Goal: Task Accomplishment & Management: Use online tool/utility

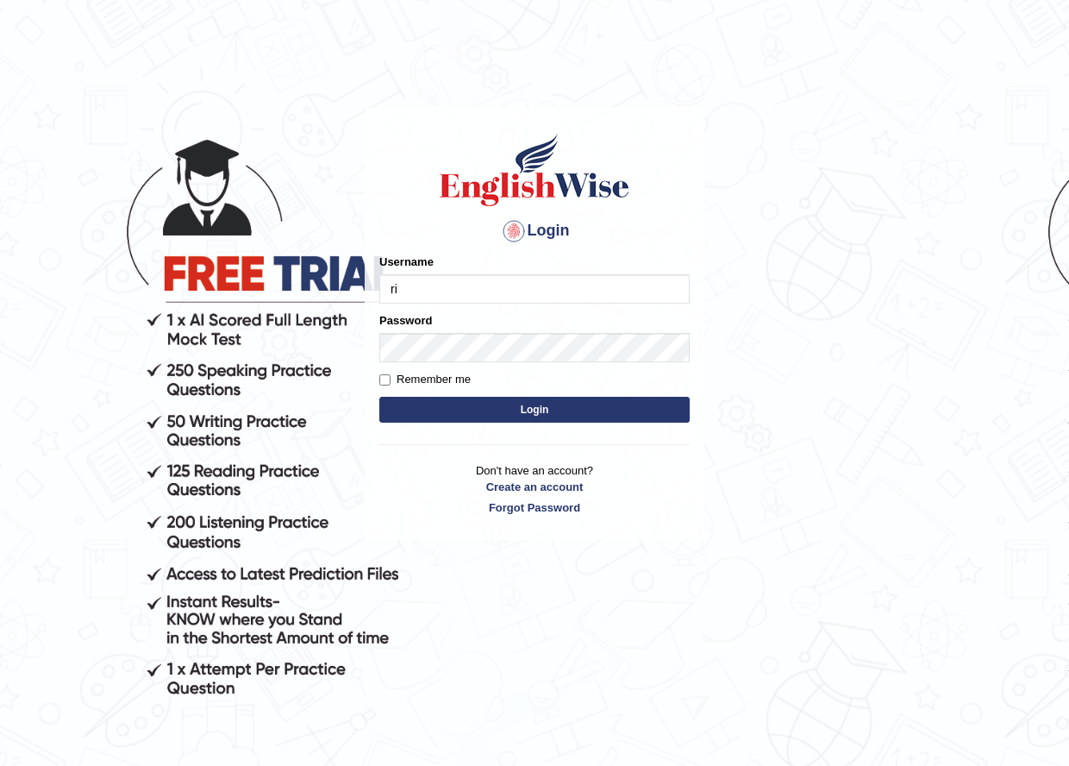
type input "Ridhima1"
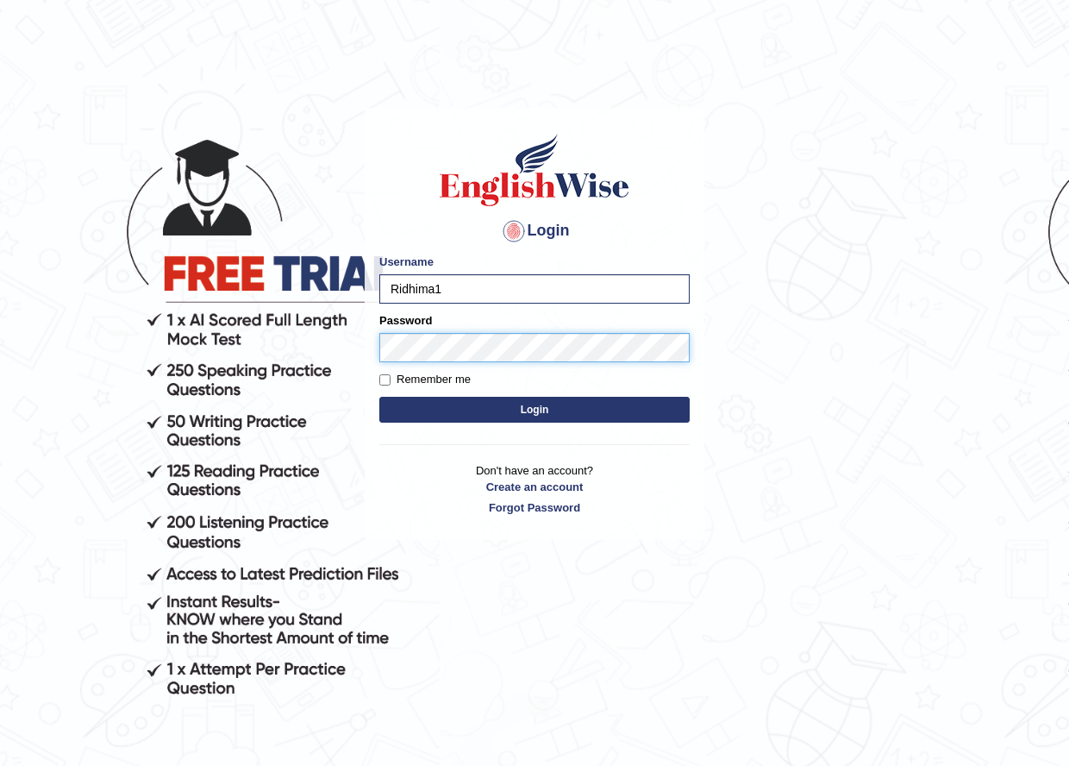
click at [379, 397] on button "Login" at bounding box center [534, 410] width 310 height 26
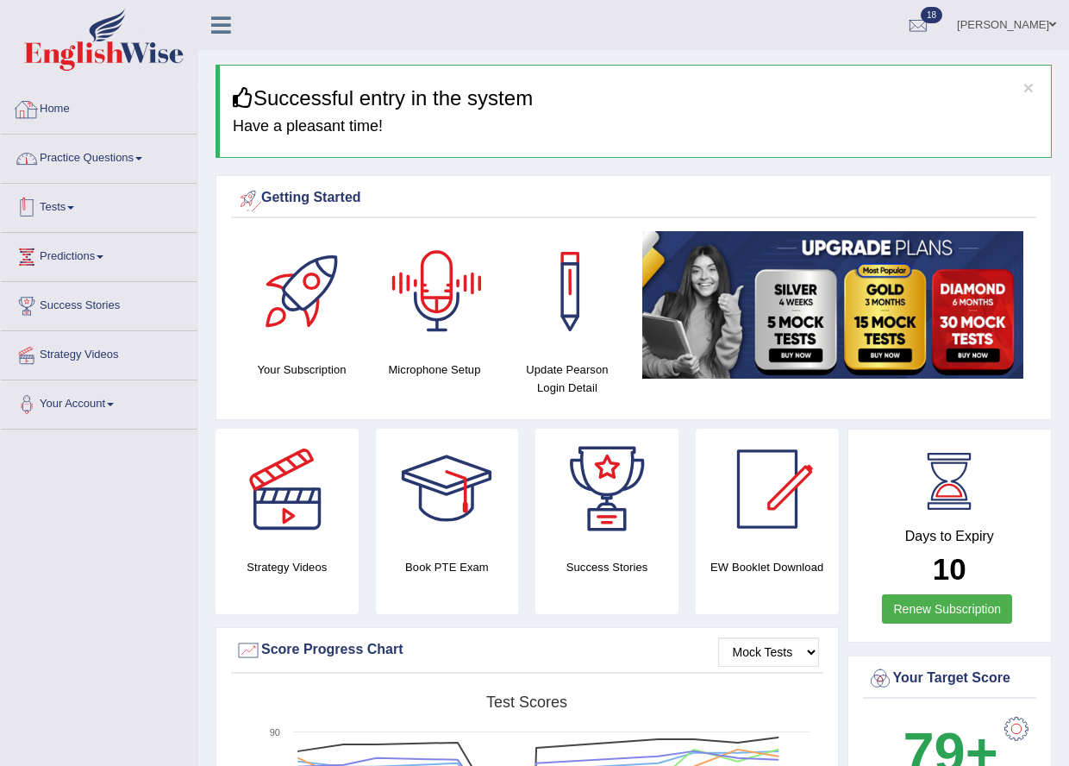
click at [91, 163] on link "Practice Questions" at bounding box center [99, 155] width 197 height 43
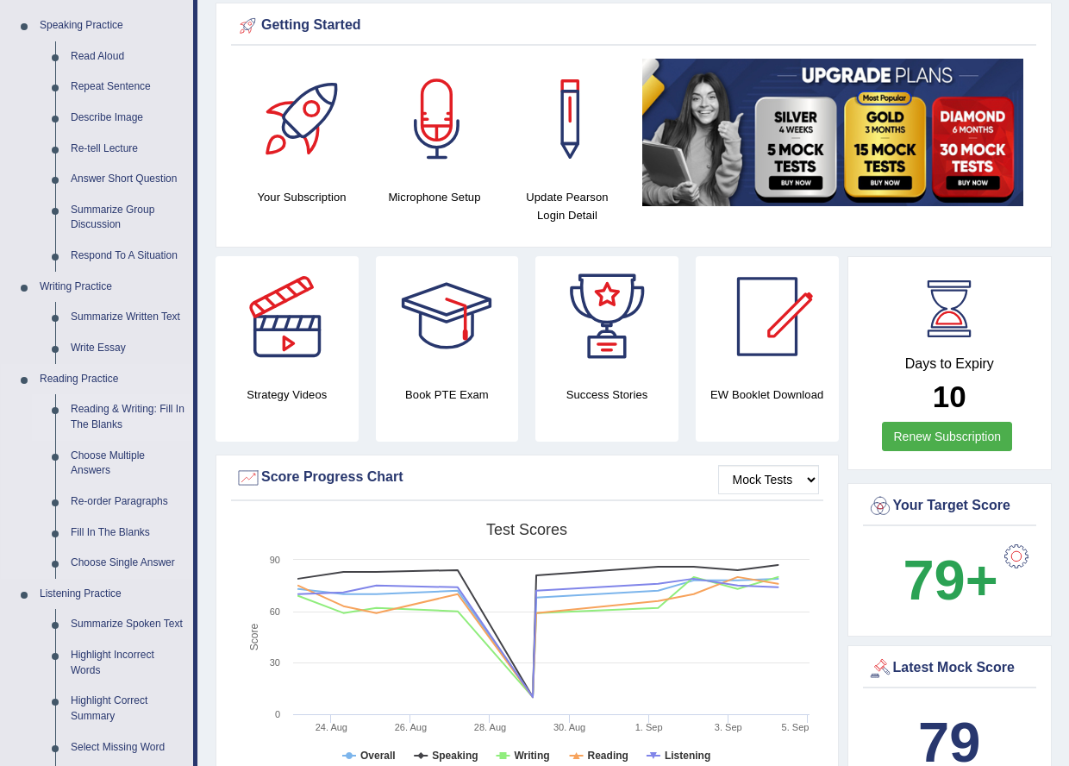
scroll to position [259, 0]
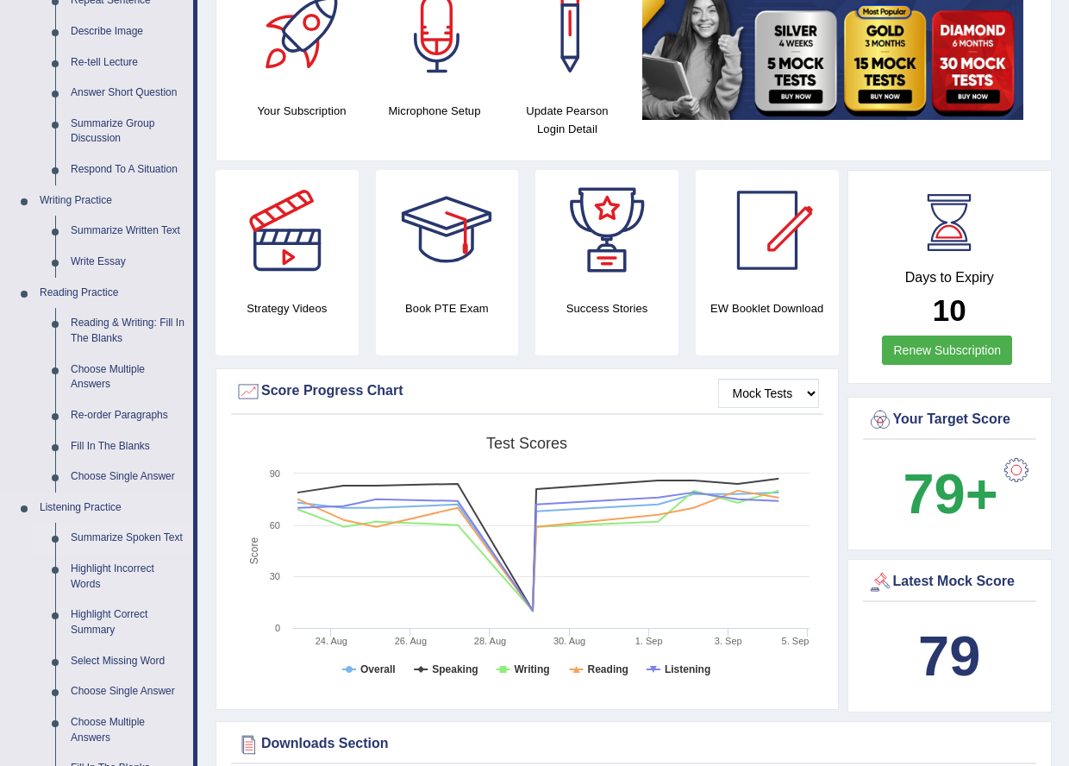
click at [116, 533] on link "Summarize Spoken Text" at bounding box center [128, 537] width 130 height 31
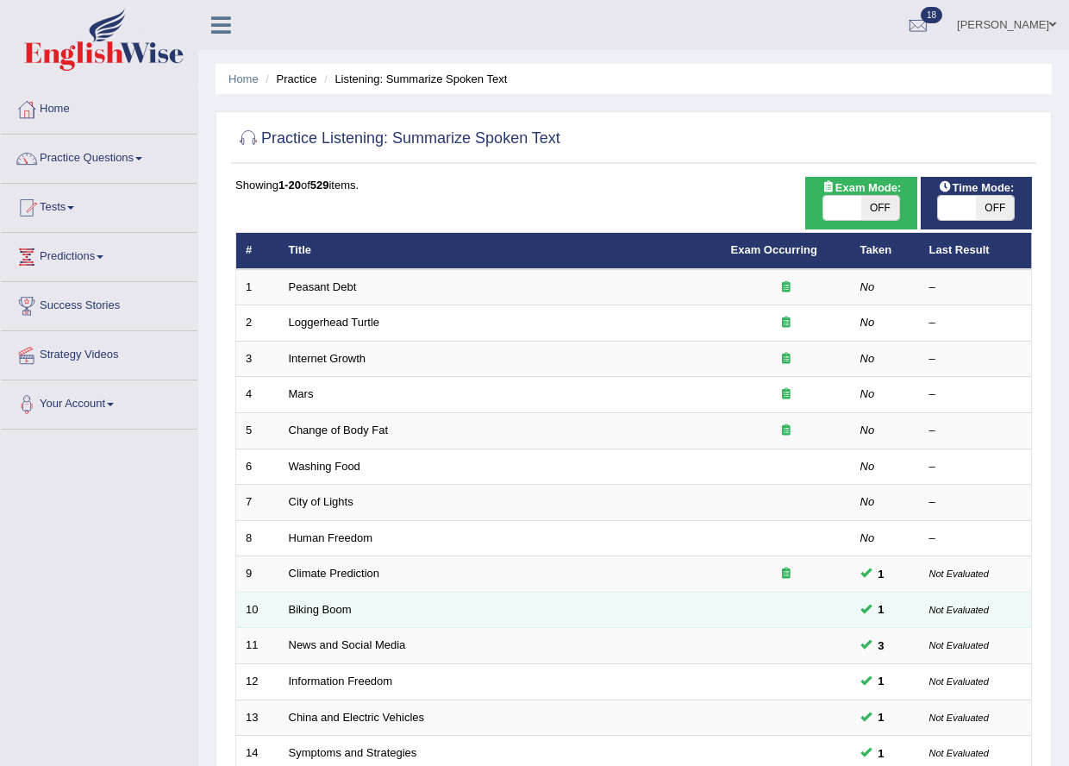
scroll to position [172, 0]
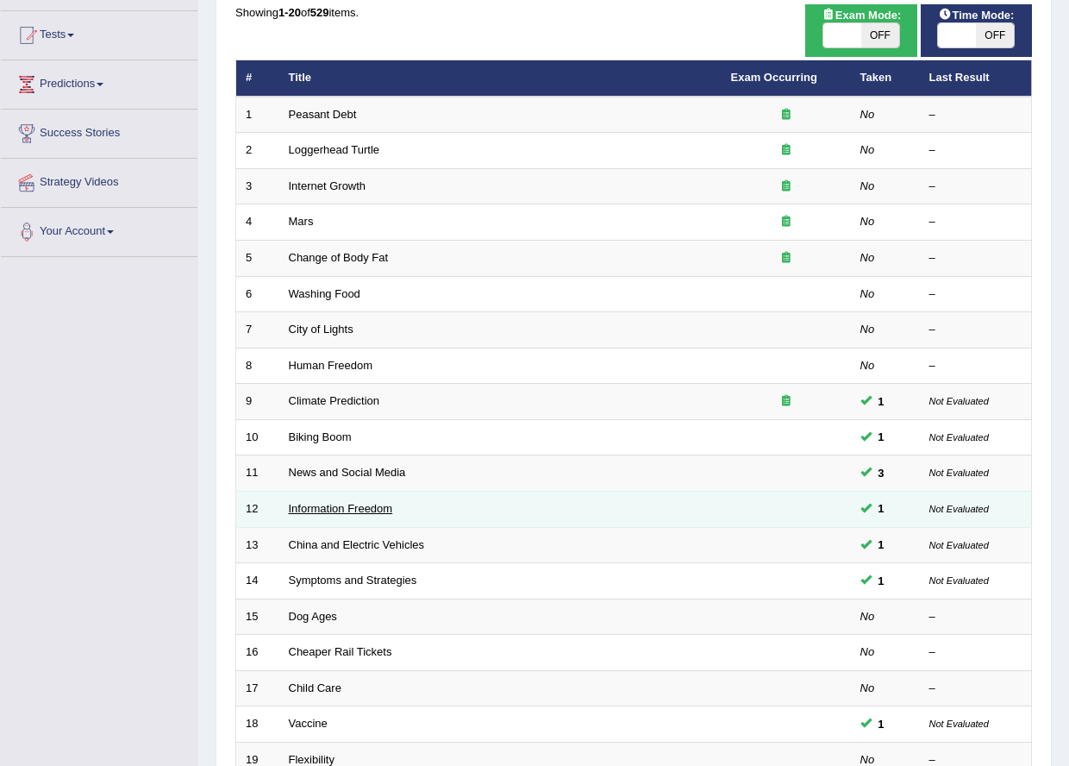
click at [317, 512] on link "Information Freedom" at bounding box center [341, 508] width 104 height 13
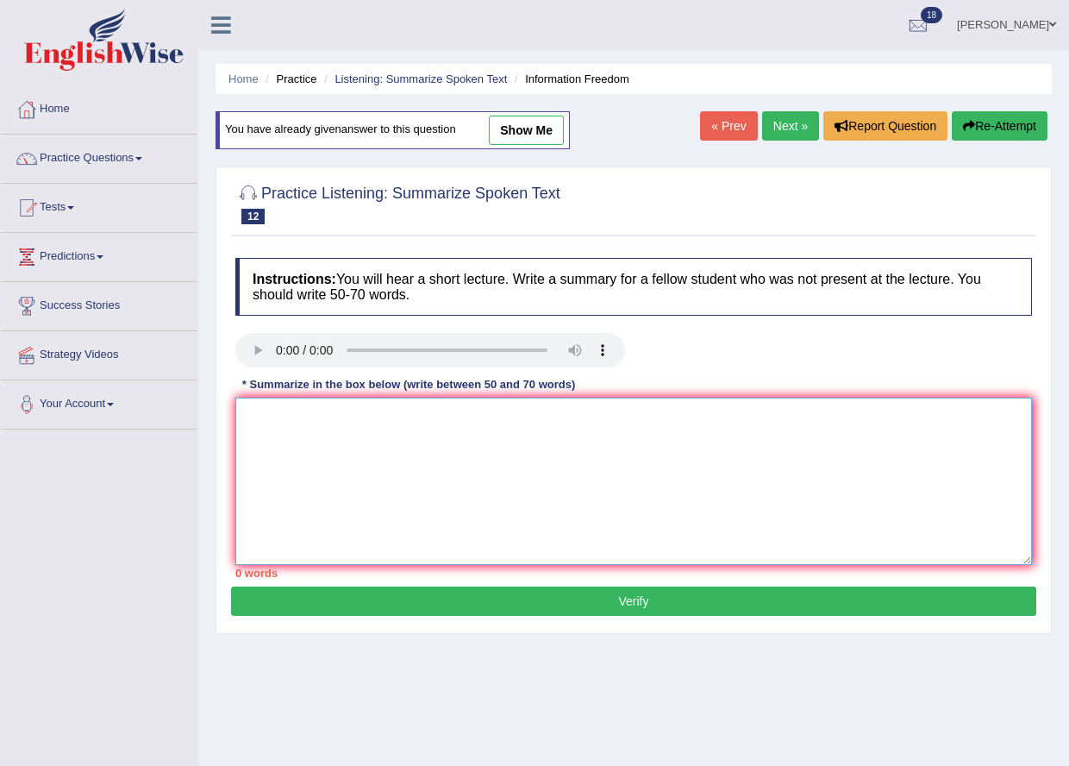
click at [433, 453] on textarea at bounding box center [633, 480] width 797 height 167
click at [288, 415] on textarea "The lec ture was about how information is an important part of the society" at bounding box center [633, 480] width 797 height 167
click at [636, 413] on textarea "The lecture was about how information is an important part of the society" at bounding box center [633, 480] width 797 height 167
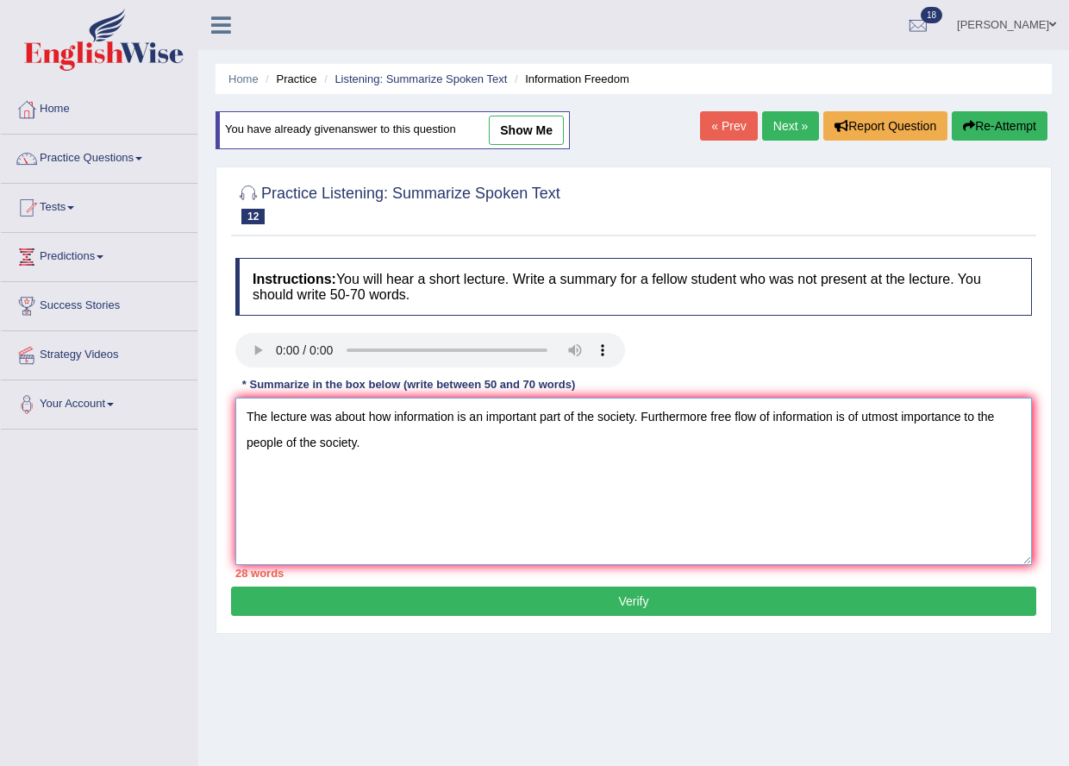
drag, startPoint x: 708, startPoint y: 418, endPoint x: 635, endPoint y: 416, distance: 73.3
click at [635, 416] on textarea "The lecture was about how information is an important part of the society. Furt…" at bounding box center [633, 480] width 797 height 167
drag, startPoint x: 318, startPoint y: 439, endPoint x: 235, endPoint y: 448, distance: 84.2
click at [236, 449] on textarea "The lecture was about how information is an important part of the society, and …" at bounding box center [633, 480] width 797 height 167
click at [965, 418] on textarea "The lecture was about how information is an important part of the society, and …" at bounding box center [633, 480] width 797 height 167
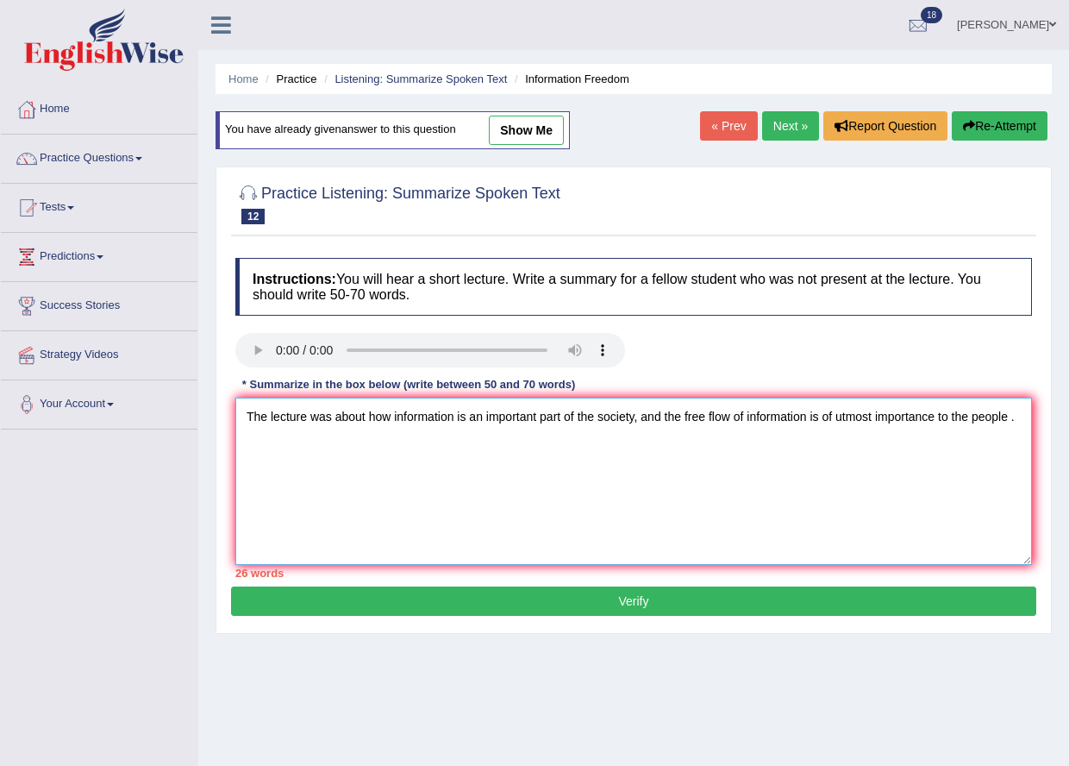
drag, startPoint x: 965, startPoint y: 414, endPoint x: 954, endPoint y: 416, distance: 11.5
click at [954, 416] on textarea "The lecture was about how information is an important part of the society, and …" at bounding box center [633, 480] width 797 height 167
click at [960, 418] on textarea "The lecture was about how information is an important part of the society, and …" at bounding box center [633, 480] width 797 height 167
click at [1020, 414] on textarea "The lecture was about how information is an important part of the society, and …" at bounding box center [633, 480] width 797 height 167
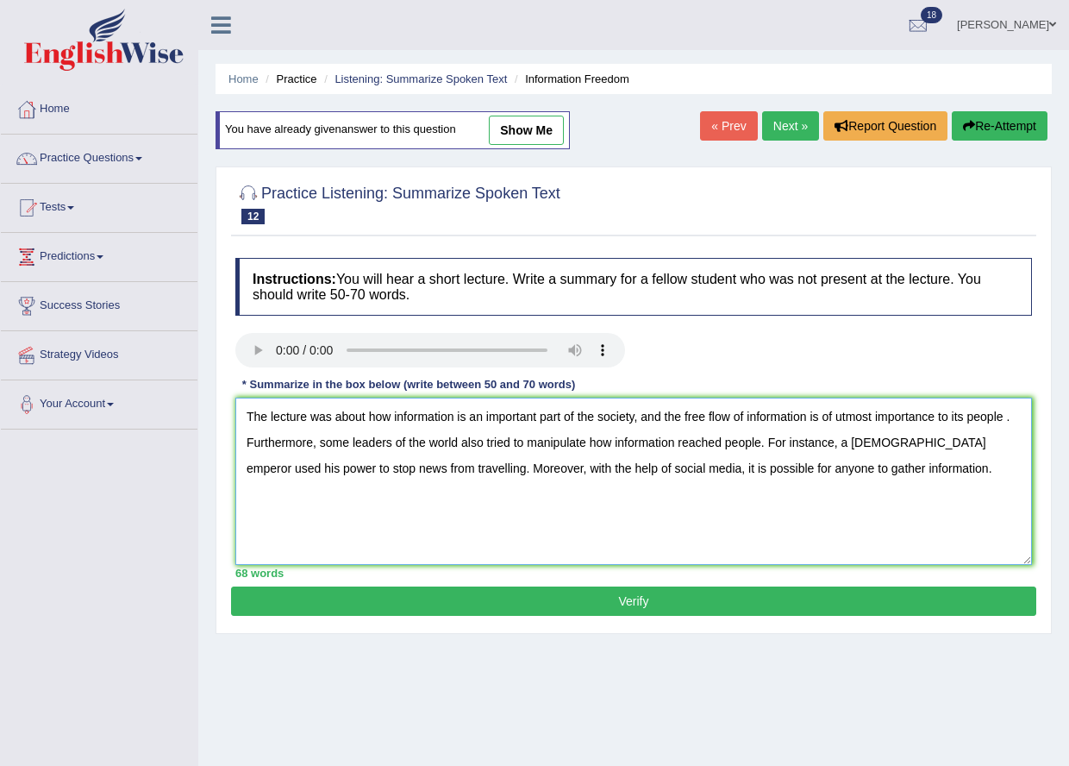
click at [460, 440] on textarea "The lecture was about how information is an important part of the society, and …" at bounding box center [633, 480] width 797 height 167
click at [691, 470] on textarea "The lecture was about how information is an important part of the society, and …" at bounding box center [633, 480] width 797 height 167
type textarea "The lecture was about how information is an important part of the society, and …"
click at [531, 606] on button "Verify" at bounding box center [633, 600] width 805 height 29
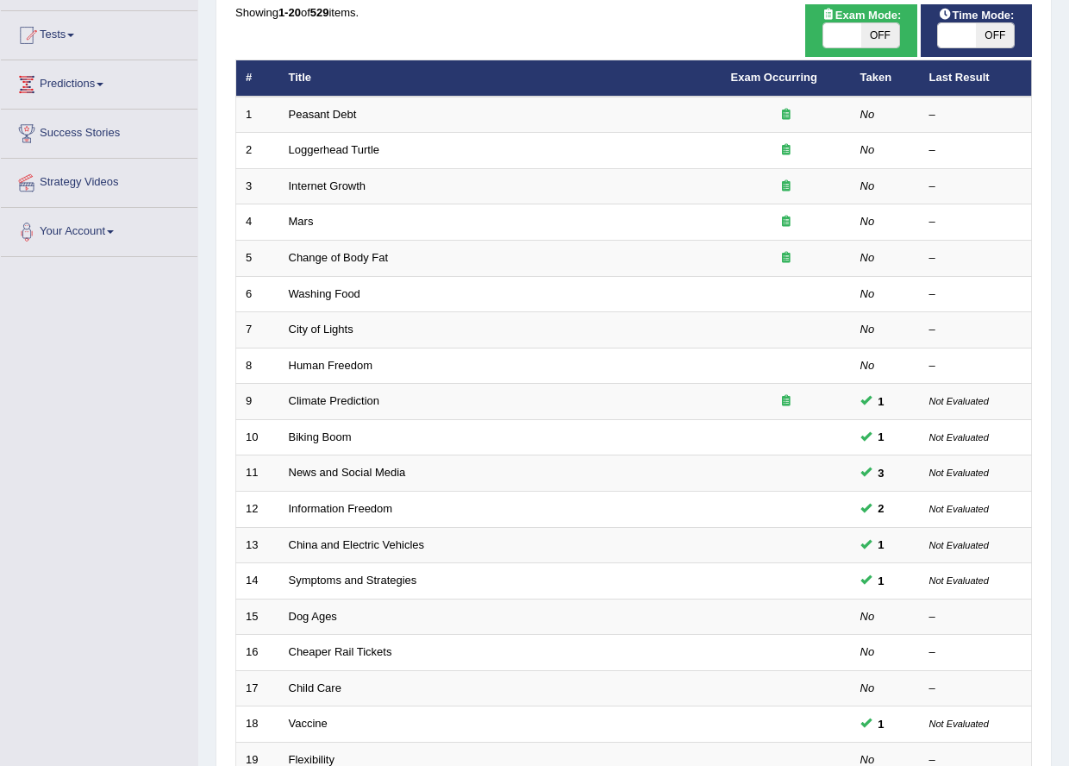
click at [868, 22] on span "Exam Mode:" at bounding box center [861, 15] width 93 height 18
click at [1003, 32] on span "OFF" at bounding box center [995, 35] width 38 height 24
checkbox input "true"
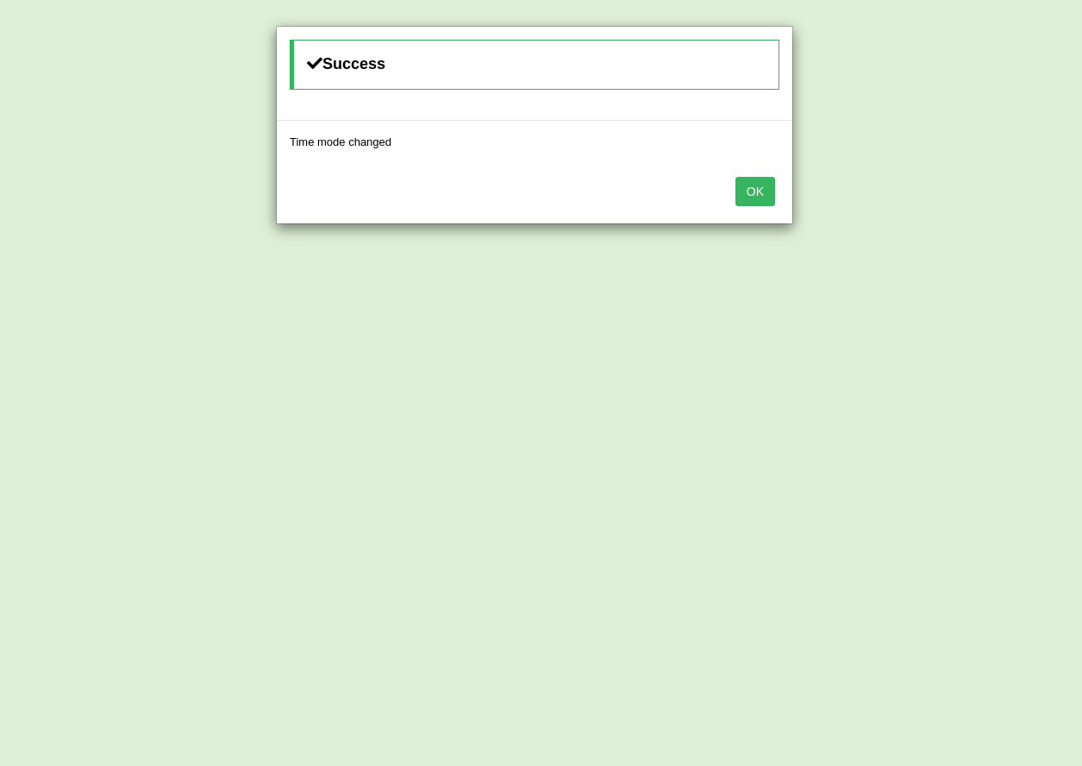
click at [759, 189] on button "OK" at bounding box center [755, 191] width 40 height 29
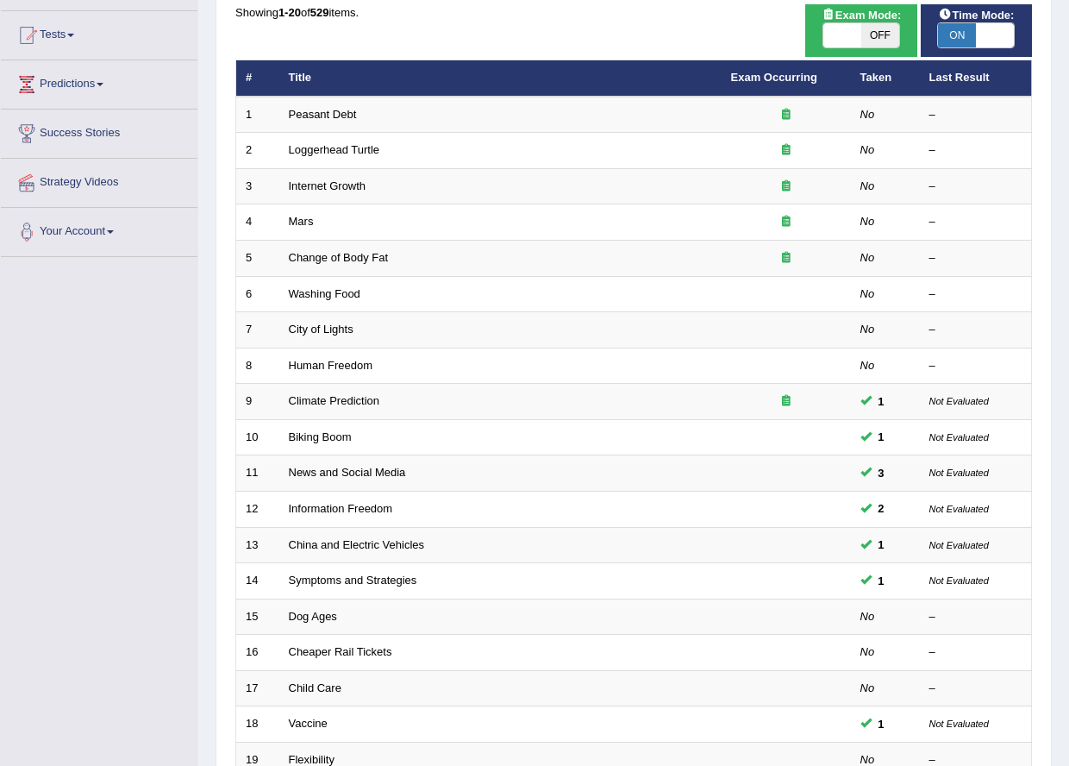
click at [831, 36] on span at bounding box center [842, 35] width 38 height 24
checkbox input "true"
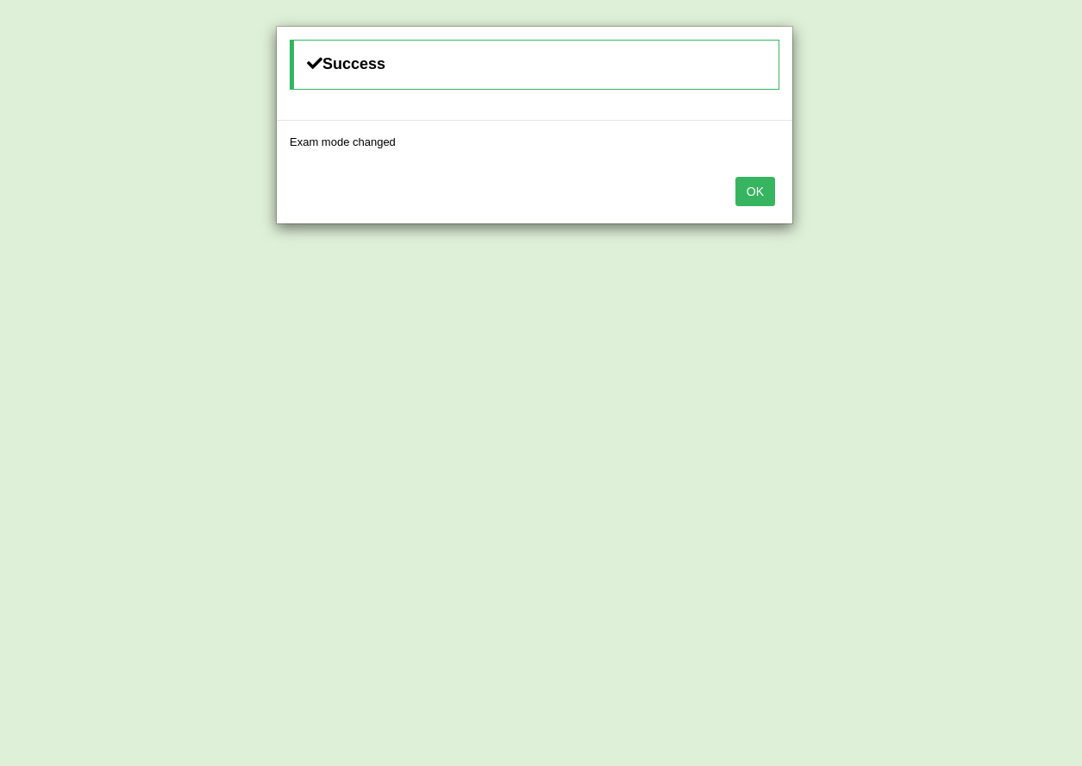
click at [770, 185] on button "OK" at bounding box center [755, 191] width 40 height 29
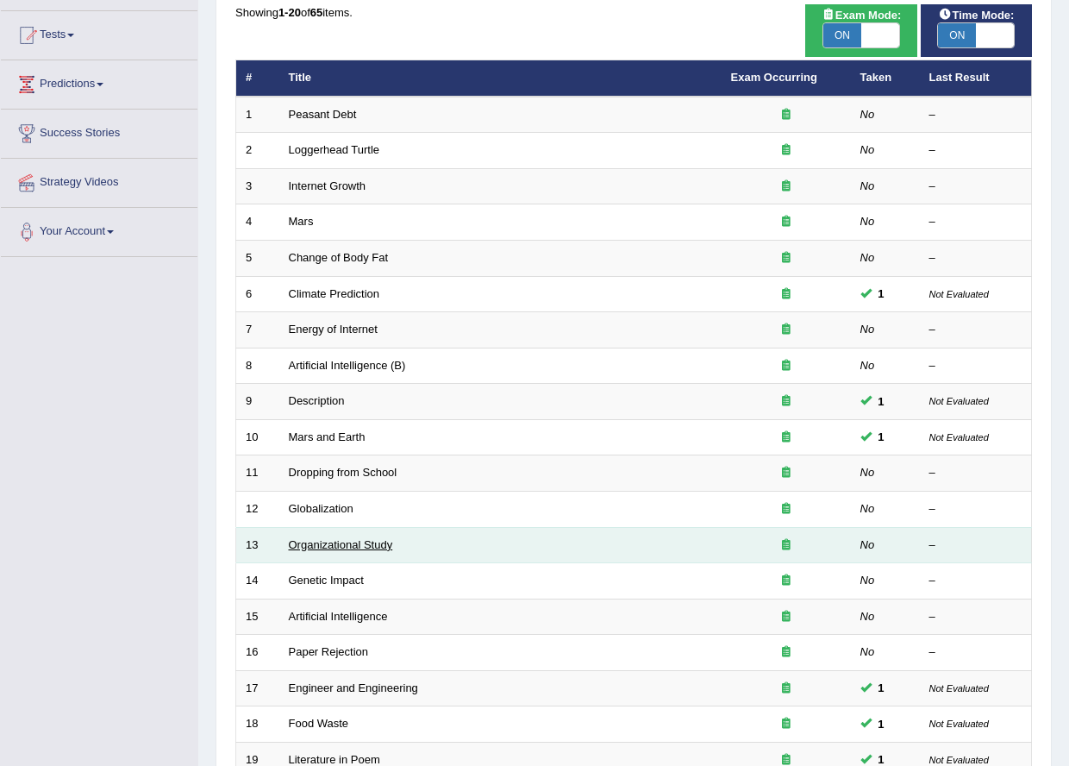
click at [329, 550] on link "Organizational Study" at bounding box center [341, 544] width 104 height 13
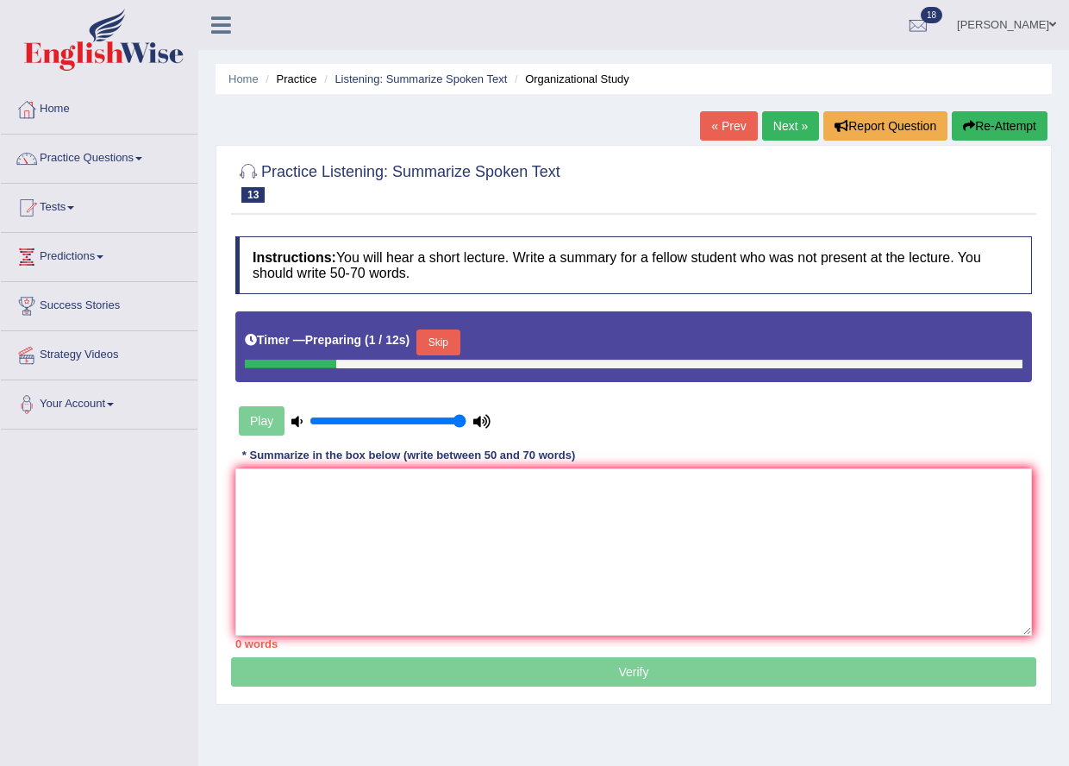
click at [443, 343] on button "Skip" at bounding box center [437, 342] width 43 height 26
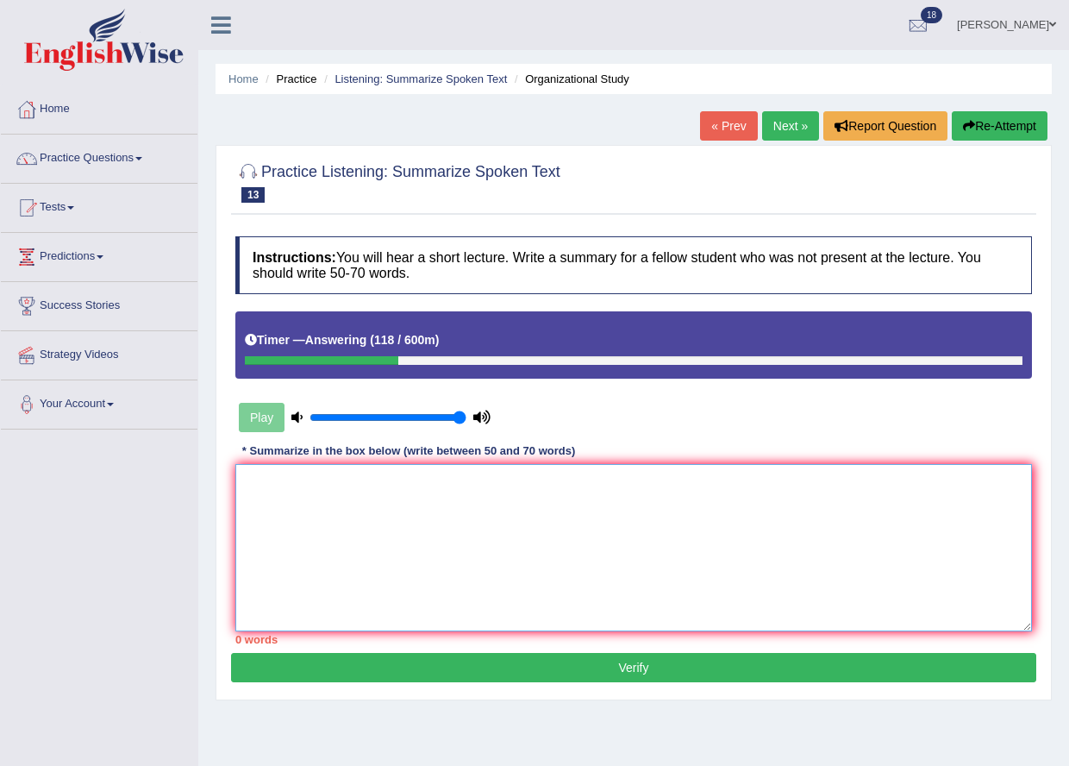
click at [472, 497] on textarea at bounding box center [633, 547] width 797 height 167
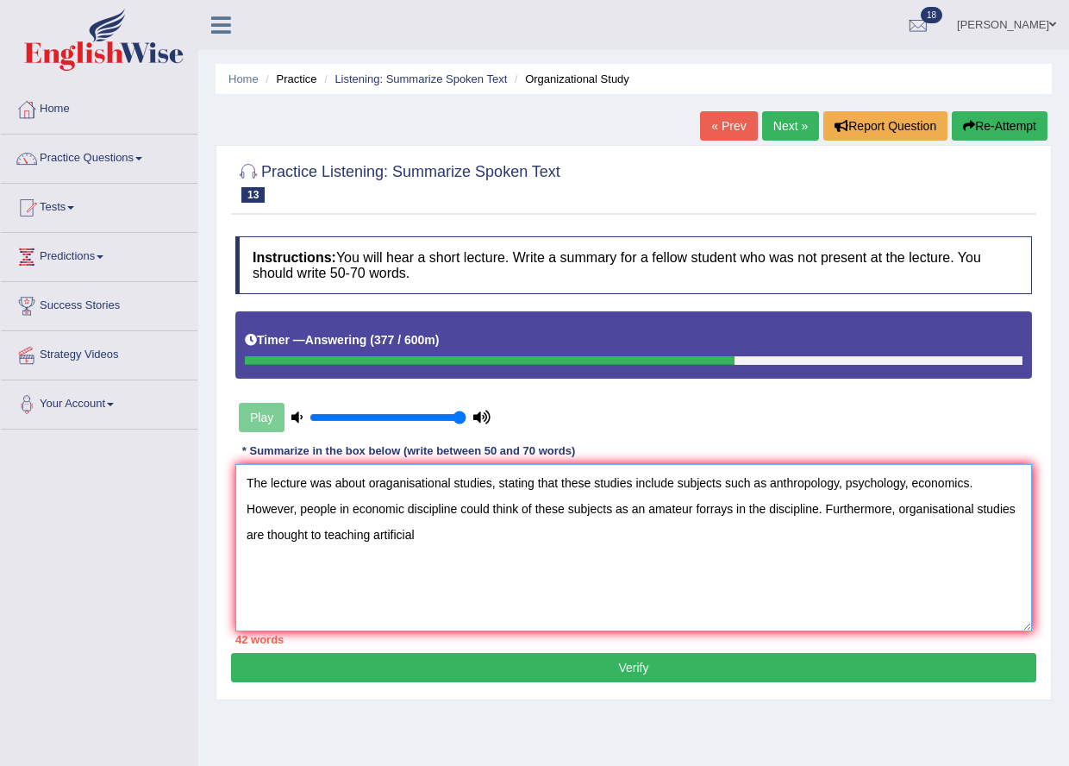
drag, startPoint x: 369, startPoint y: 535, endPoint x: 353, endPoint y: 539, distance: 15.9
click at [353, 539] on textarea "The lecture was about oraganisational studies, stating that these studies inclu…" at bounding box center [633, 547] width 797 height 167
click at [405, 535] on textarea "The lecture was about oraganisational studies, stating that these studies inclu…" at bounding box center [633, 547] width 797 height 167
click at [428, 539] on textarea "The lecture was about oraganisational studies, stating that these studies inclu…" at bounding box center [633, 547] width 797 height 167
drag, startPoint x: 586, startPoint y: 533, endPoint x: 528, endPoint y: 541, distance: 59.1
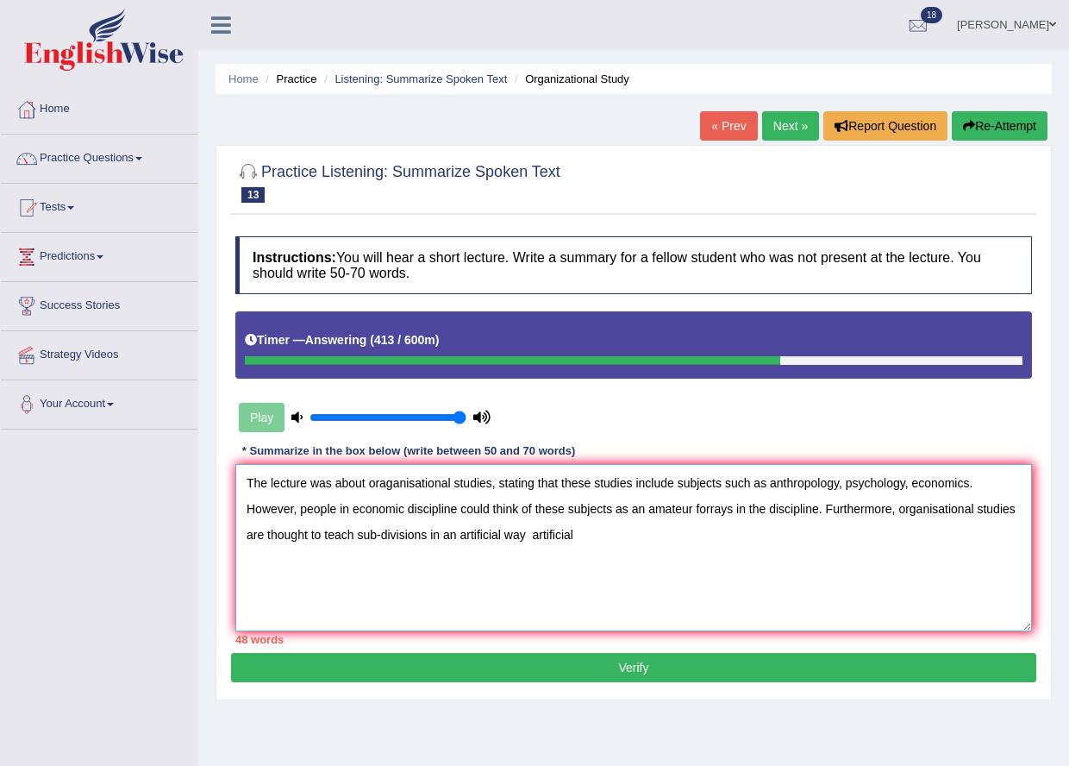
click at [528, 541] on textarea "The lecture was about oraganisational studies, stating that these studies inclu…" at bounding box center [633, 547] width 797 height 167
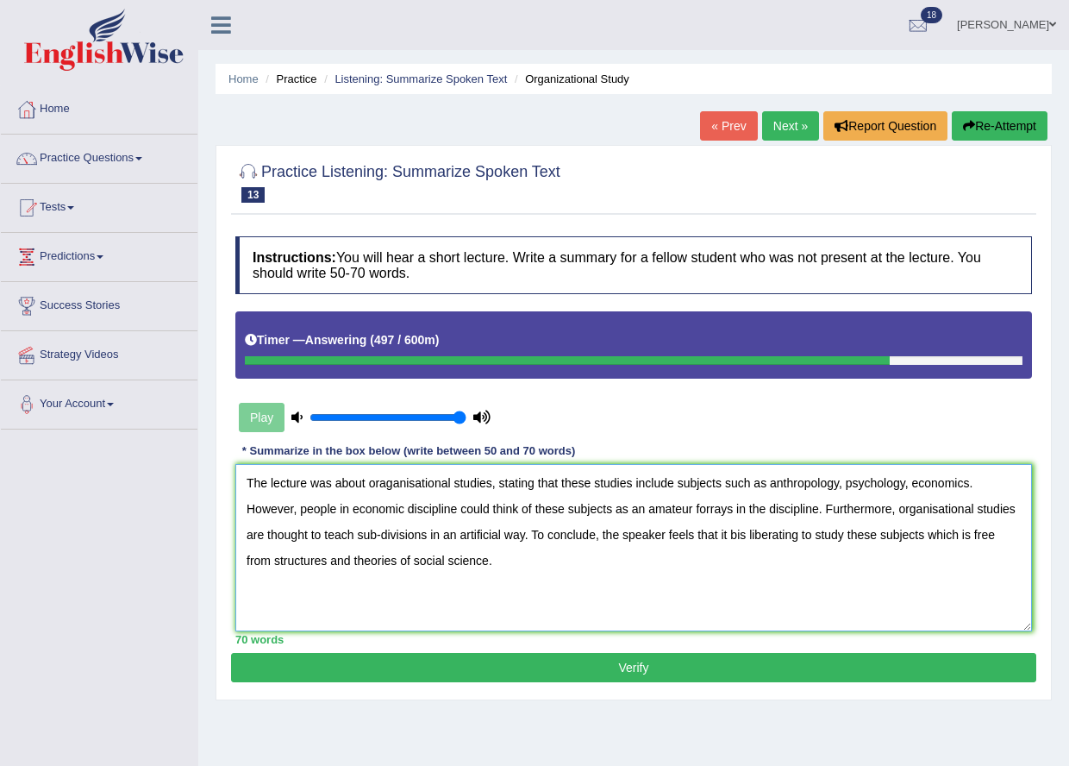
click at [387, 479] on textarea "The lecture was about oraganisational studies, stating that these studies inclu…" at bounding box center [633, 547] width 797 height 167
click at [903, 483] on textarea "The lecture was about organisational studies, stating that these studies includ…" at bounding box center [633, 547] width 797 height 167
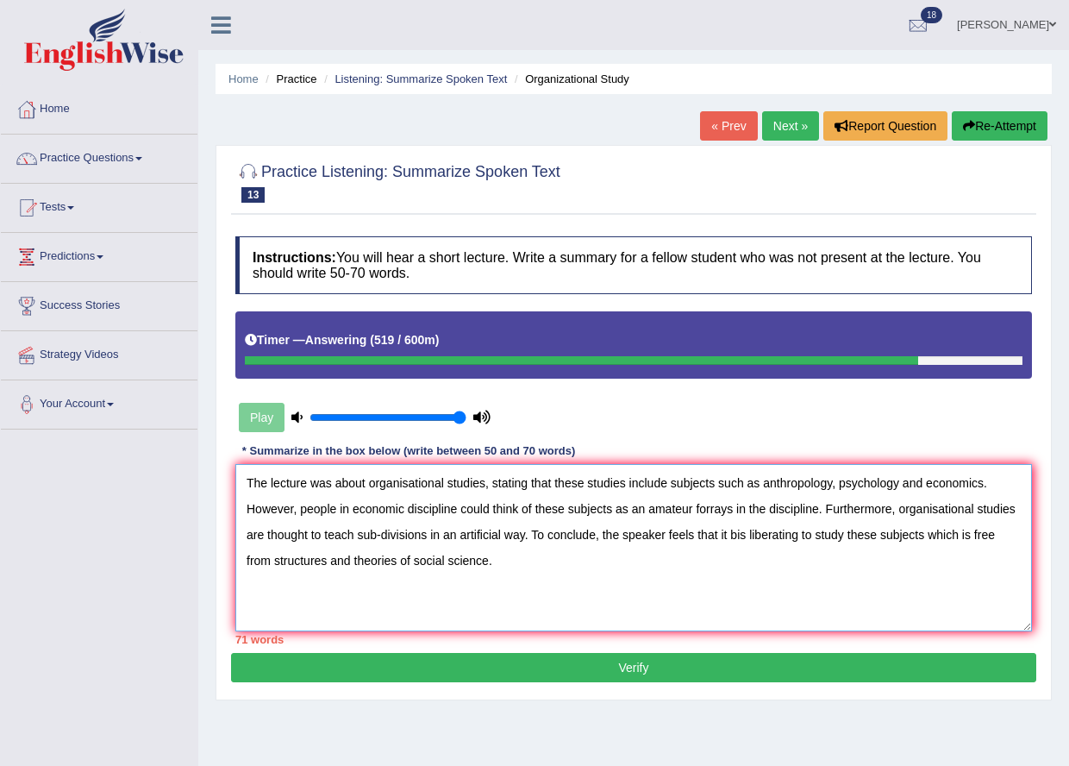
drag, startPoint x: 488, startPoint y: 508, endPoint x: 458, endPoint y: 516, distance: 31.2
click at [458, 516] on textarea "The lecture was about organisational studies, stating that these studies includ…" at bounding box center [633, 547] width 797 height 167
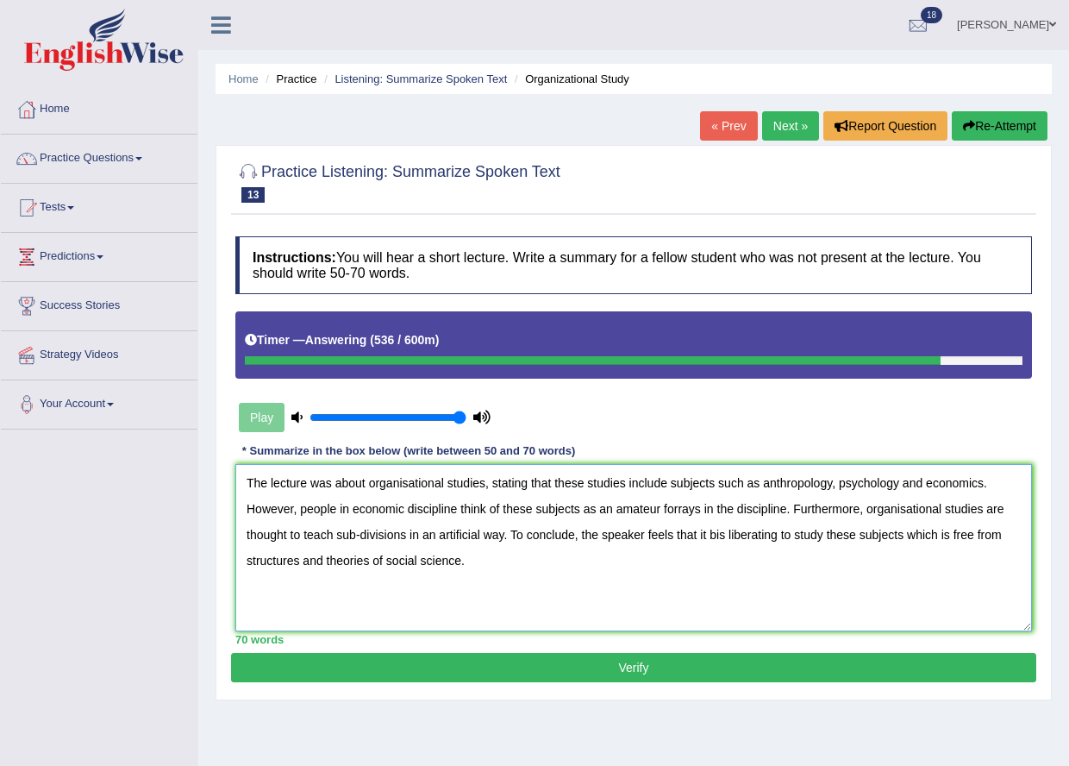
click at [715, 539] on textarea "The lecture was about organisational studies, stating that these studies includ…" at bounding box center [633, 547] width 797 height 167
type textarea "The lecture was about organisational studies, stating that these studies includ…"
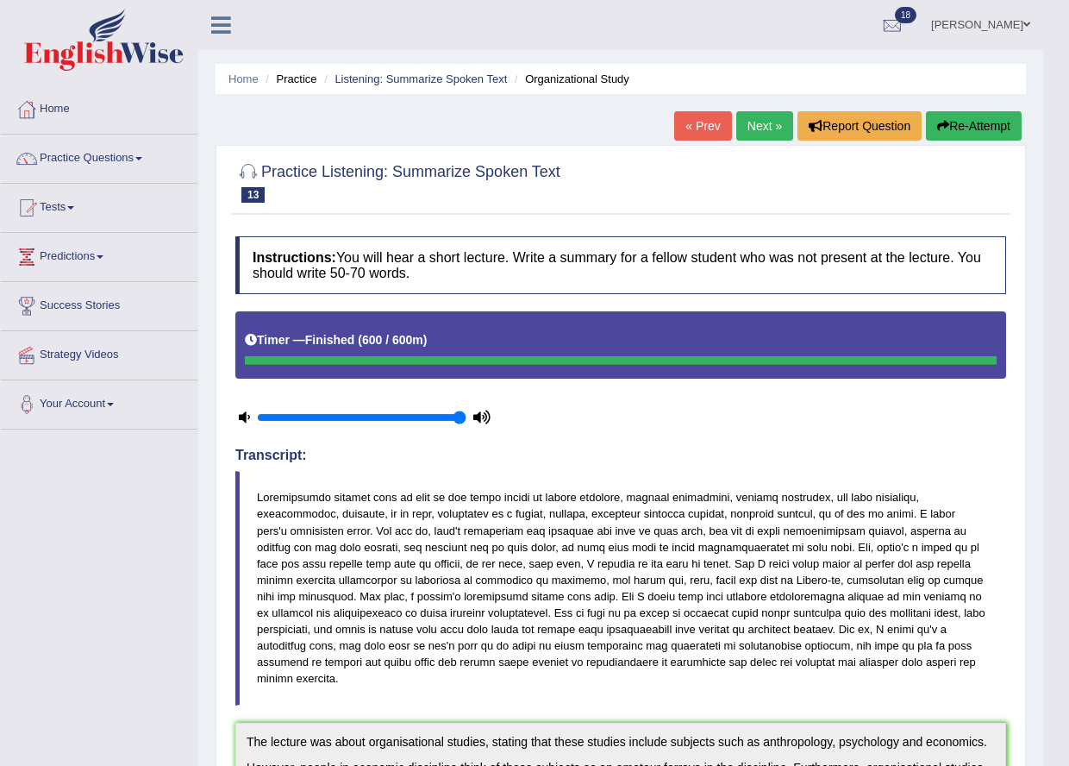
click at [754, 135] on link "Next »" at bounding box center [764, 125] width 57 height 29
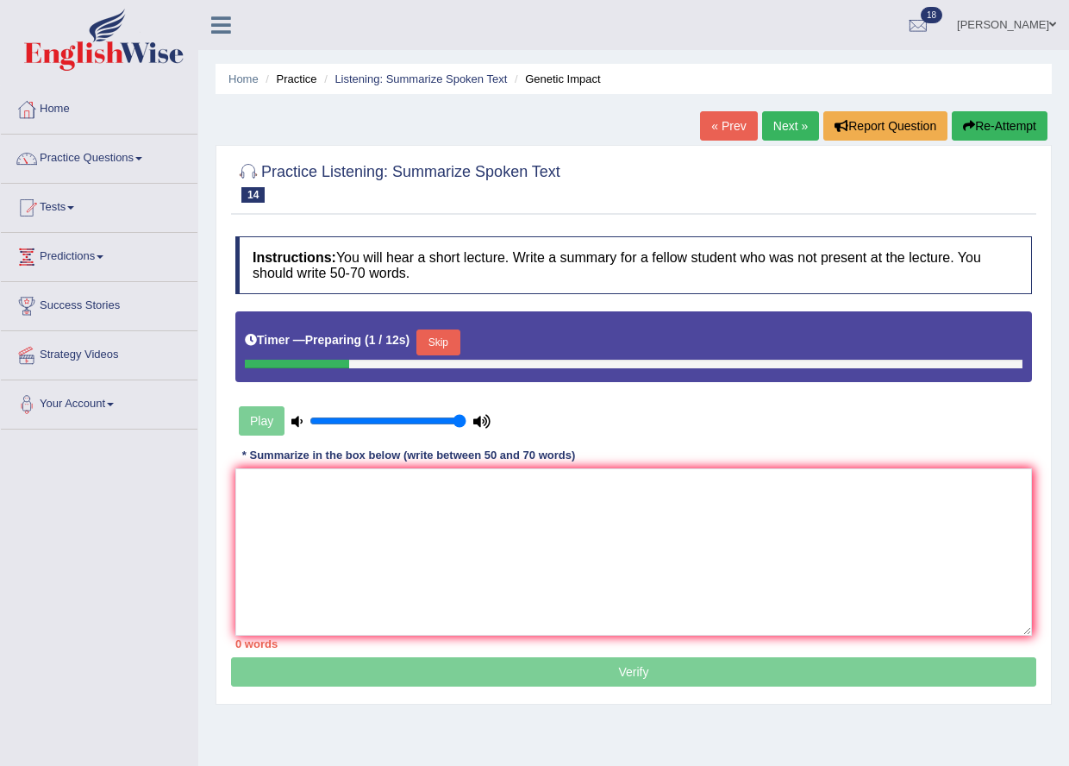
click at [445, 337] on button "Skip" at bounding box center [437, 342] width 43 height 26
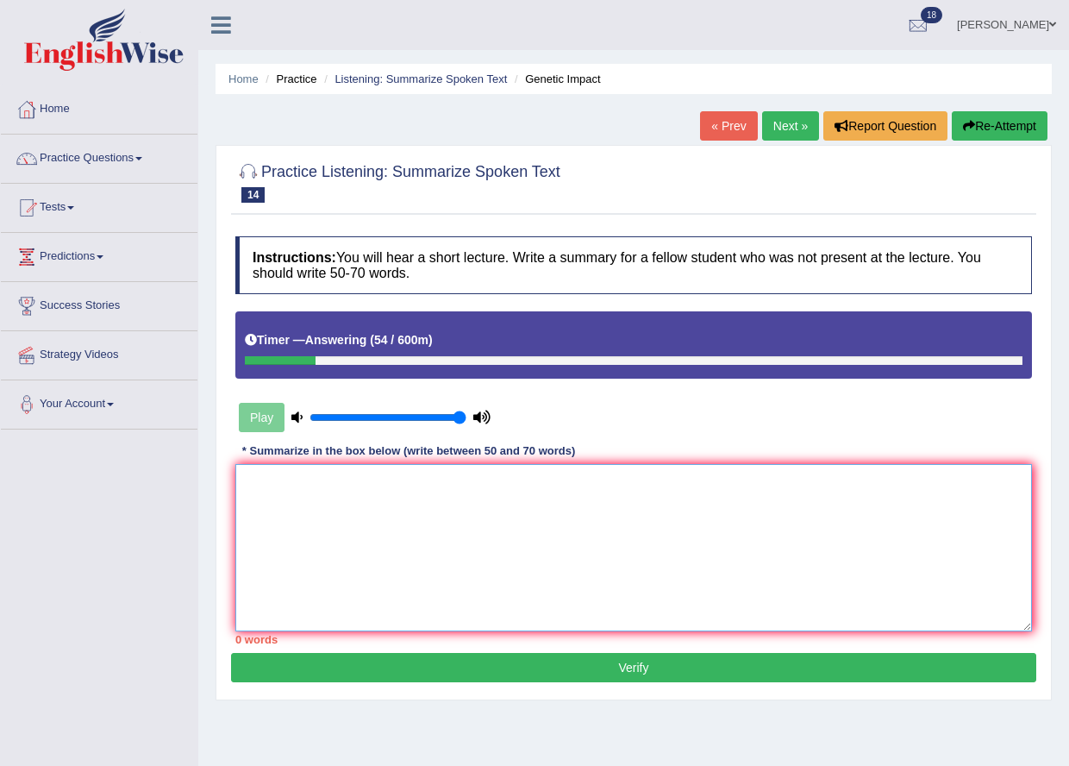
click at [454, 530] on textarea at bounding box center [633, 547] width 797 height 167
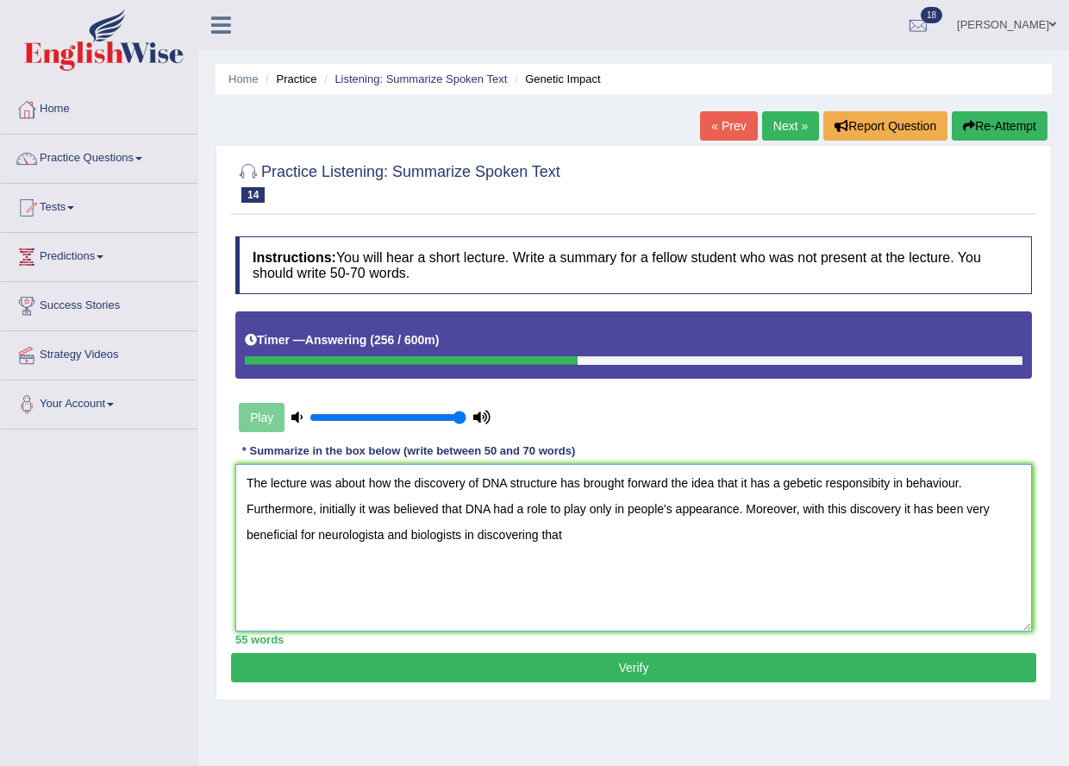
click at [385, 532] on textarea "The lecture was about how the discovery of DNA structure has brought forward th…" at bounding box center [633, 547] width 797 height 167
click at [589, 534] on textarea "The lecture was about how the discovery of DNA structure has brought forward th…" at bounding box center [633, 547] width 797 height 167
click at [804, 482] on textarea "The lecture was about how the discovery of DNA structure has brought forward th…" at bounding box center [633, 547] width 797 height 167
click at [879, 479] on textarea "The lecture was about how the discovery of DNA structure has brought forward th…" at bounding box center [633, 547] width 797 height 167
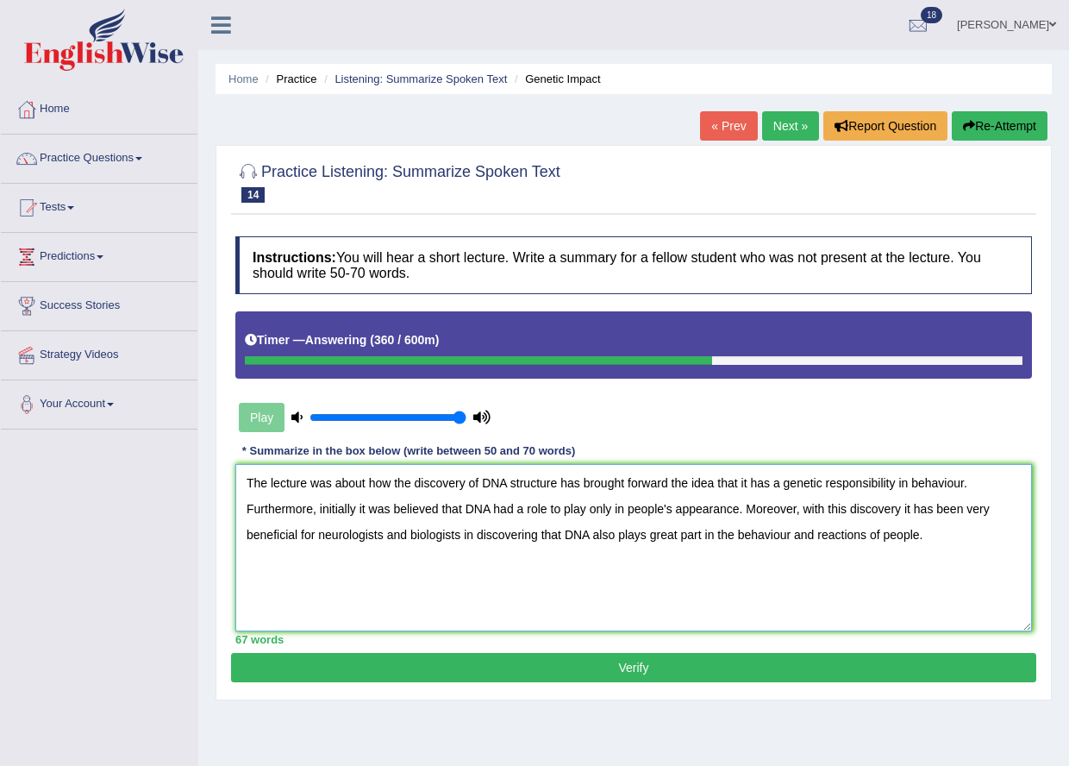
click at [647, 535] on textarea "The lecture was about how the discovery of DNA structure has brought forward th…" at bounding box center [633, 547] width 797 height 167
type textarea "The lecture was about how the discovery of DNA structure has brought forward th…"
click at [777, 668] on button "Verify" at bounding box center [633, 667] width 805 height 29
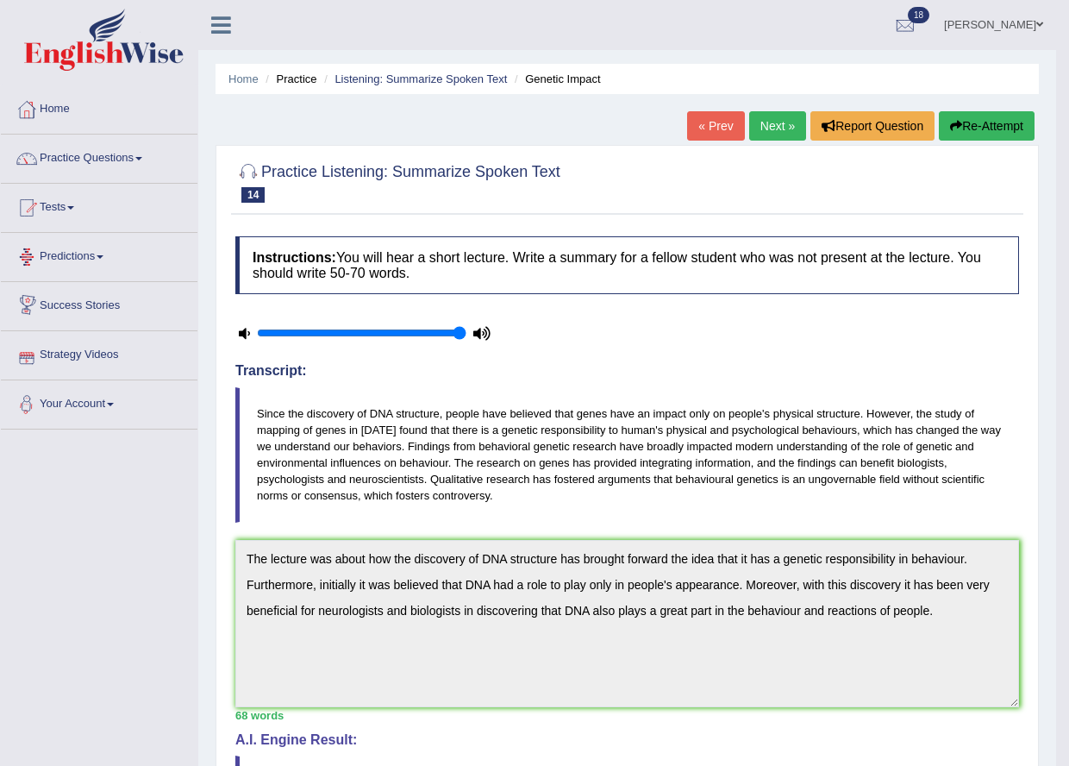
click at [763, 127] on link "Next »" at bounding box center [777, 125] width 57 height 29
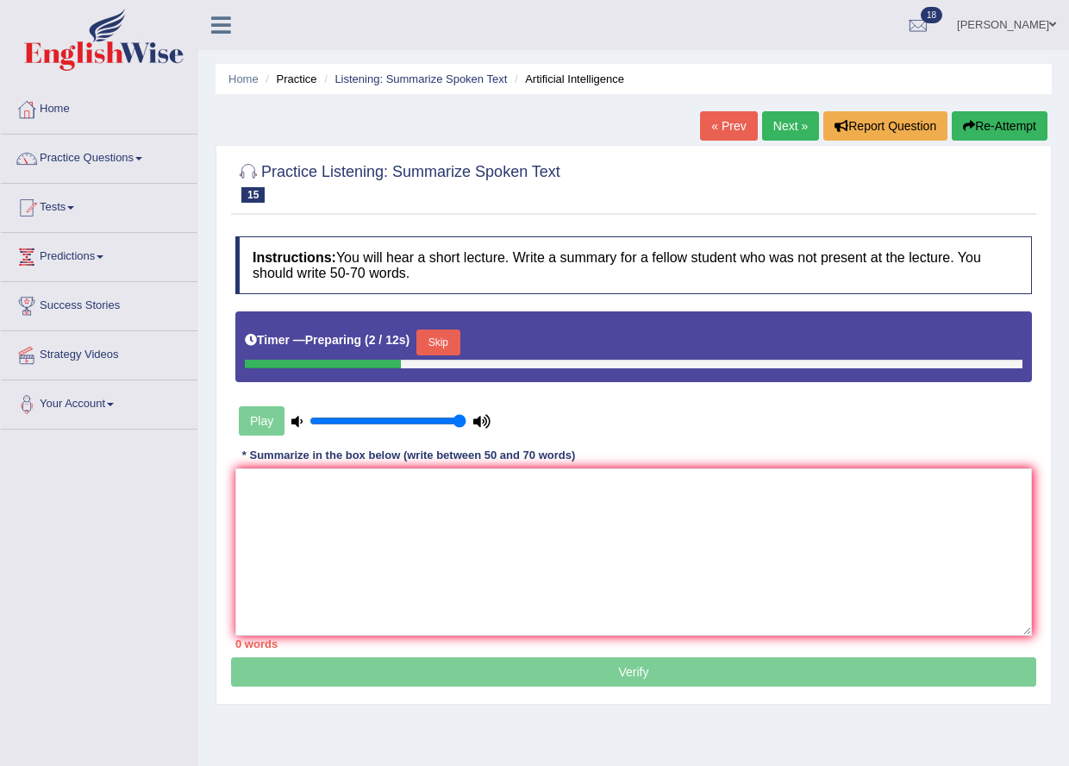
click at [441, 343] on button "Skip" at bounding box center [437, 342] width 43 height 26
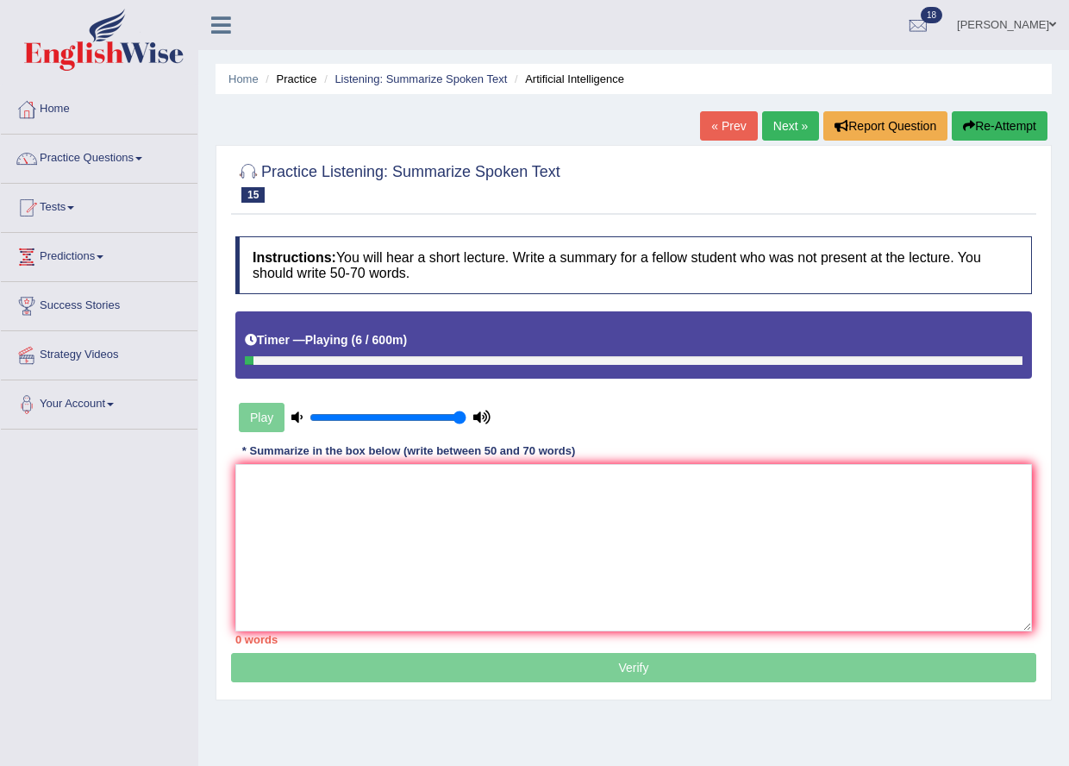
click at [979, 116] on button "Re-Attempt" at bounding box center [1000, 125] width 96 height 29
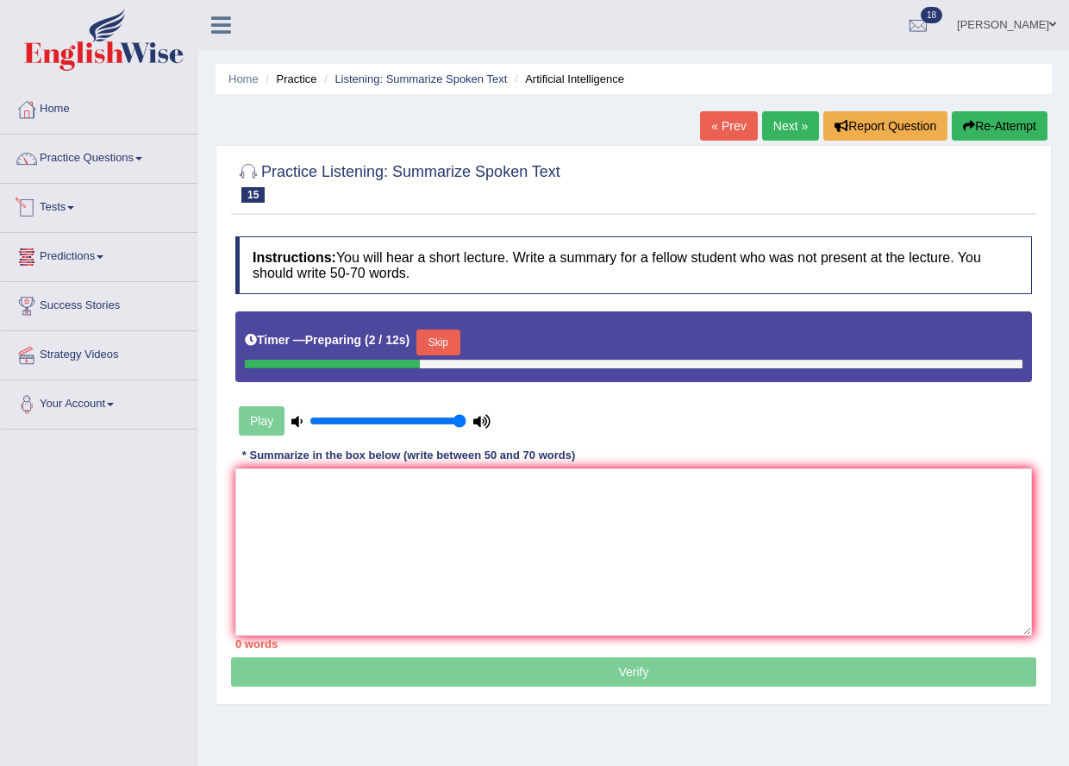
click at [450, 344] on button "Skip" at bounding box center [437, 342] width 43 height 26
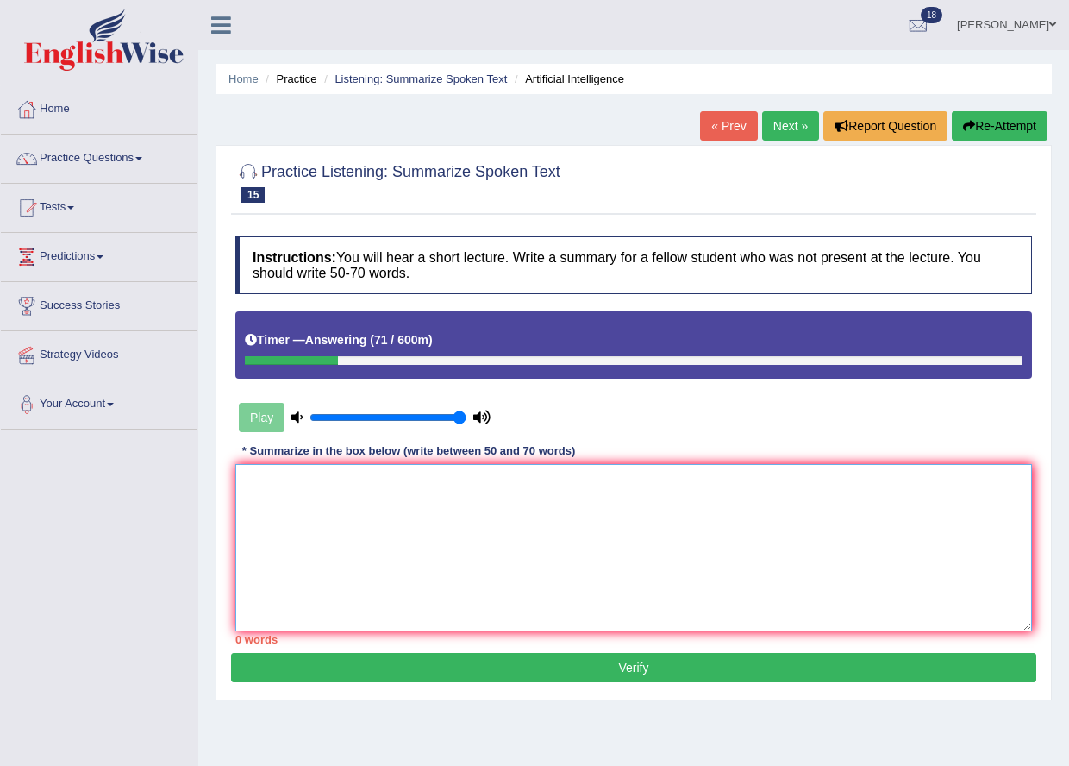
click at [398, 513] on textarea at bounding box center [633, 547] width 797 height 167
click at [314, 486] on textarea "Thye lecturw was about how human brains have potential to bring artificial inte…" at bounding box center [633, 547] width 797 height 167
click at [728, 481] on textarea "Thye lecture was about how human brains have potential to bring artificial inte…" at bounding box center [633, 547] width 797 height 167
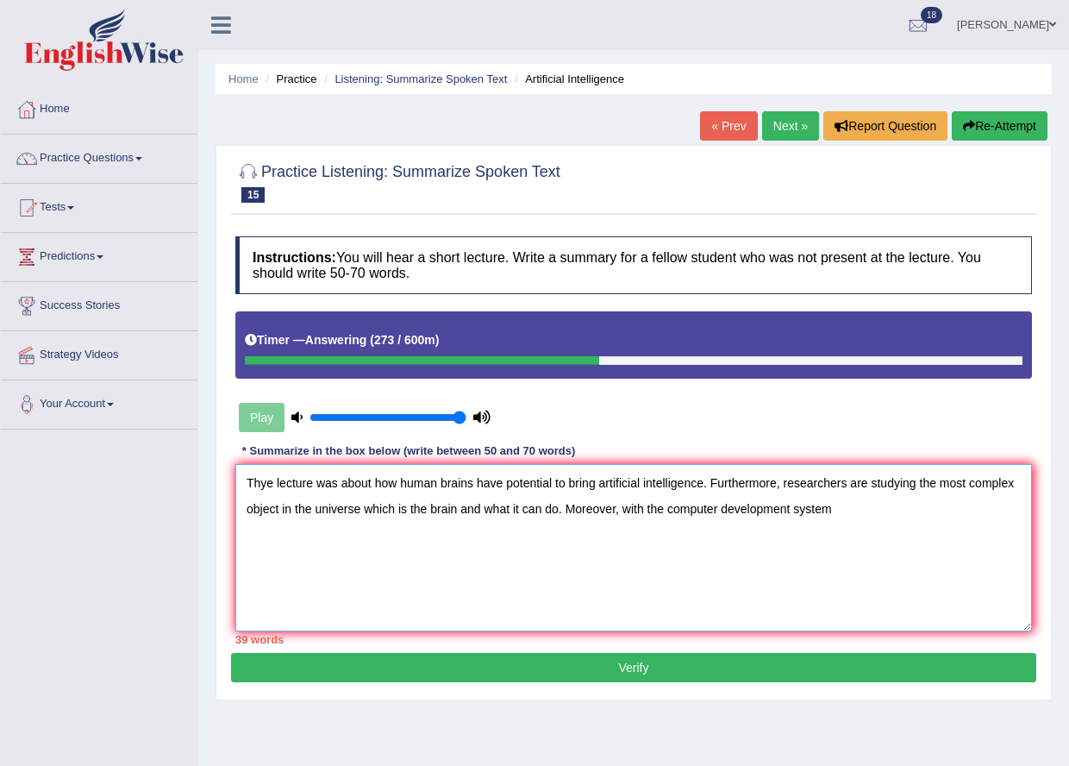
click at [792, 511] on textarea "Thye lecture was about how human brains have potential to bring artificial inte…" at bounding box center [633, 547] width 797 height 167
click at [866, 500] on textarea "Thye lecture was about how human brains have potential to bring artificial inte…" at bounding box center [633, 547] width 797 height 167
click at [794, 509] on textarea "Thye lecture was about how human brains have potential to bring artificial inte…" at bounding box center [633, 547] width 797 height 167
click at [946, 510] on textarea "Thye lecture was about how human brains have potential to bring artificial inte…" at bounding box center [633, 547] width 797 height 167
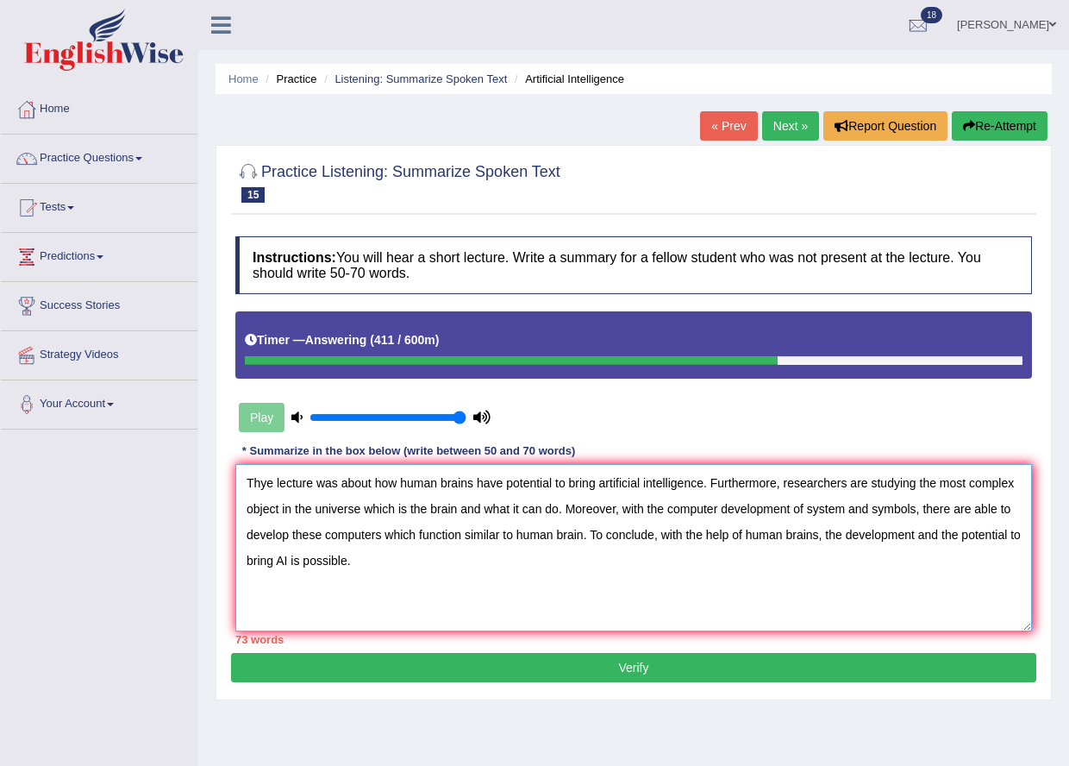
click at [267, 485] on textarea "Thye lecture was about how human brains have potential to bring artificial inte…" at bounding box center [633, 547] width 797 height 167
click at [846, 509] on textarea "The lecture was about how human brains have potential to bring artificial intel…" at bounding box center [633, 547] width 797 height 167
click at [951, 507] on textarea "The lecture was about how human brains have potential to bring artificial intel…" at bounding box center [633, 547] width 797 height 167
click at [321, 551] on textarea "The lecture was about how human brains have potential to bring artificial intel…" at bounding box center [633, 547] width 797 height 167
click at [366, 550] on textarea "The lecture was about how human brains have potential to bring artificial intel…" at bounding box center [633, 547] width 797 height 167
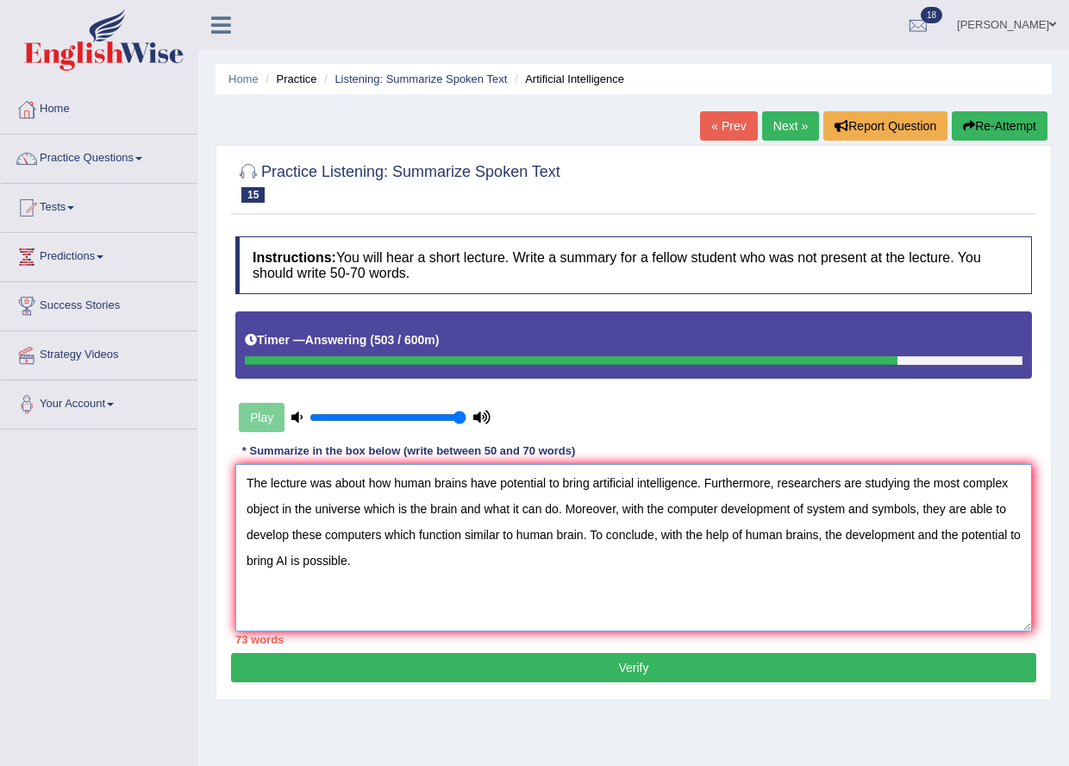
type textarea "The lecture was about how human brains have potential to bring artificial intel…"
click at [413, 653] on button "Verify" at bounding box center [633, 667] width 805 height 29
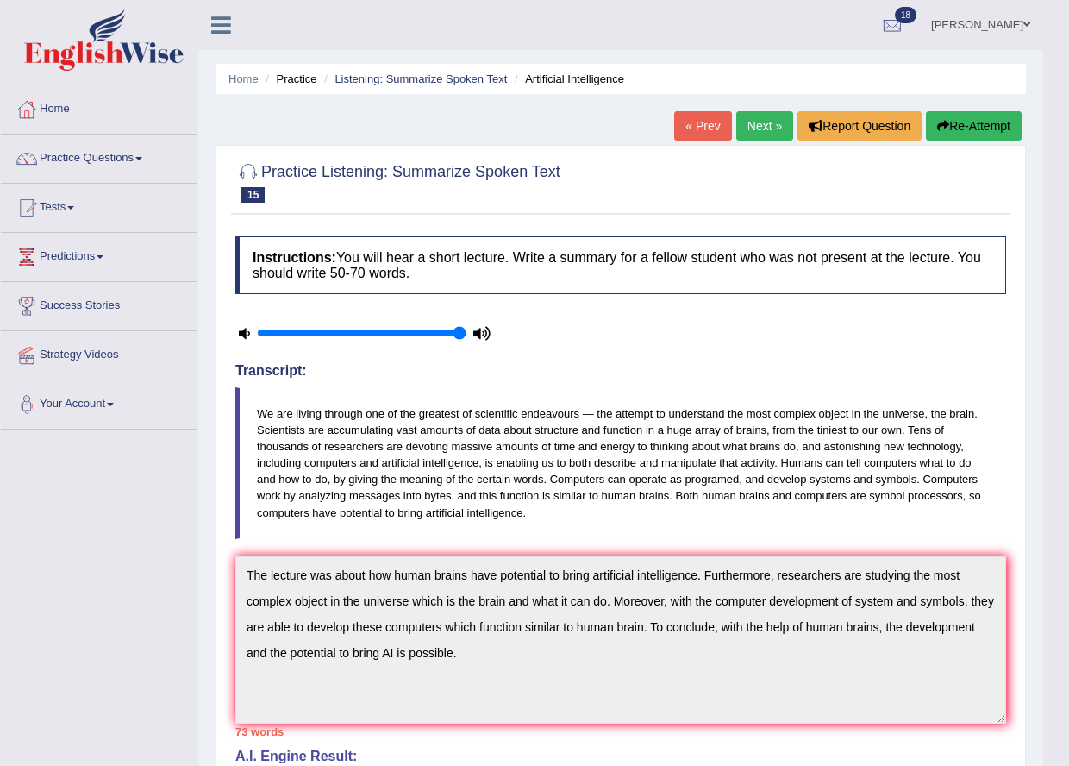
click at [768, 133] on link "Next »" at bounding box center [764, 125] width 57 height 29
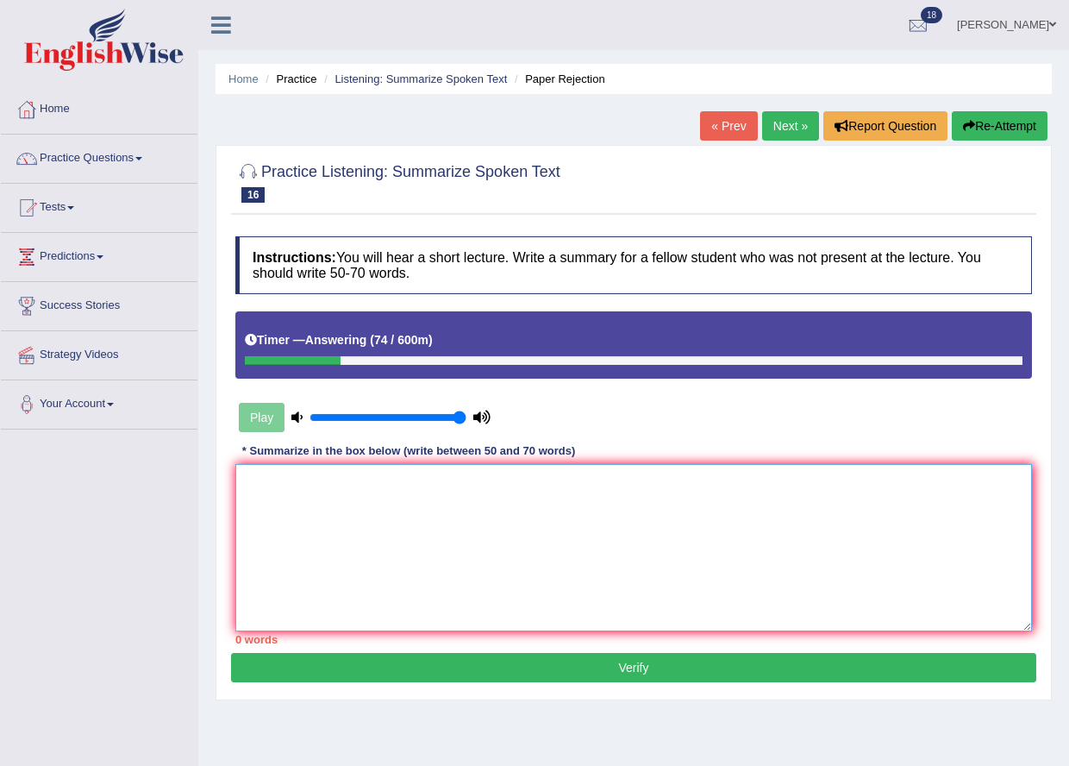
click at [346, 493] on textarea at bounding box center [633, 547] width 797 height 167
click at [637, 483] on textarea "The focus of the lecture was on how rejection is experienced by everyone. Furth…" at bounding box center [633, 547] width 797 height 167
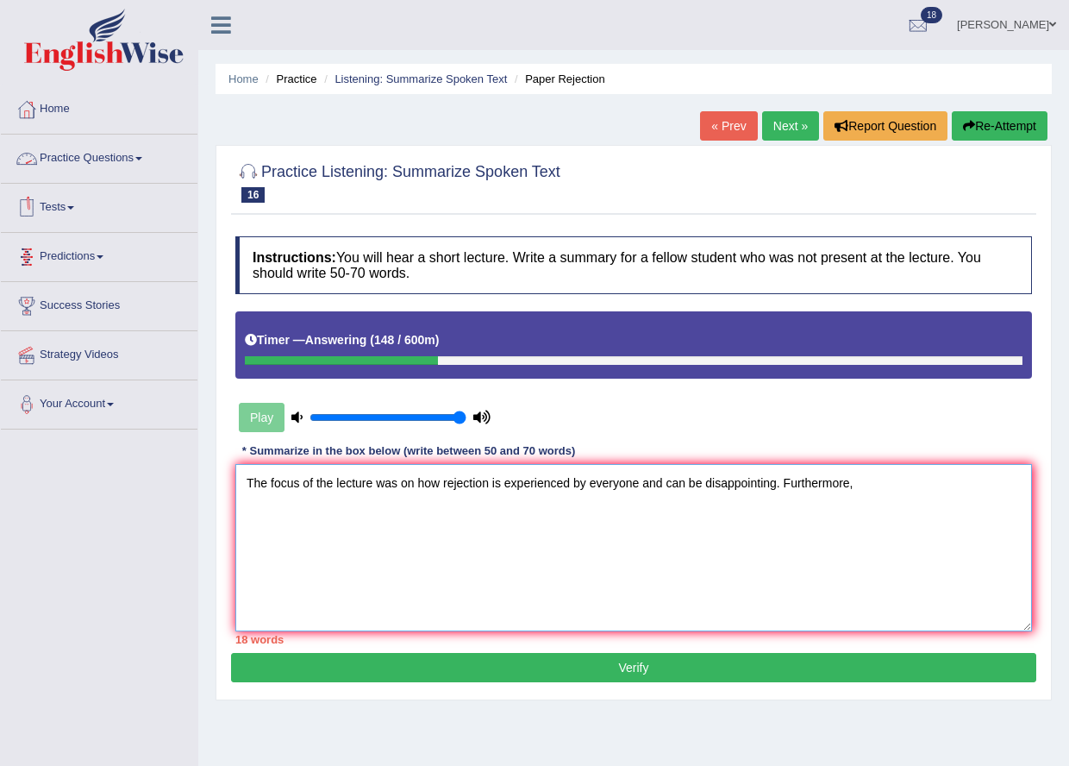
click at [895, 482] on textarea "The focus of the lecture was on how rejection is experienced by everyone and ca…" at bounding box center [633, 547] width 797 height 167
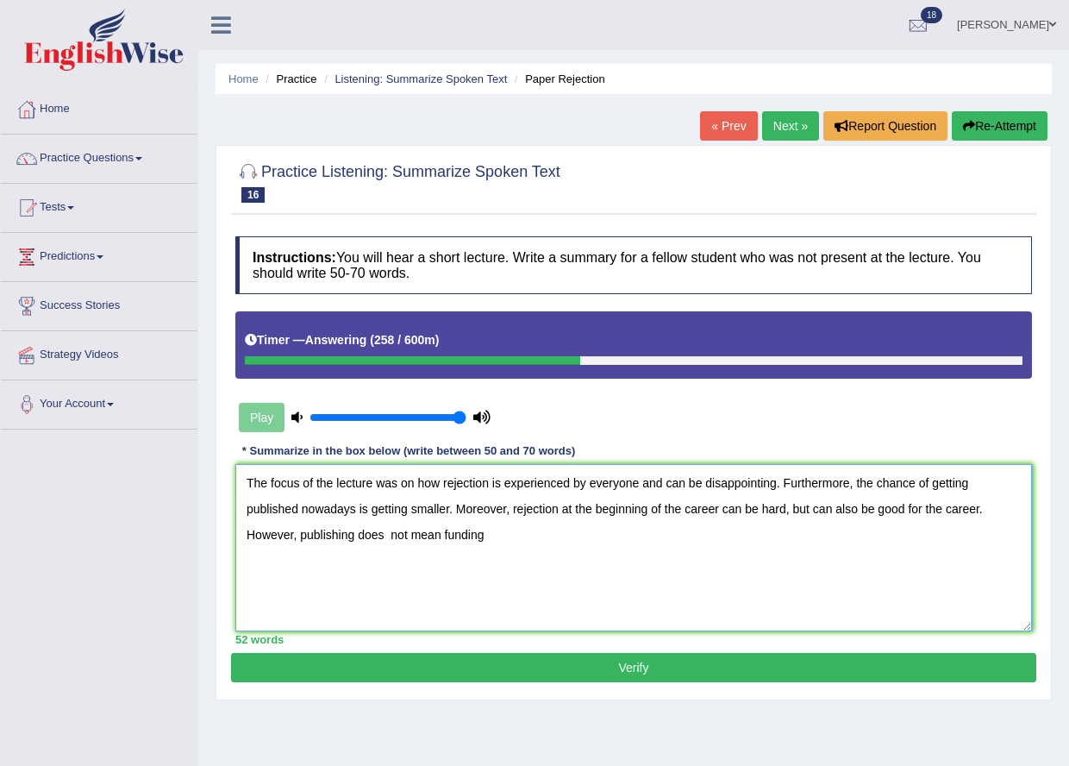
click at [390, 535] on textarea "The focus of the lecture was on how rejection is experienced by everyone and ca…" at bounding box center [633, 547] width 797 height 167
click at [500, 537] on textarea "The focus of the lecture was on how rejection is experienced by everyone and ca…" at bounding box center [633, 547] width 797 height 167
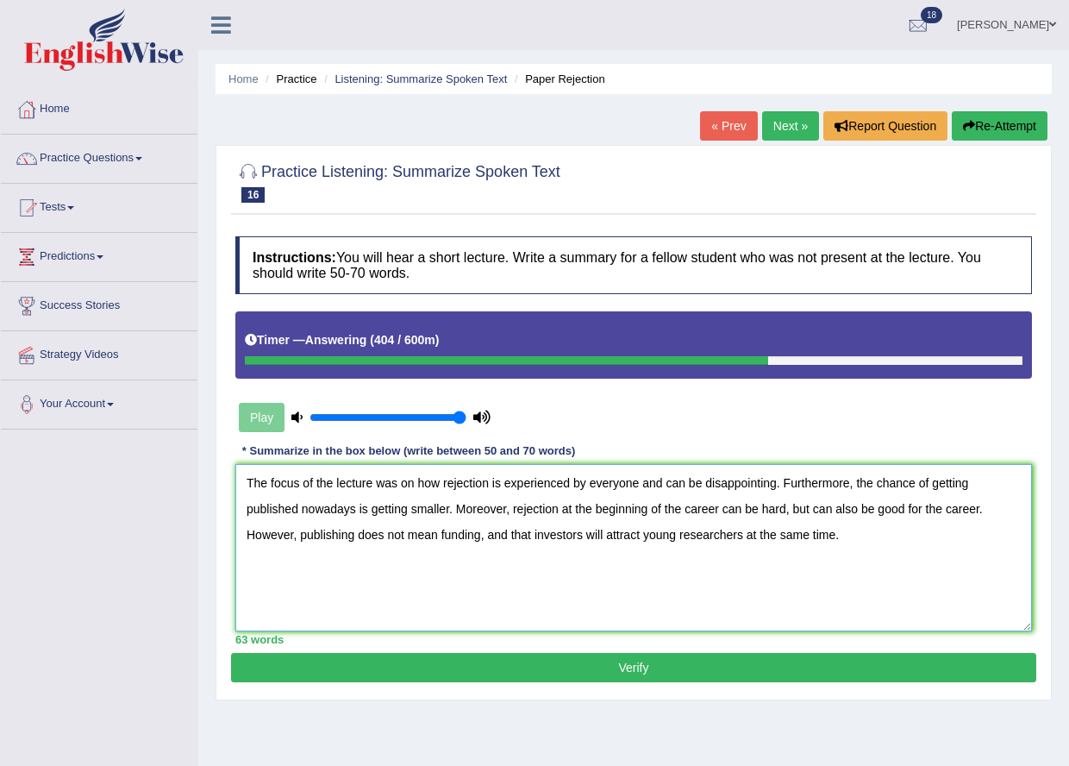
type textarea "The focus of the lecture was on how rejection is experienced by everyone and ca…"
click at [684, 668] on button "Verify" at bounding box center [633, 667] width 805 height 29
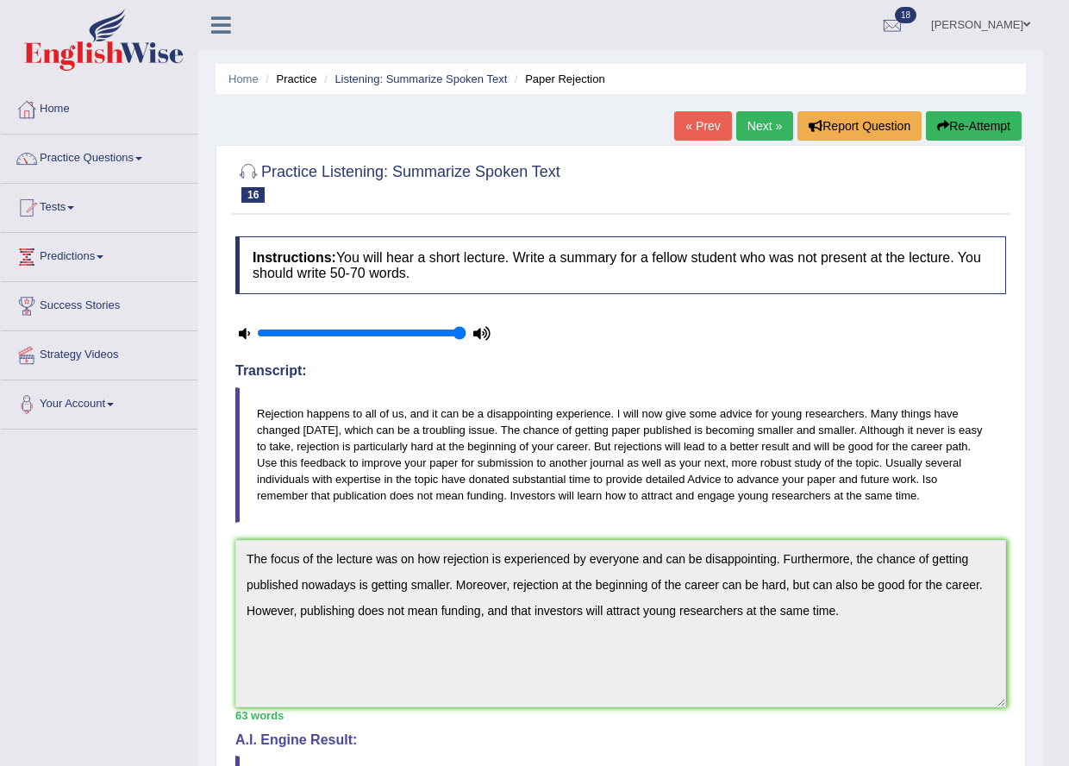
click at [752, 132] on link "Next »" at bounding box center [764, 125] width 57 height 29
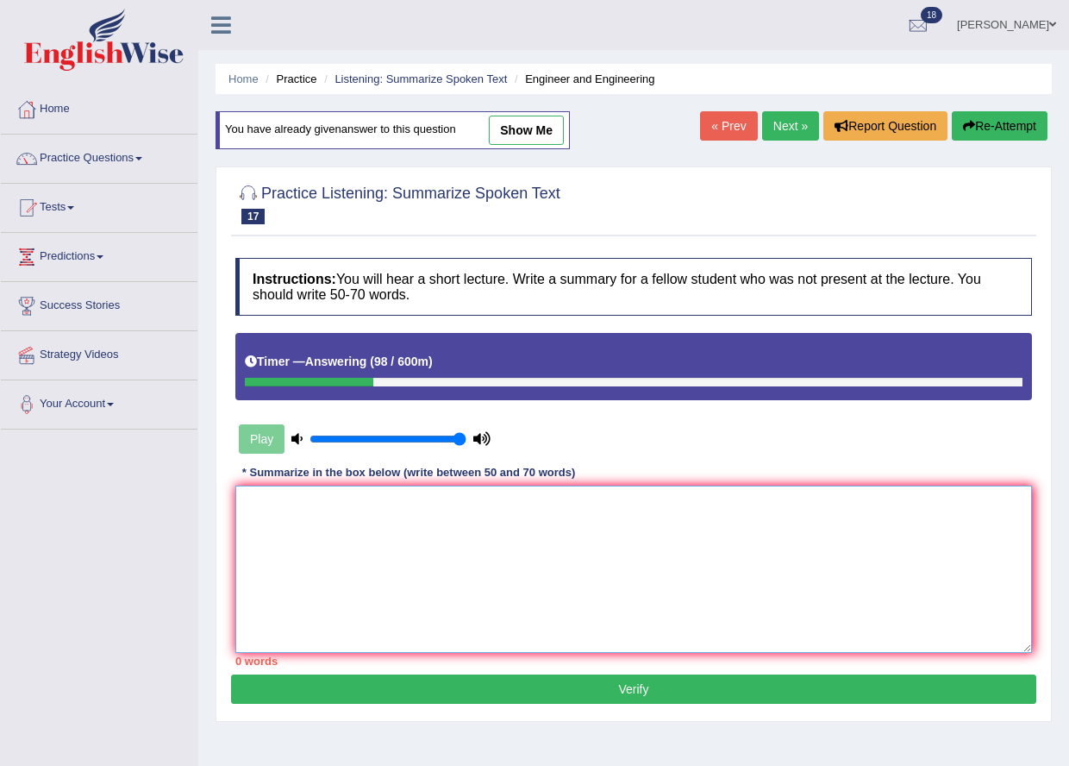
click at [587, 538] on textarea at bounding box center [633, 568] width 797 height 167
click at [369, 503] on textarea "The lecture was about engineering and how to work with this" at bounding box center [633, 568] width 797 height 167
click at [672, 508] on textarea "The lecture was about the course engineering and how to work with this" at bounding box center [633, 568] width 797 height 167
drag, startPoint x: 423, startPoint y: 508, endPoint x: 366, endPoint y: 506, distance: 56.9
click at [366, 506] on textarea "The lecture was about the course engineering and how to work with this complica…" at bounding box center [633, 568] width 797 height 167
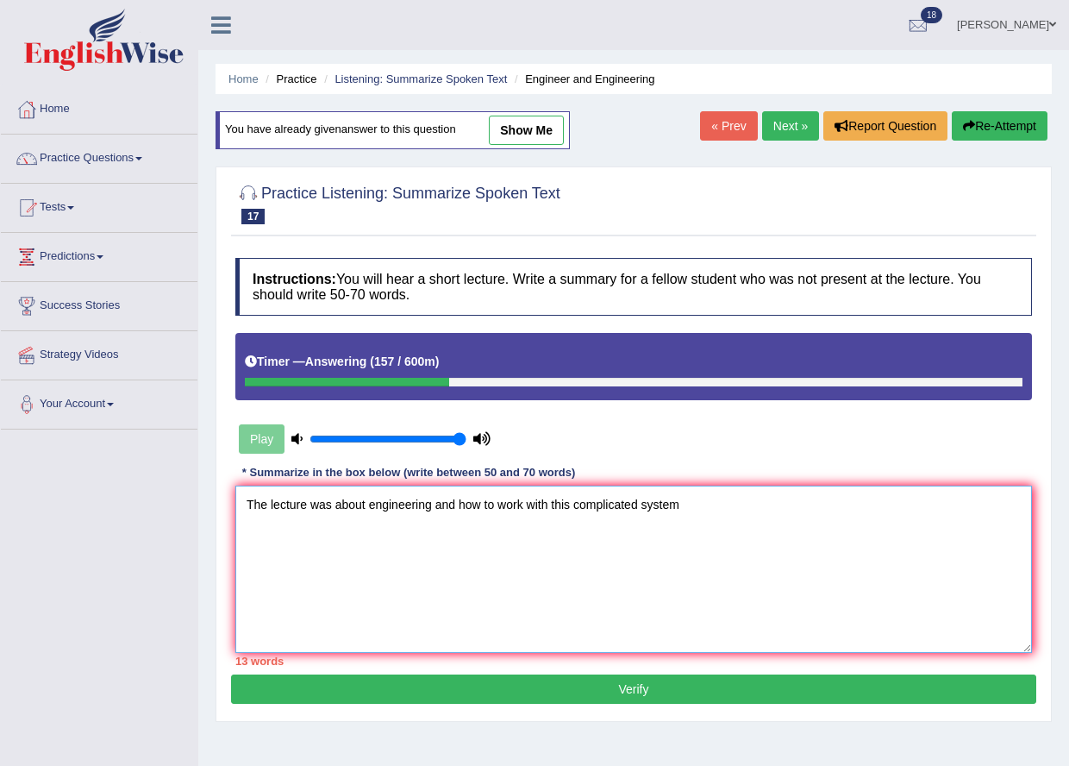
click at [704, 507] on textarea "The lecture was about engineering and how to work with this complicated system" at bounding box center [633, 568] width 797 height 167
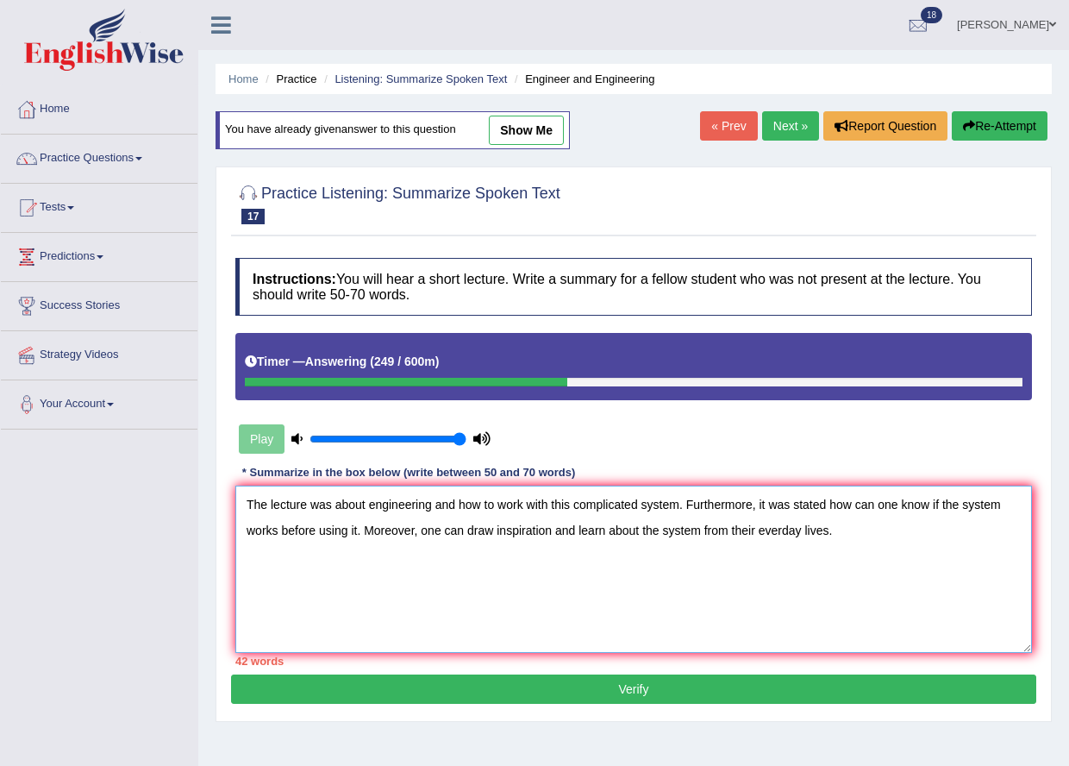
click at [780, 530] on textarea "The lecture was about engineering and how to work with this complicated system.…" at bounding box center [633, 568] width 797 height 167
click at [835, 530] on textarea "The lecture was about engineering and how to work with this complicated system.…" at bounding box center [633, 568] width 797 height 167
click at [1018, 531] on textarea "The lecture was about engineering and how to work with this complicated system.…" at bounding box center [633, 568] width 797 height 167
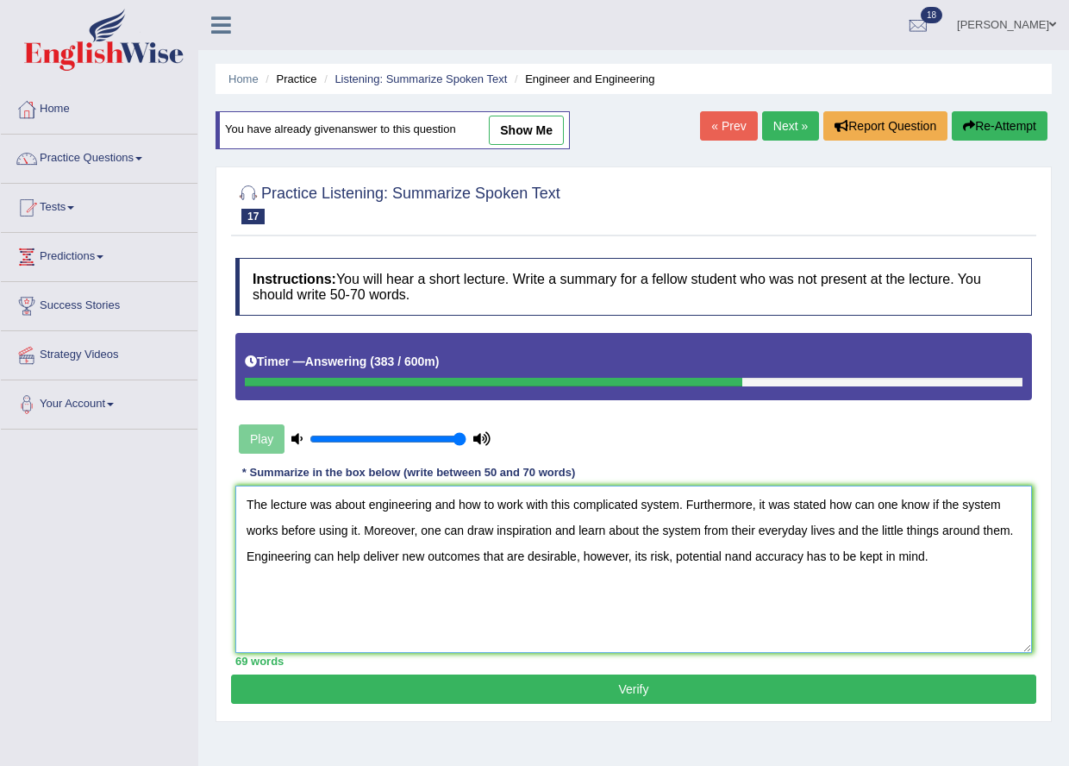
drag, startPoint x: 876, startPoint y: 507, endPoint x: 856, endPoint y: 511, distance: 20.3
click at [856, 511] on textarea "The lecture was about engineering and how to work with this complicated system.…" at bounding box center [633, 568] width 797 height 167
click at [875, 507] on textarea "The lecture was about engineering and how to work with this complicated system.…" at bounding box center [633, 568] width 797 height 167
click at [730, 555] on textarea "The lecture was about engineering and how to work with this complicated system.…" at bounding box center [633, 568] width 797 height 167
type textarea "The lecture was about engineering and how to work with this complicated system.…"
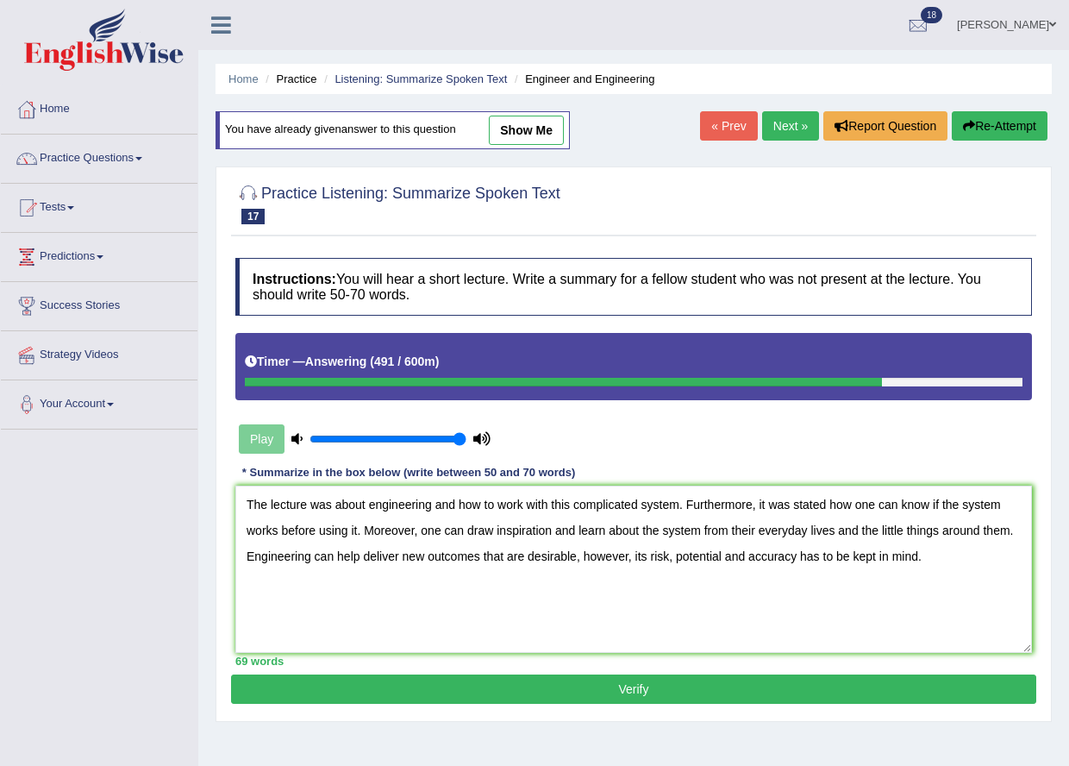
click at [706, 697] on button "Verify" at bounding box center [633, 688] width 805 height 29
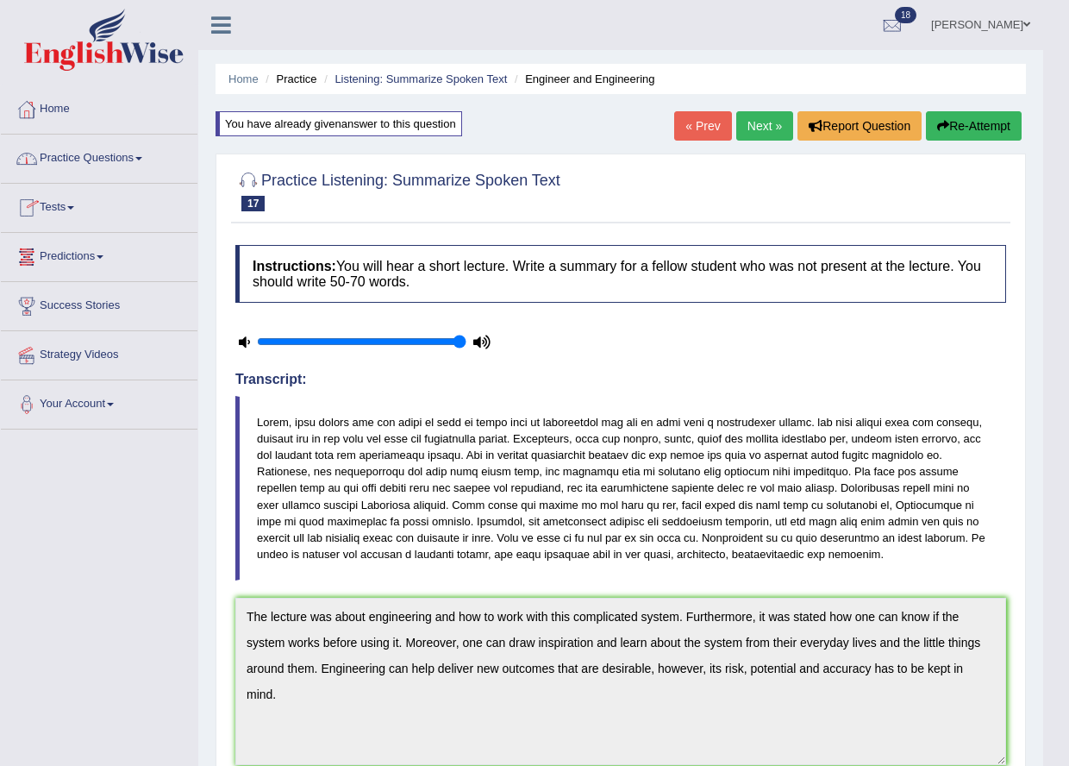
click at [78, 114] on link "Home" at bounding box center [99, 106] width 197 height 43
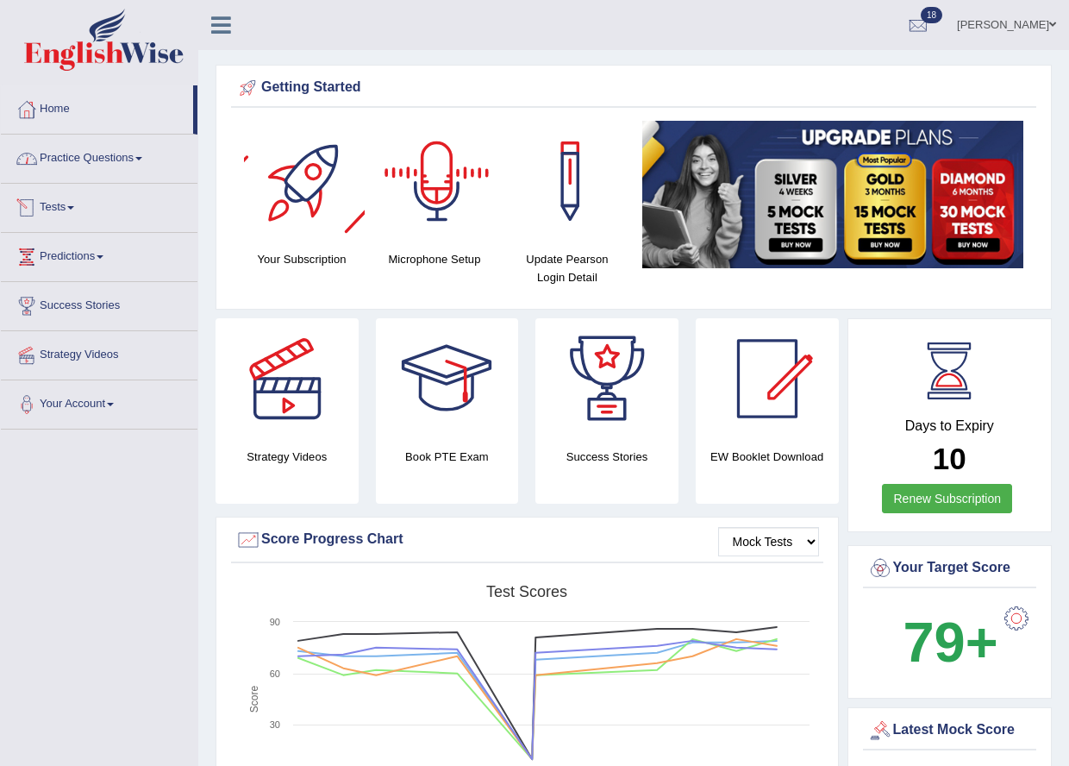
click at [94, 149] on link "Practice Questions" at bounding box center [99, 155] width 197 height 43
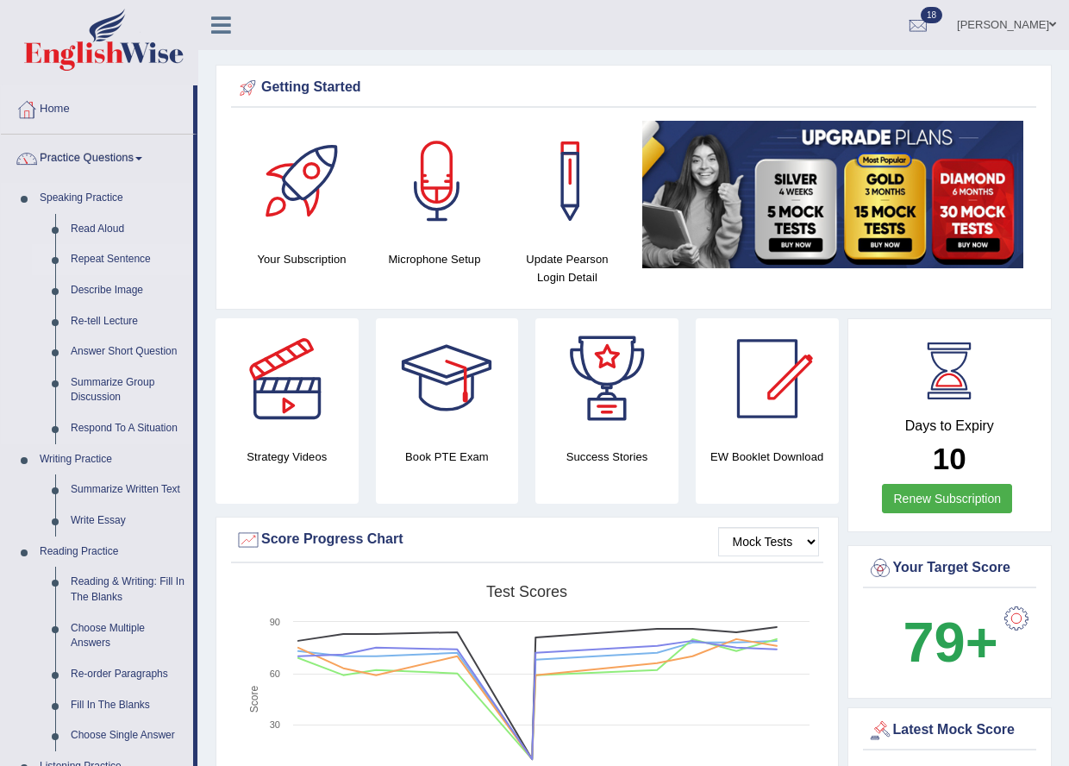
click at [103, 253] on link "Repeat Sentence" at bounding box center [128, 259] width 130 height 31
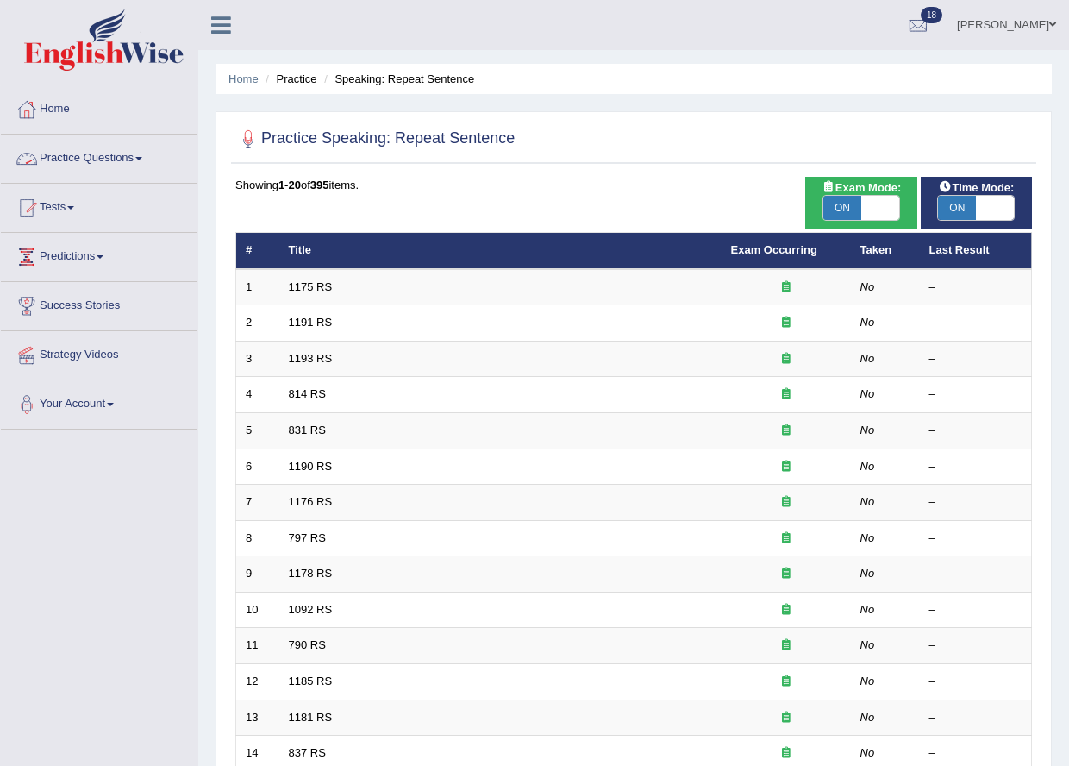
click at [116, 169] on link "Practice Questions" at bounding box center [99, 155] width 197 height 43
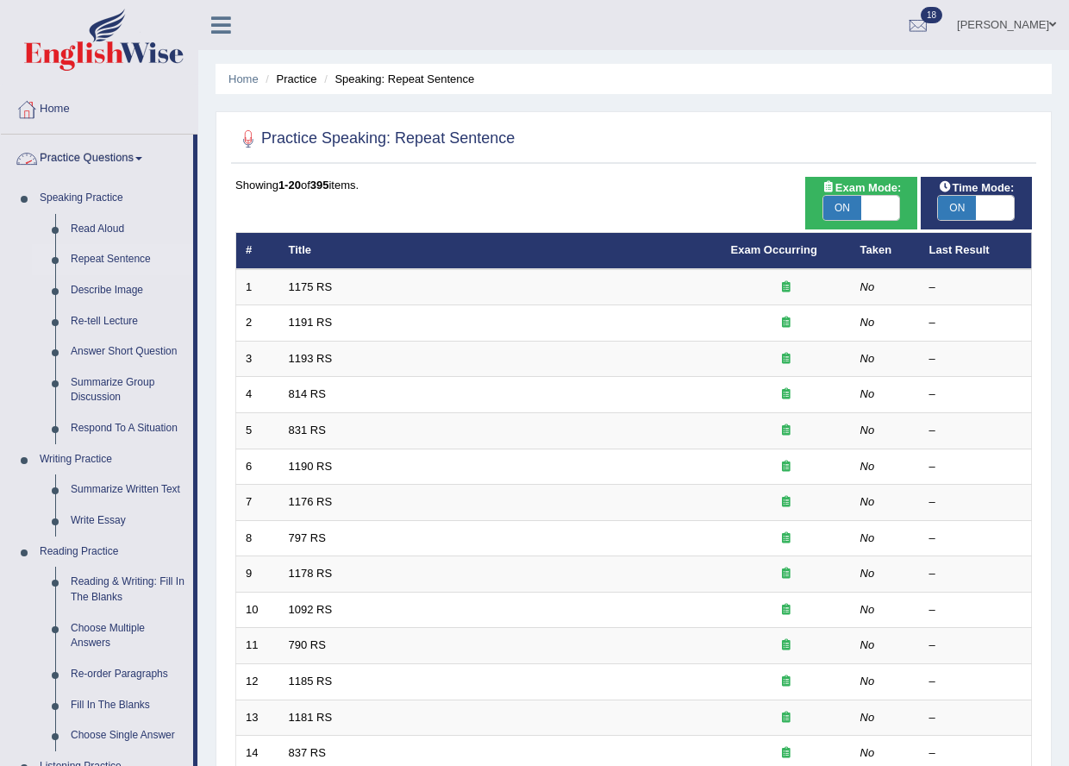
click at [106, 153] on link "Practice Questions" at bounding box center [97, 155] width 192 height 43
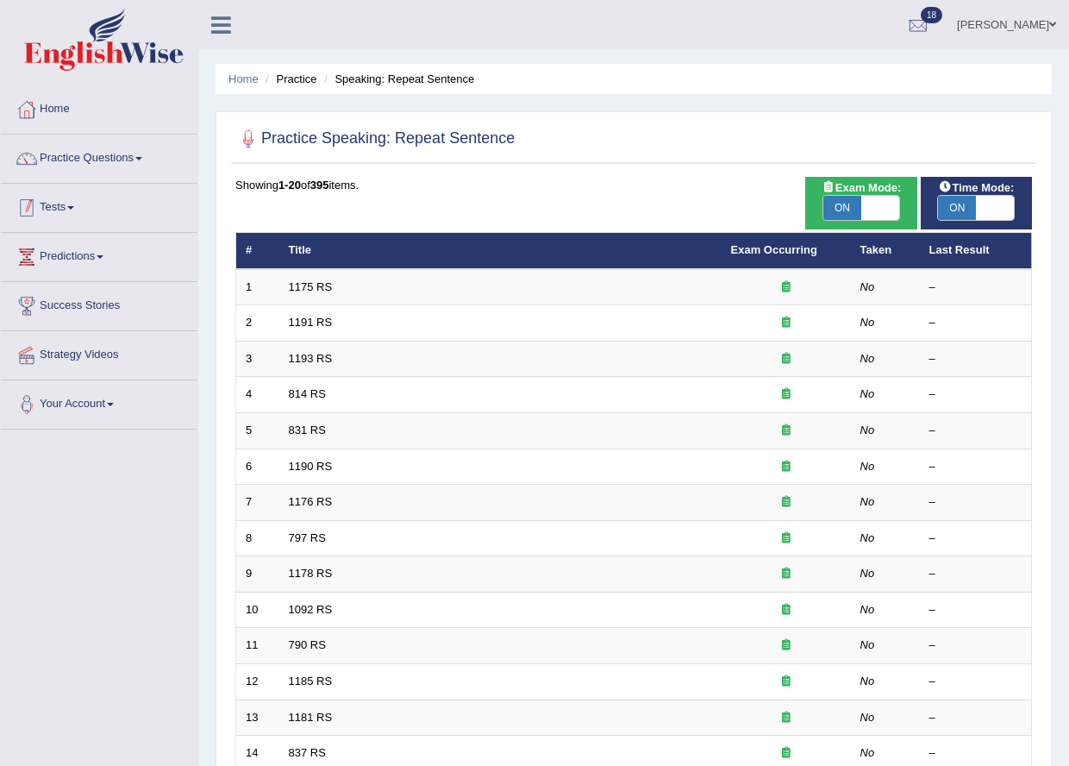
click at [92, 184] on link "Tests" at bounding box center [99, 205] width 197 height 43
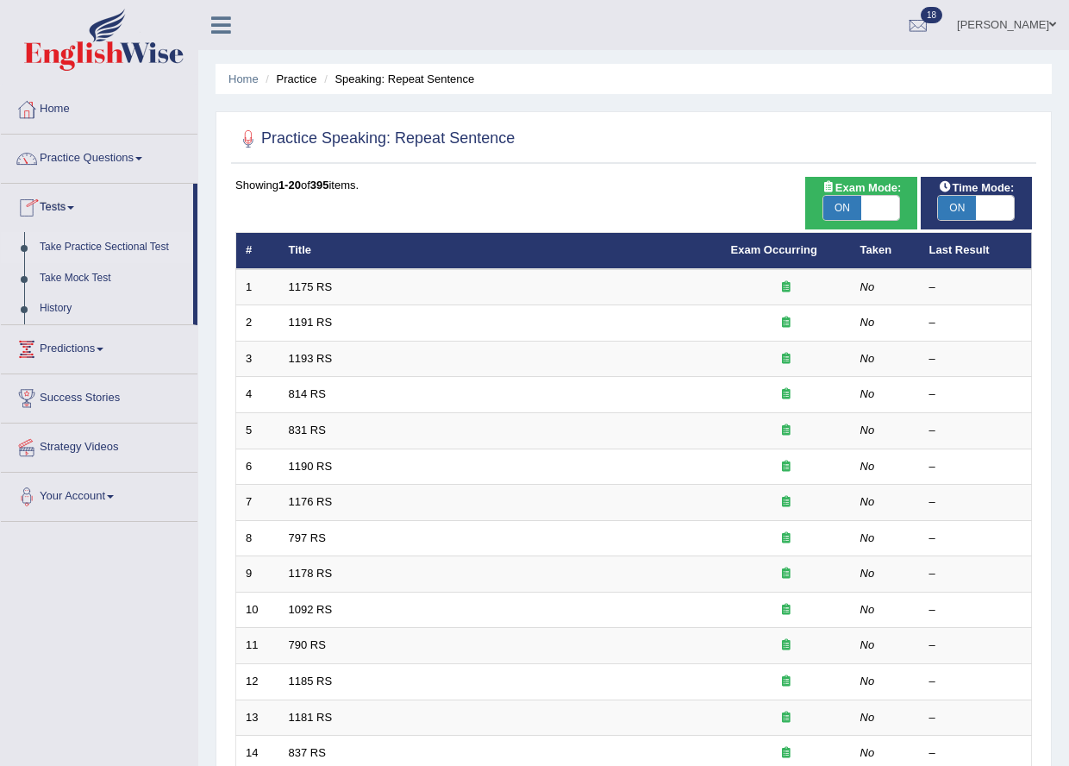
click at [94, 245] on link "Take Practice Sectional Test" at bounding box center [112, 247] width 161 height 31
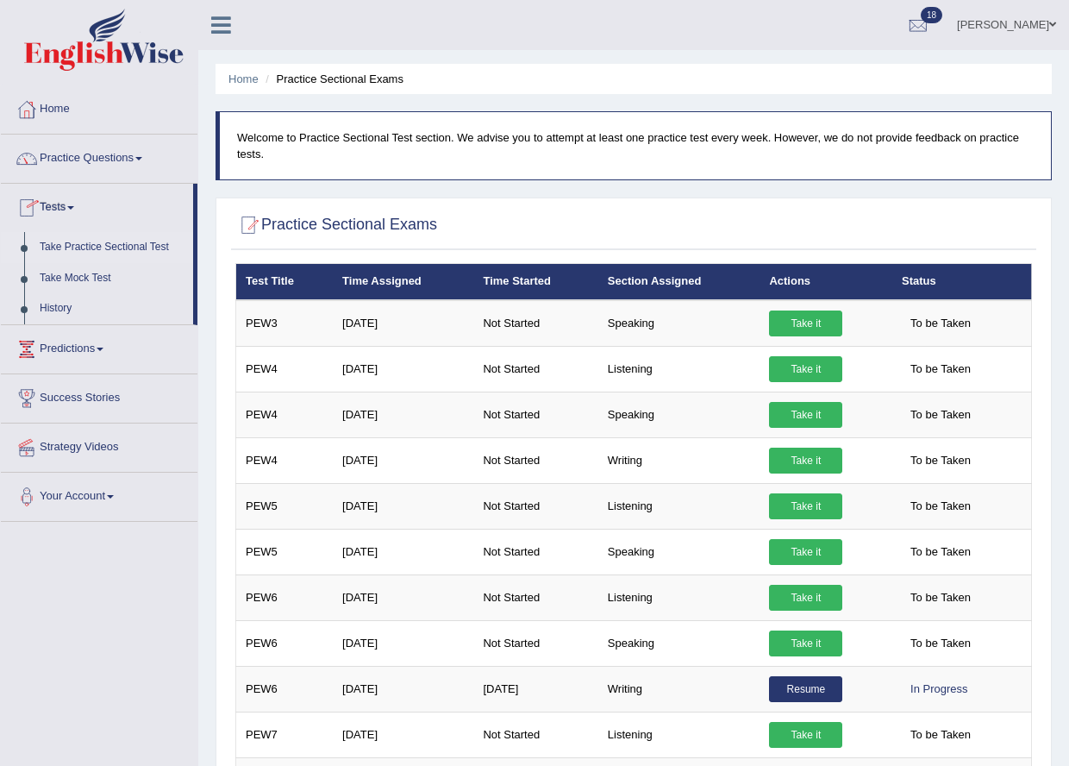
click at [109, 157] on link "Practice Questions" at bounding box center [99, 155] width 197 height 43
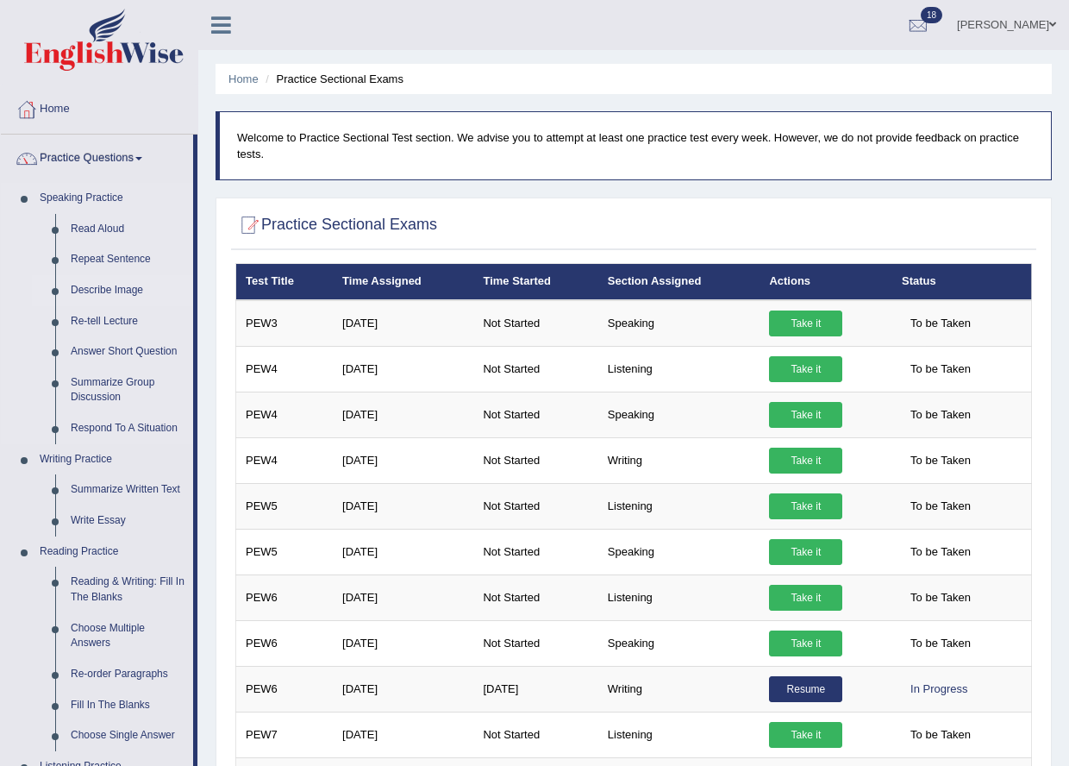
click at [106, 291] on link "Describe Image" at bounding box center [128, 290] width 130 height 31
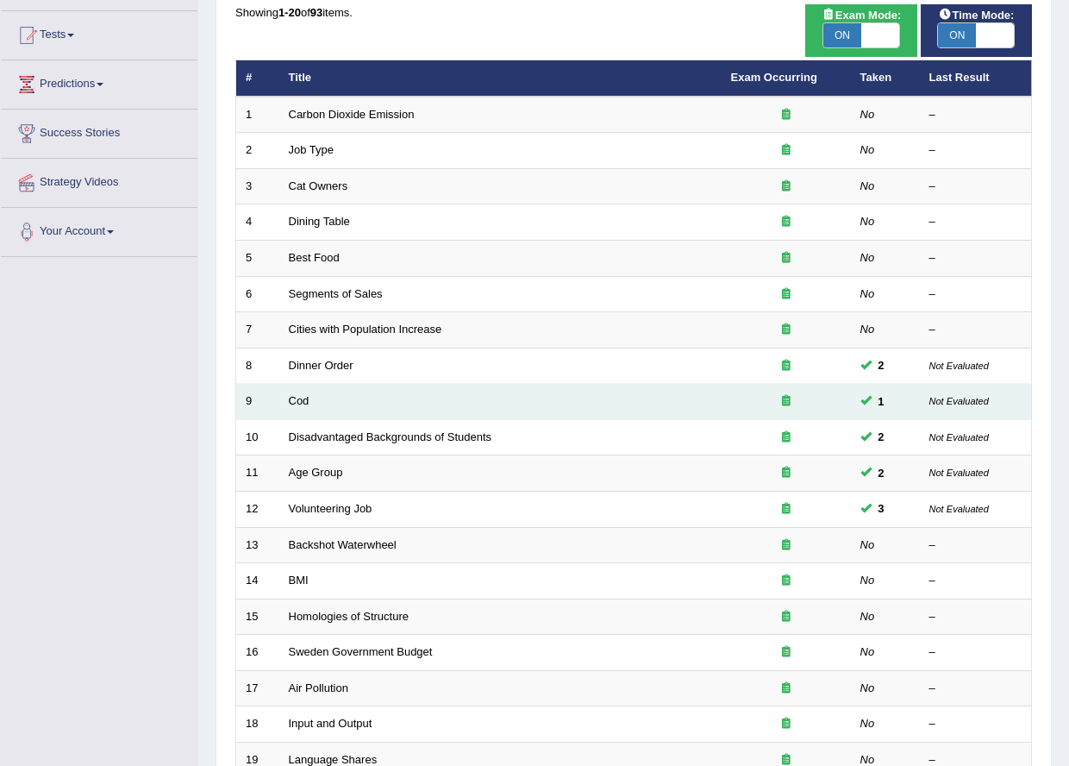
scroll to position [86, 0]
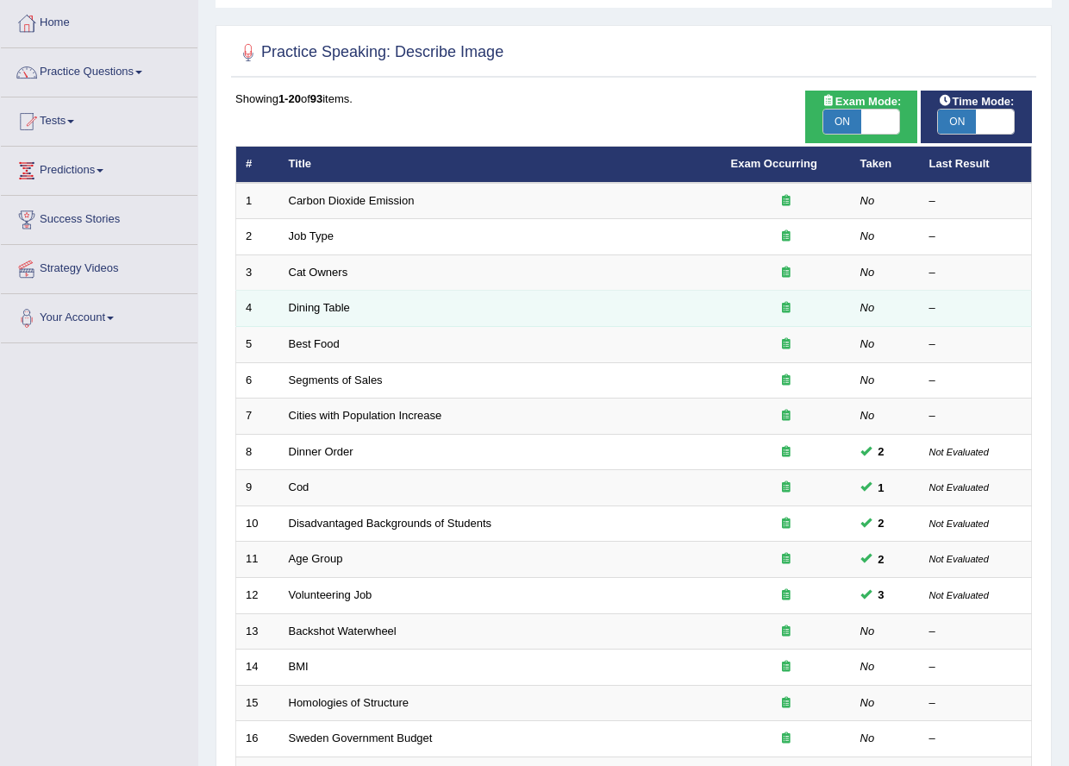
click at [319, 299] on td "Dining Table" at bounding box center [500, 309] width 442 height 36
click at [319, 303] on link "Dining Table" at bounding box center [319, 307] width 61 height 13
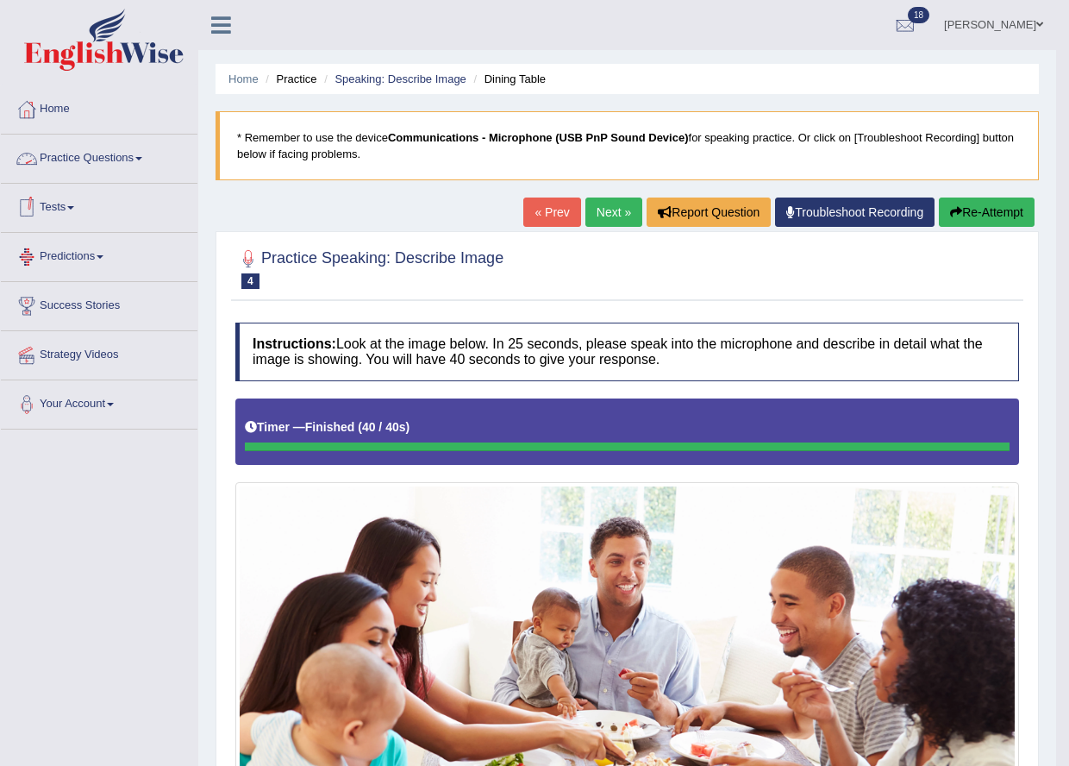
click at [70, 205] on link "Tests" at bounding box center [99, 205] width 197 height 43
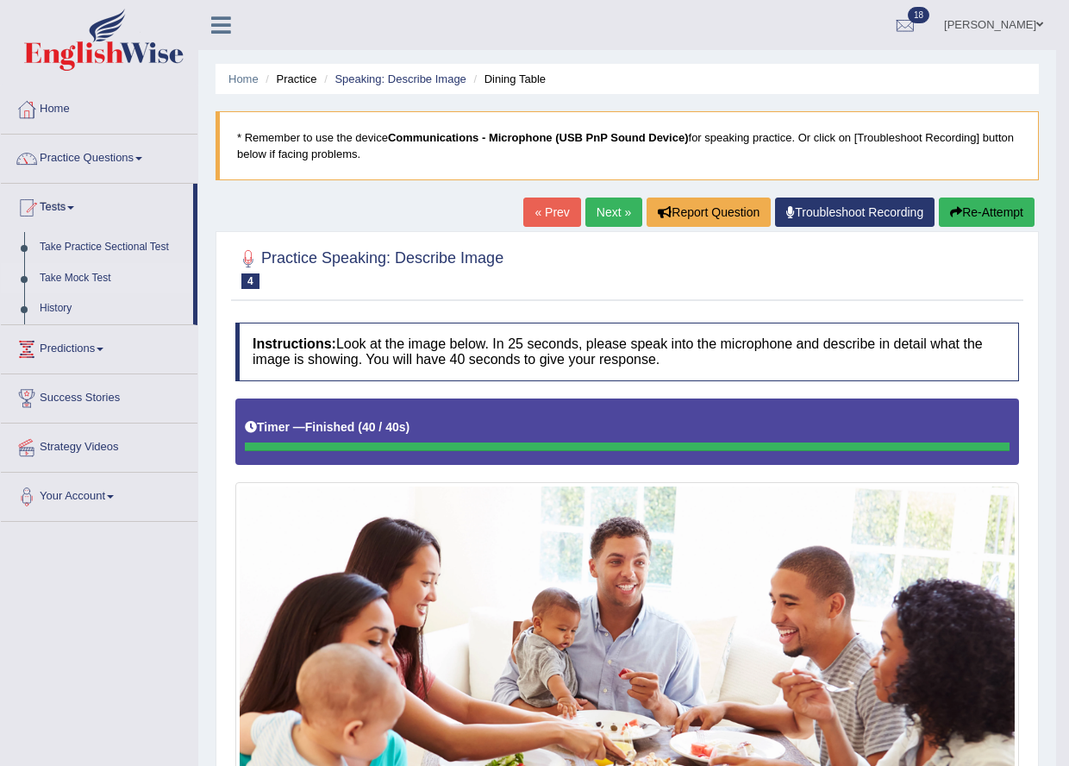
click at [77, 273] on link "Take Mock Test" at bounding box center [112, 278] width 161 height 31
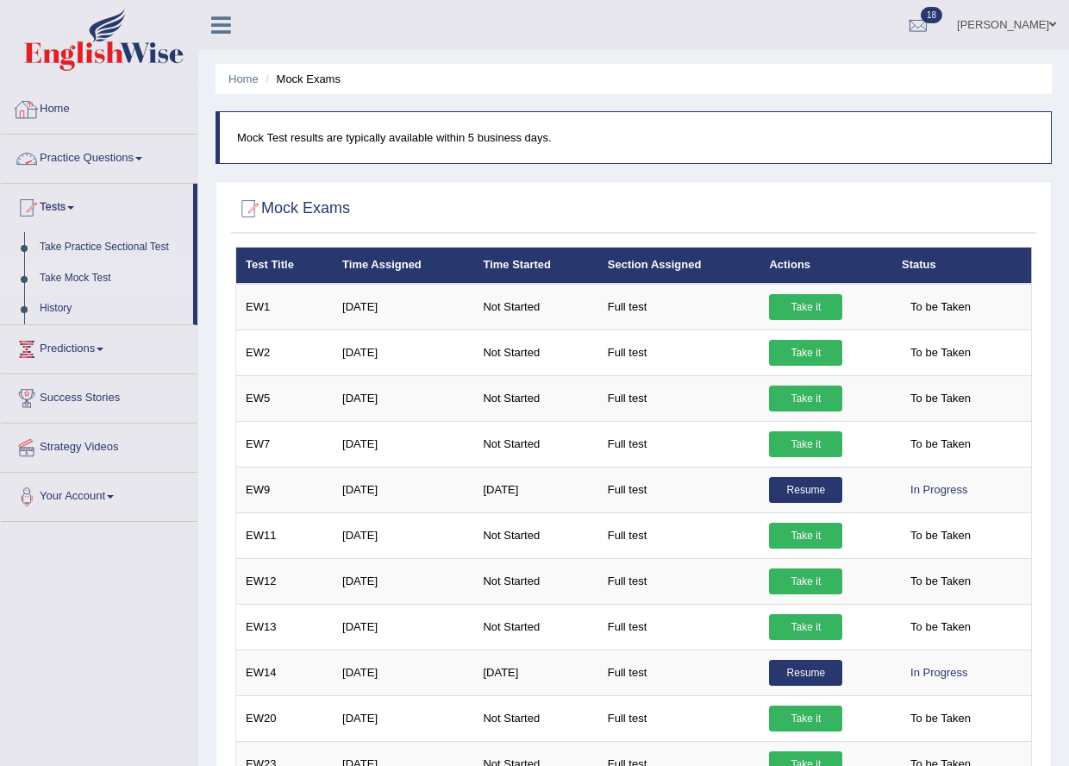
click at [112, 145] on link "Practice Questions" at bounding box center [99, 155] width 197 height 43
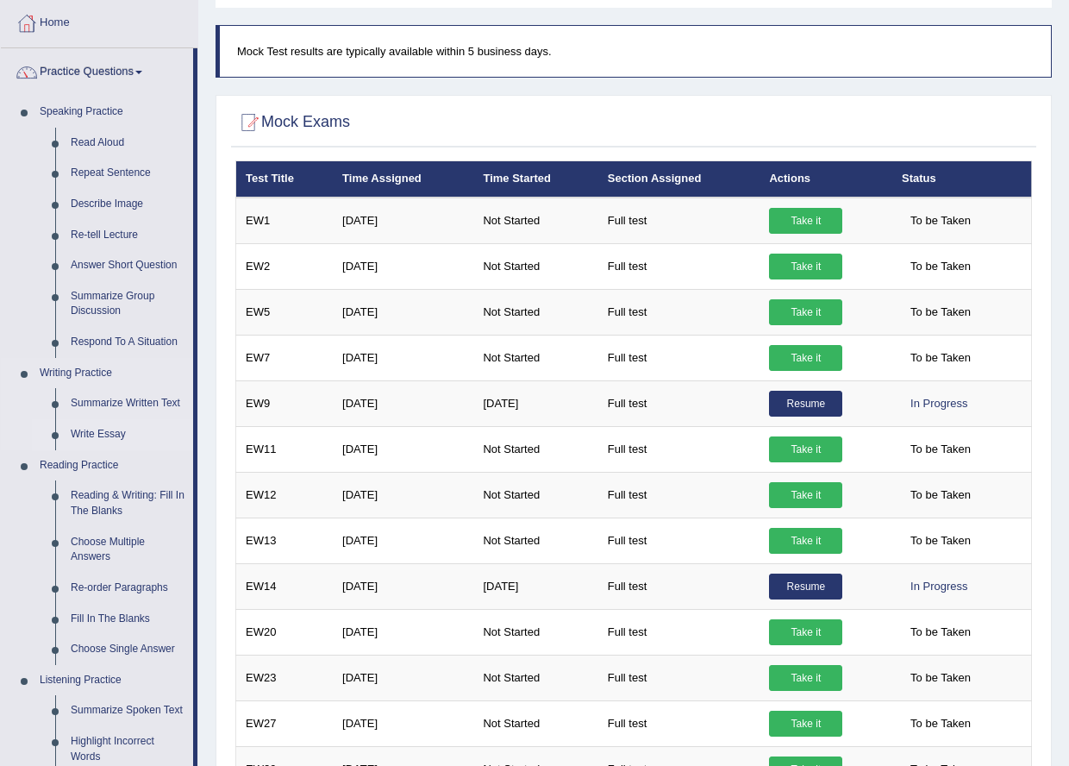
scroll to position [259, 0]
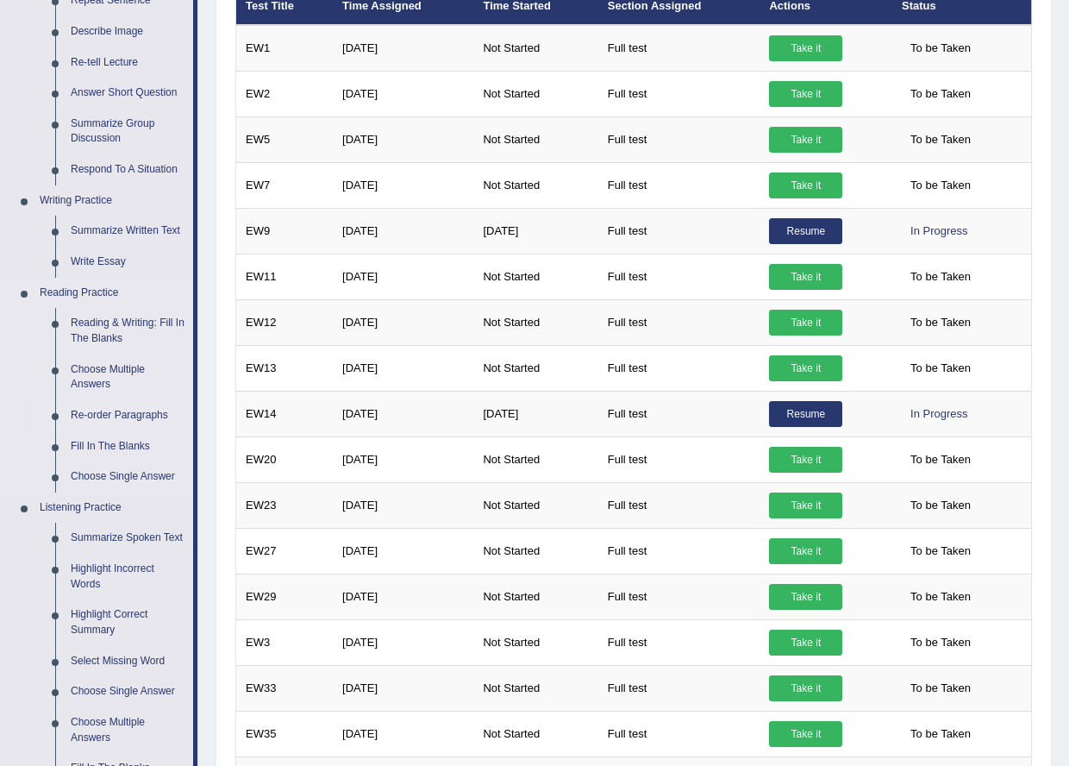
click at [108, 416] on link "Re-order Paragraphs" at bounding box center [128, 415] width 130 height 31
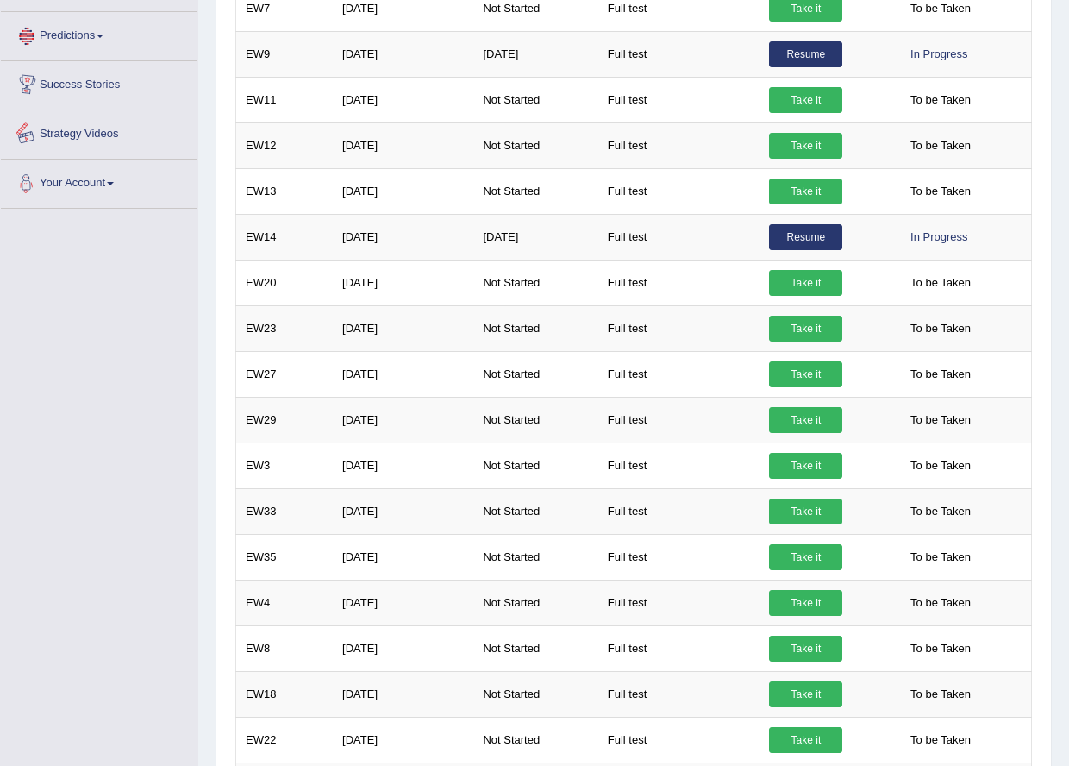
scroll to position [749, 0]
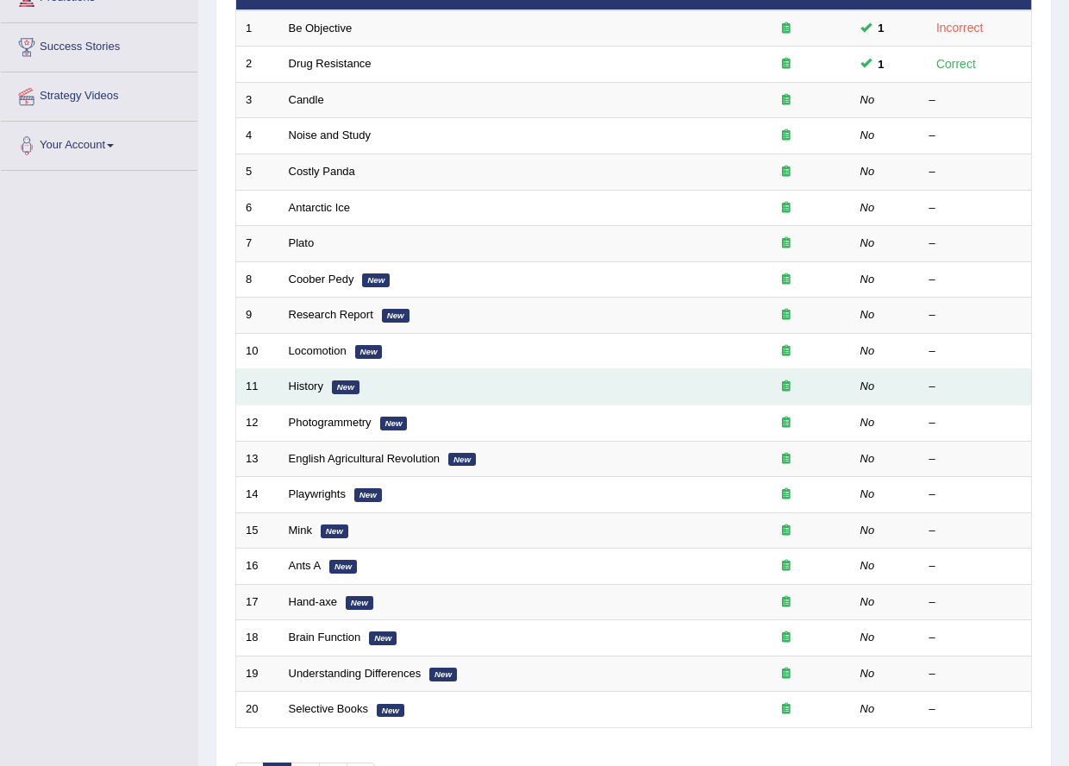
scroll to position [345, 0]
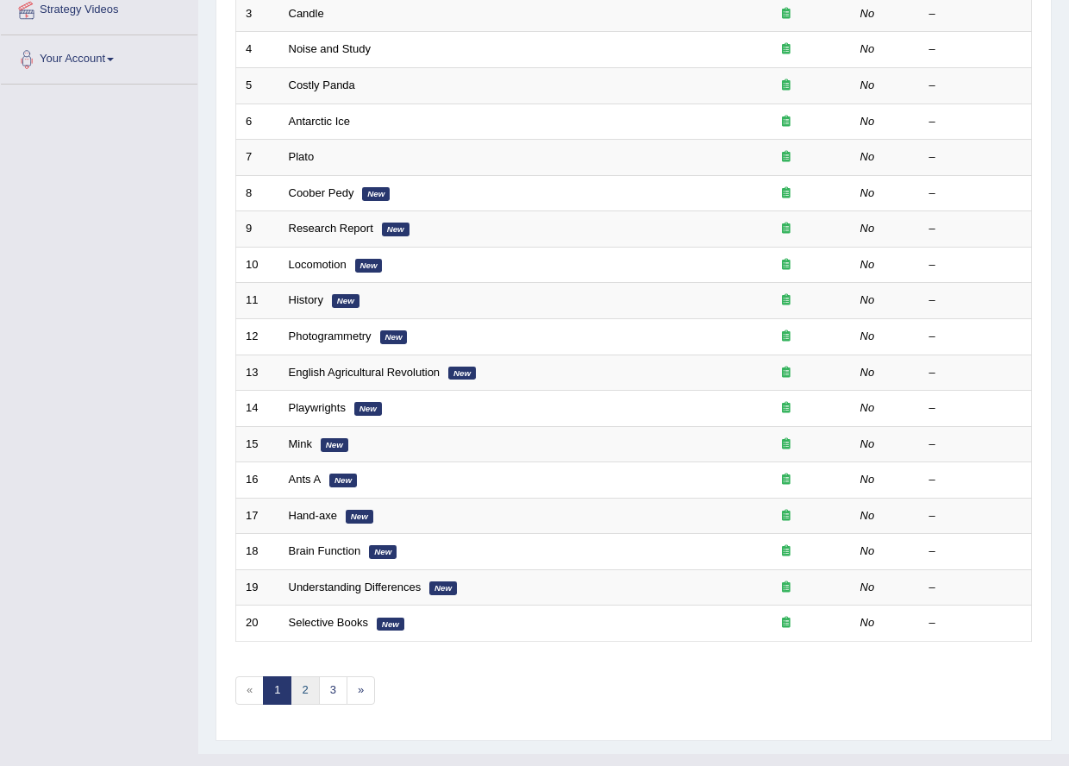
click at [313, 687] on link "2" at bounding box center [305, 690] width 28 height 28
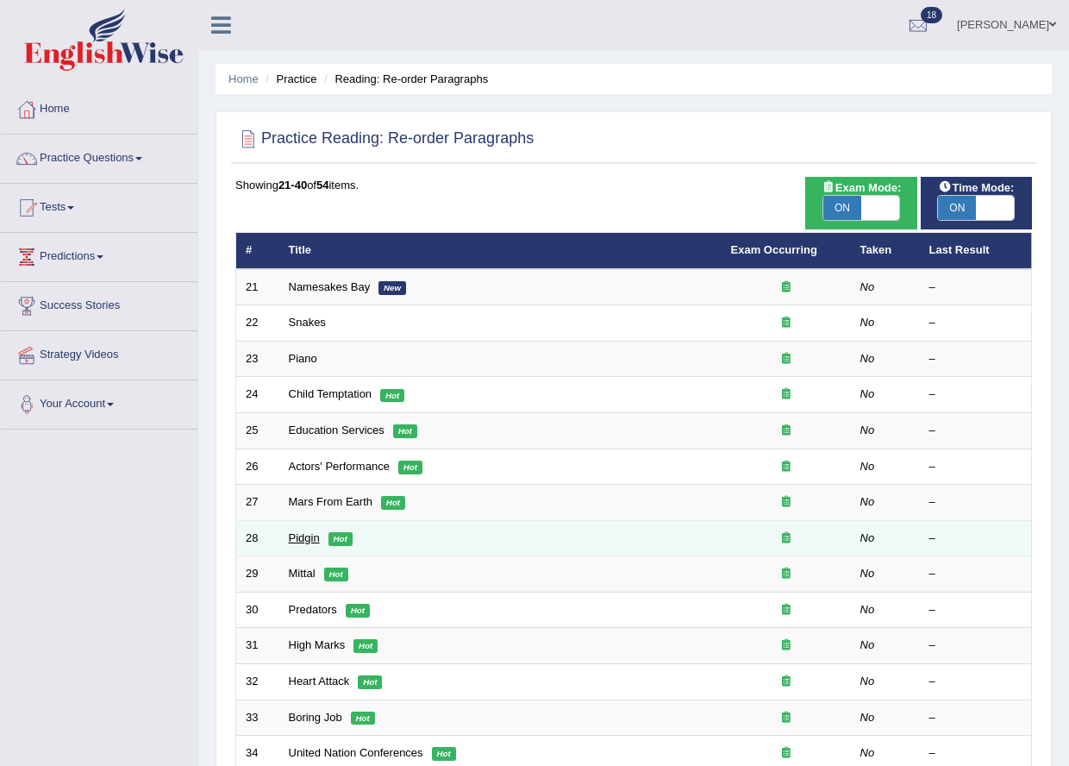
click at [303, 540] on link "Pidgin" at bounding box center [304, 537] width 31 height 13
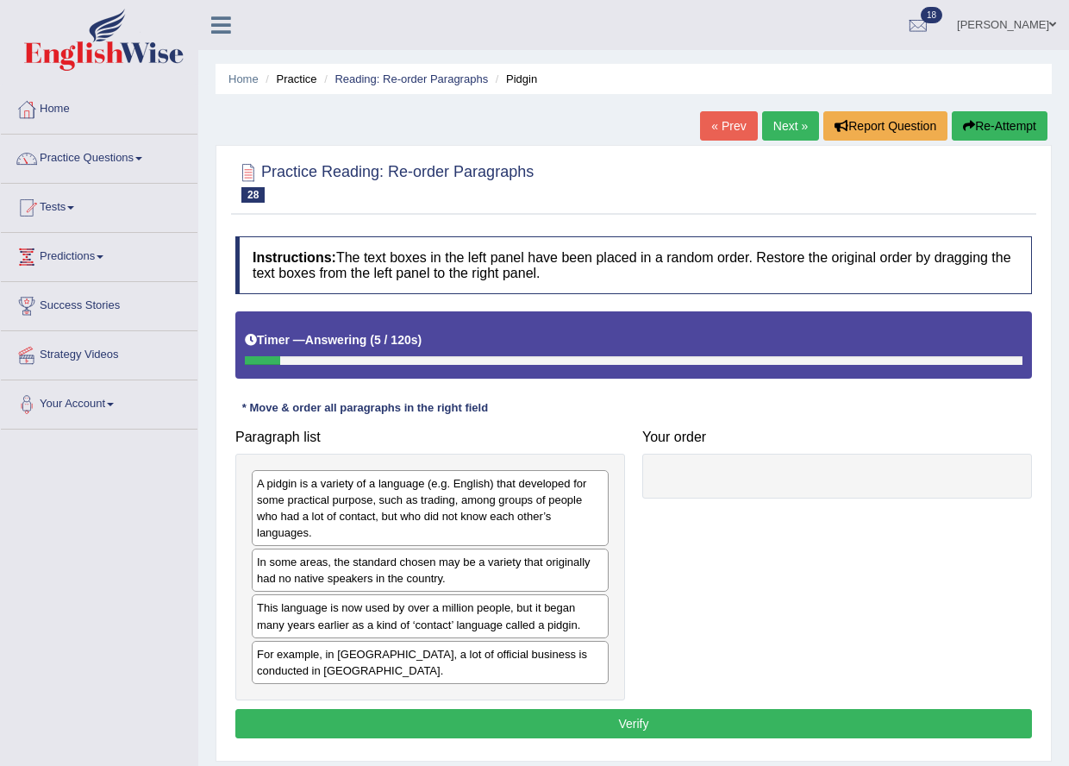
scroll to position [86, 0]
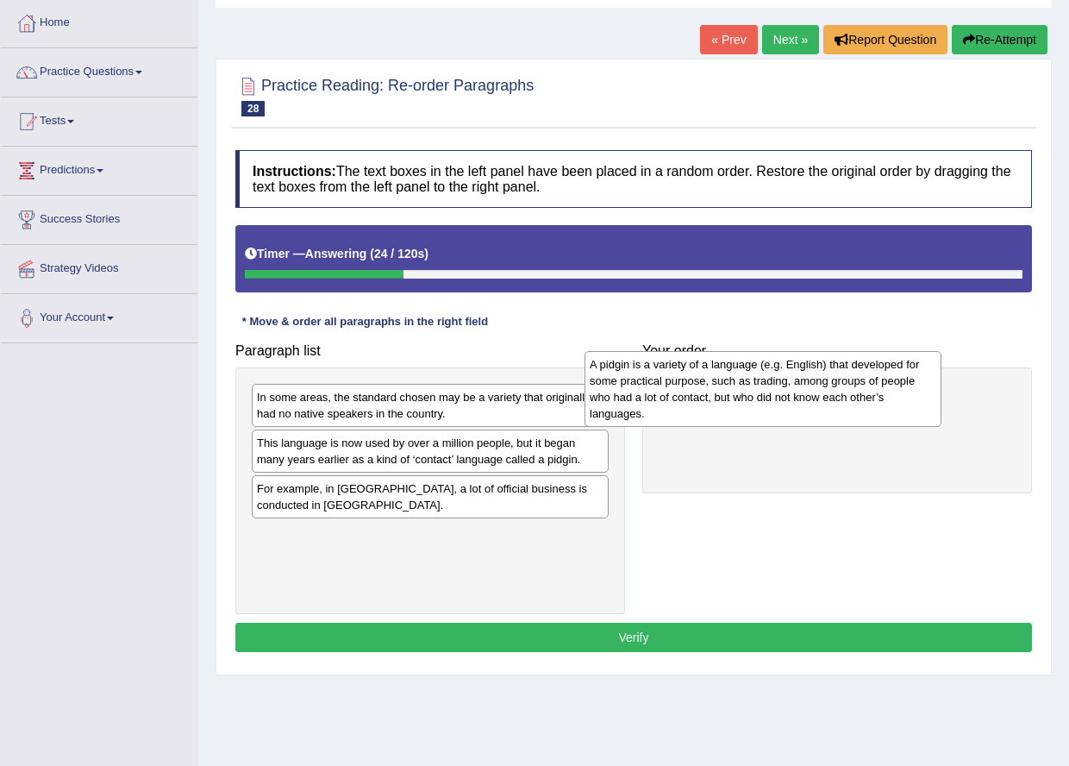
drag, startPoint x: 409, startPoint y: 436, endPoint x: 741, endPoint y: 403, distance: 334.4
click at [741, 403] on div "A pidgin is a variety of a language (e.g. English) that developed for some prac…" at bounding box center [763, 389] width 357 height 76
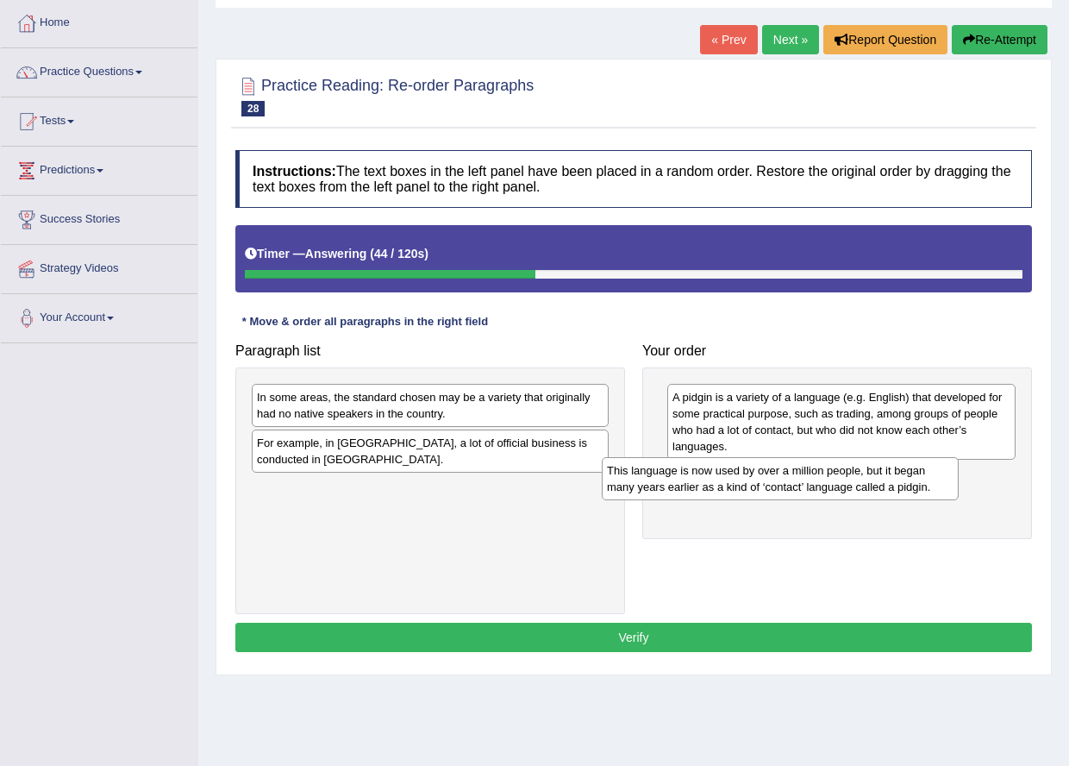
drag, startPoint x: 485, startPoint y: 455, endPoint x: 835, endPoint y: 483, distance: 351.1
click at [835, 483] on div "This language is now used by over a million people, but it began many years ear…" at bounding box center [780, 478] width 357 height 43
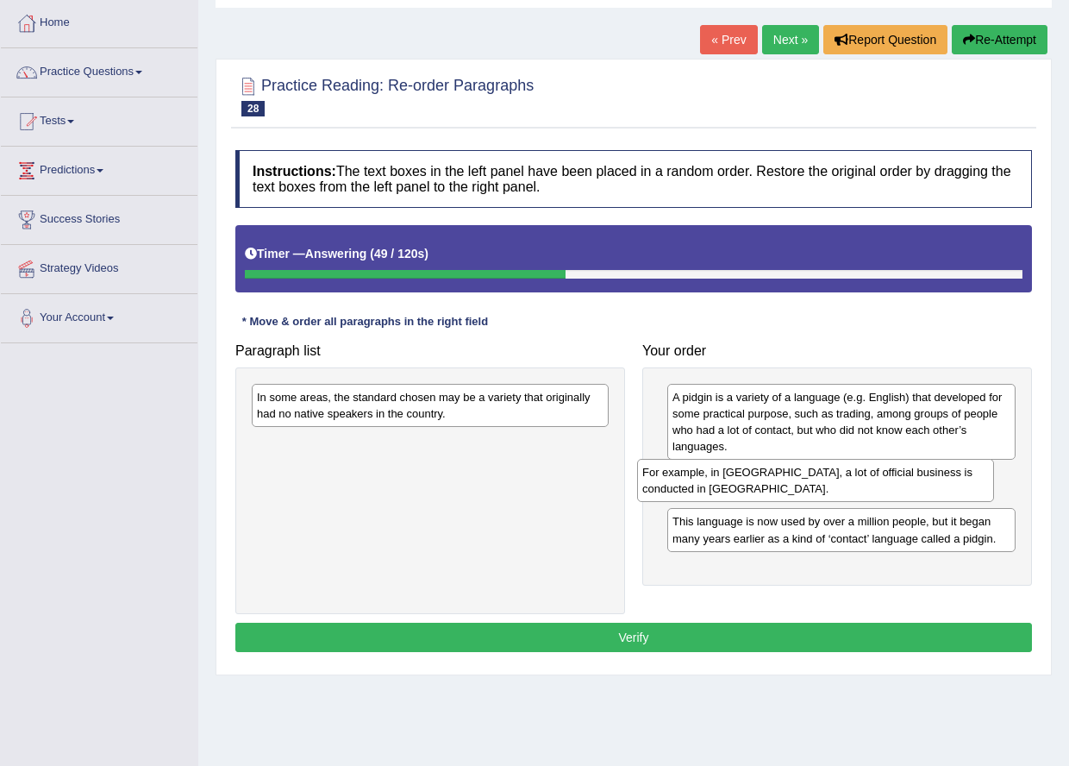
drag, startPoint x: 502, startPoint y: 453, endPoint x: 887, endPoint y: 483, distance: 386.5
click at [887, 483] on div "For example, in [GEOGRAPHIC_DATA], a lot of official business is conducted in […" at bounding box center [815, 480] width 357 height 43
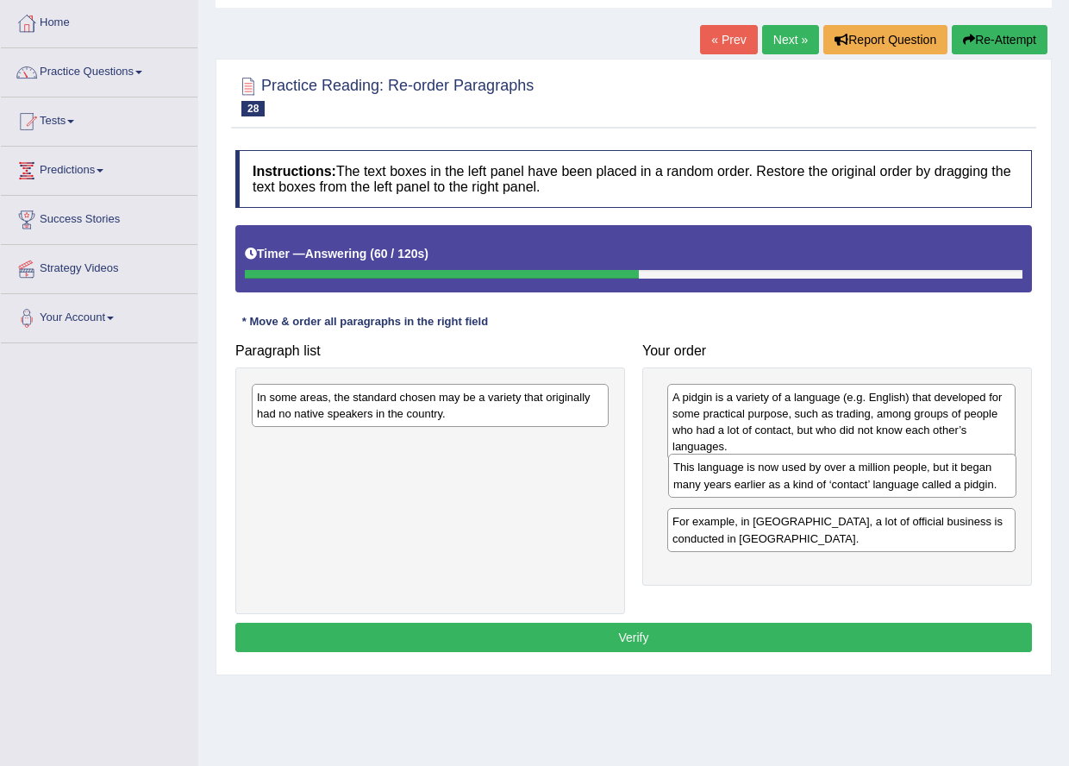
drag, startPoint x: 854, startPoint y: 534, endPoint x: 854, endPoint y: 479, distance: 54.3
click at [854, 479] on div "This language is now used by over a million people, but it began many years ear…" at bounding box center [842, 474] width 348 height 43
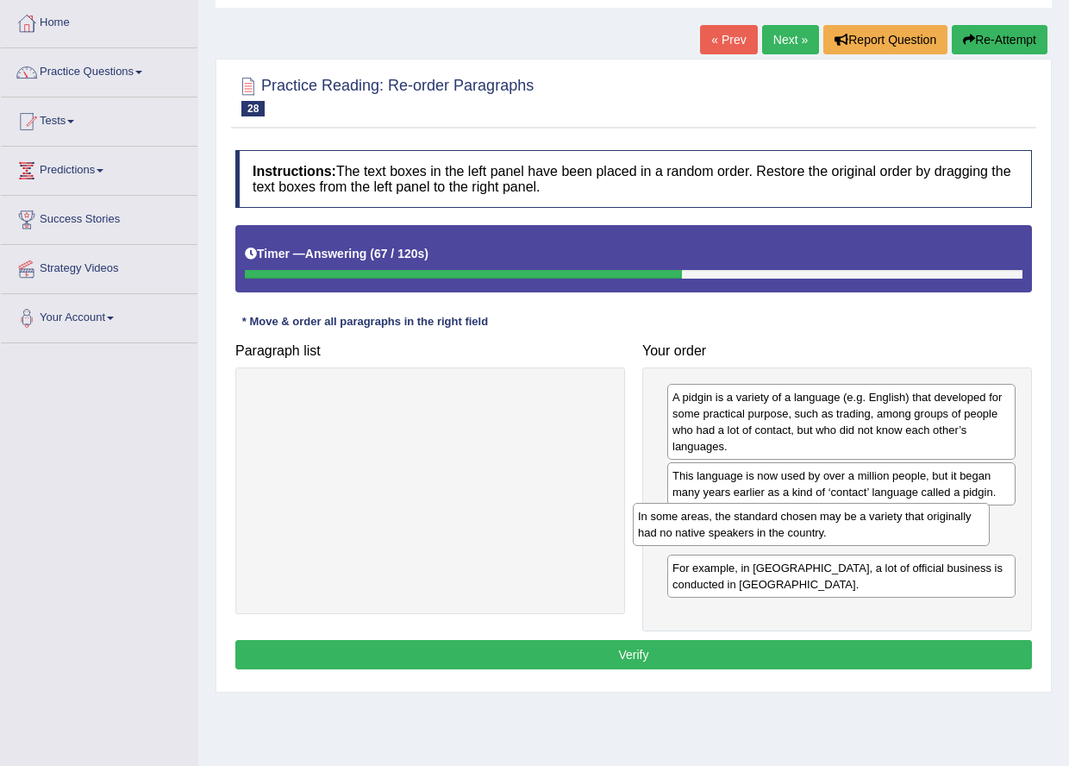
drag, startPoint x: 453, startPoint y: 411, endPoint x: 835, endPoint y: 530, distance: 399.2
click at [835, 530] on div "In some areas, the standard chosen may be a variety that originally had no nati…" at bounding box center [811, 524] width 357 height 43
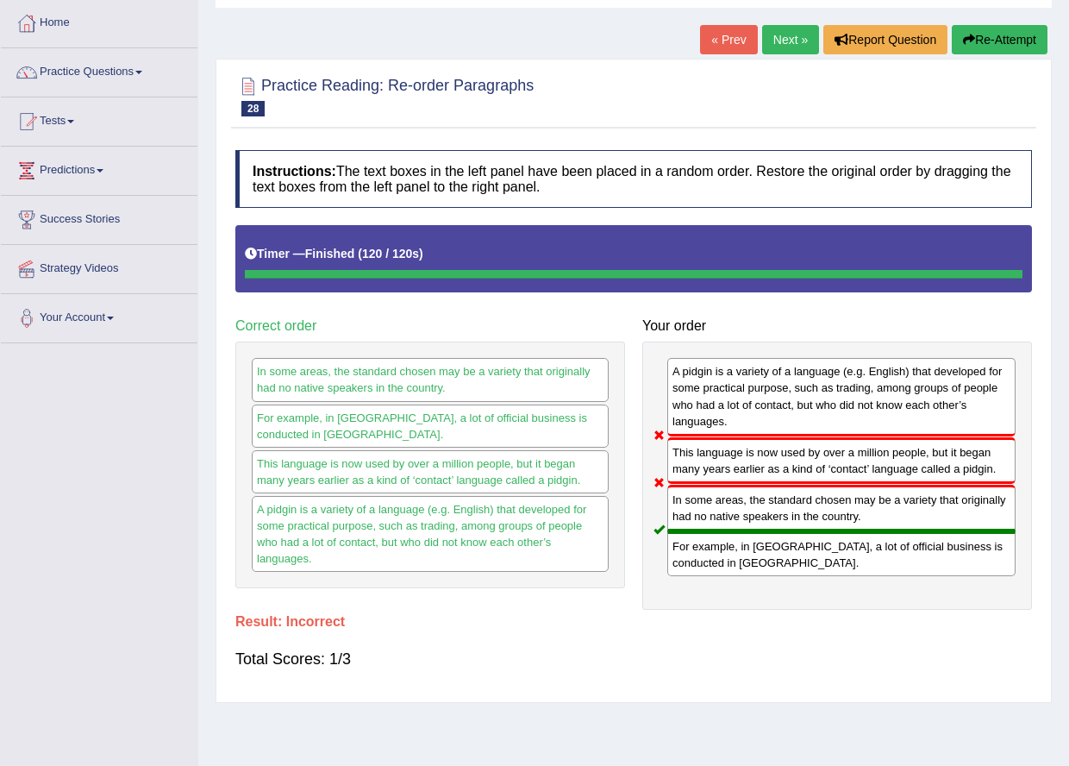
click at [991, 32] on button "Re-Attempt" at bounding box center [1000, 39] width 96 height 29
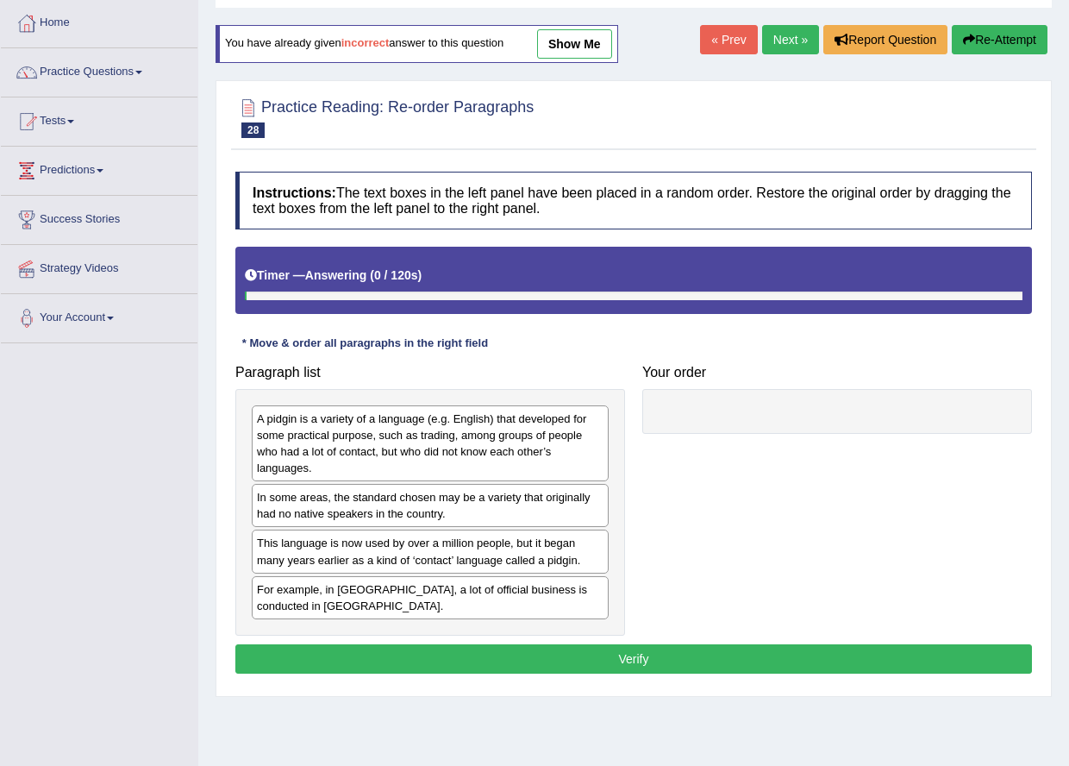
scroll to position [86, 0]
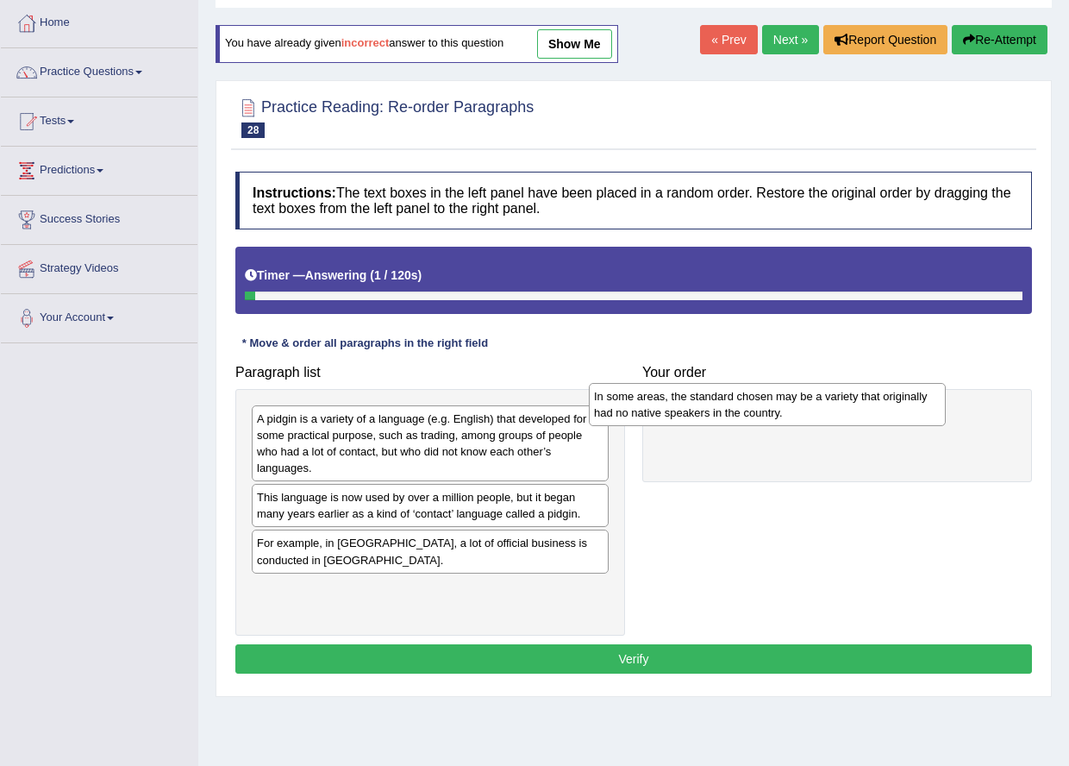
drag, startPoint x: 452, startPoint y: 509, endPoint x: 789, endPoint y: 408, distance: 351.9
click at [789, 408] on div "In some areas, the standard chosen may be a variety that originally had no nati…" at bounding box center [767, 404] width 357 height 43
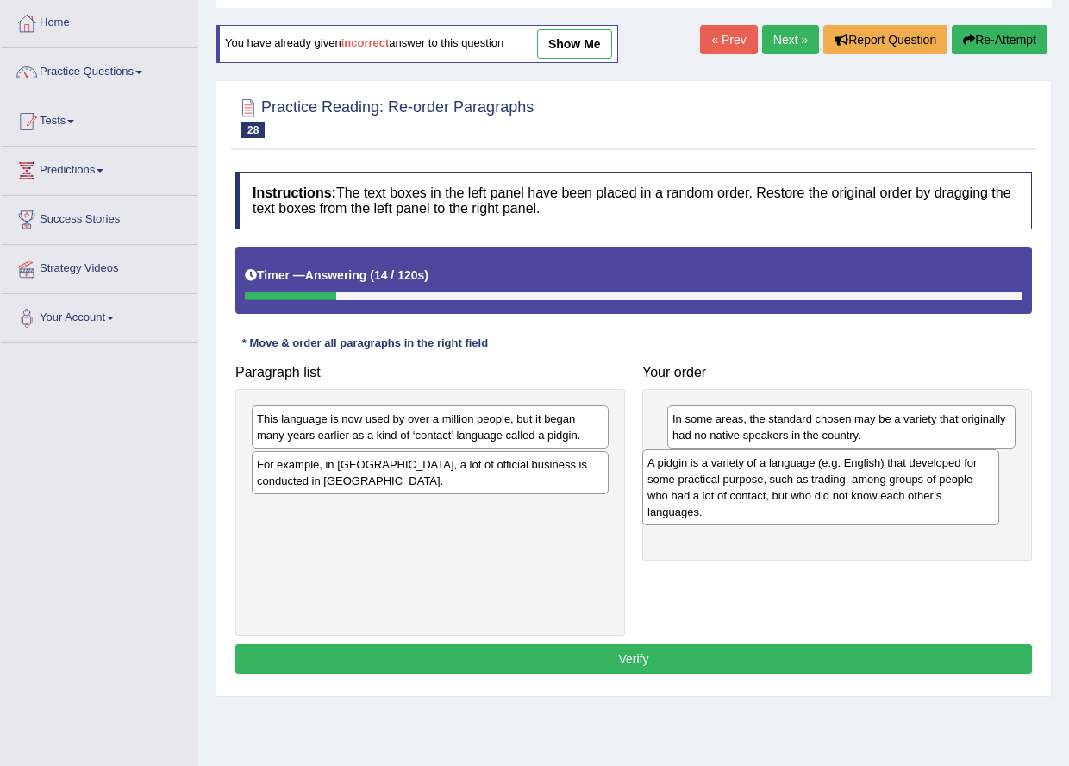
drag, startPoint x: 403, startPoint y: 441, endPoint x: 794, endPoint y: 485, distance: 393.0
click at [794, 485] on div "A pidgin is a variety of a language (e.g. English) that developed for some prac…" at bounding box center [820, 487] width 357 height 76
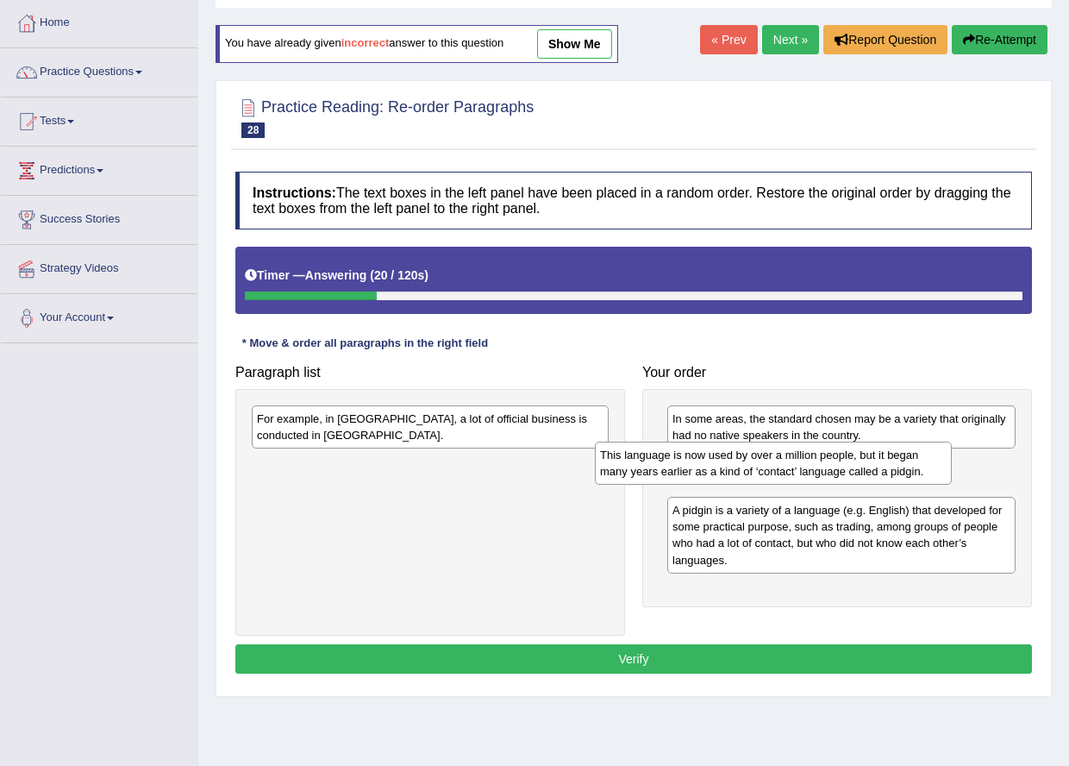
drag, startPoint x: 510, startPoint y: 423, endPoint x: 854, endPoint y: 460, distance: 345.0
click at [854, 460] on div "This language is now used by over a million people, but it began many years ear…" at bounding box center [773, 462] width 357 height 43
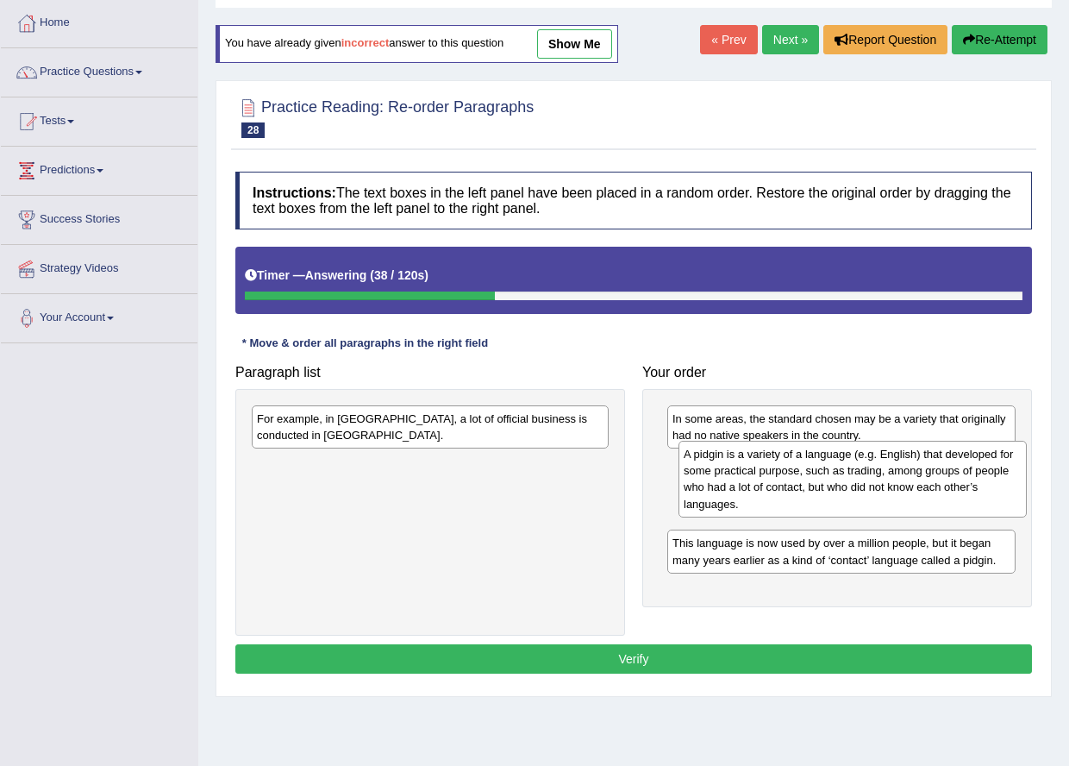
drag, startPoint x: 804, startPoint y: 526, endPoint x: 816, endPoint y: 470, distance: 57.1
click at [816, 470] on div "A pidgin is a variety of a language (e.g. English) that developed for some prac…" at bounding box center [852, 479] width 348 height 76
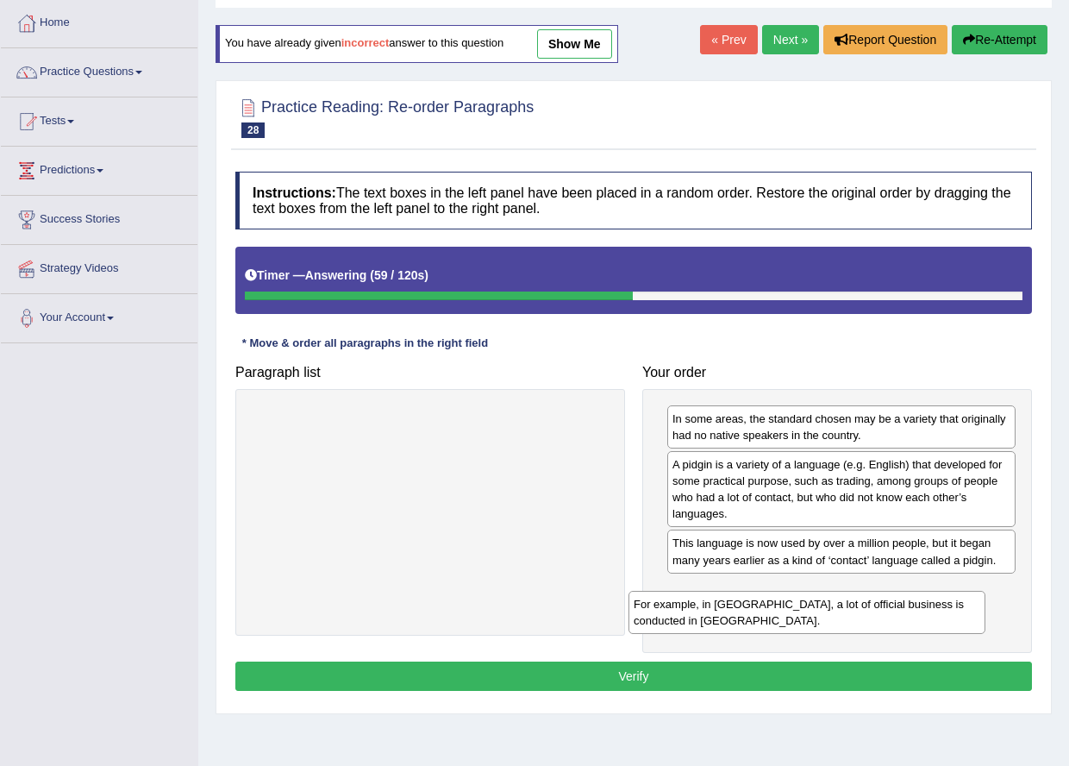
drag, startPoint x: 408, startPoint y: 430, endPoint x: 785, endPoint y: 616, distance: 419.9
click at [785, 616] on div "For example, in Papua New Guinea, a lot of official business is conducted in To…" at bounding box center [806, 612] width 357 height 43
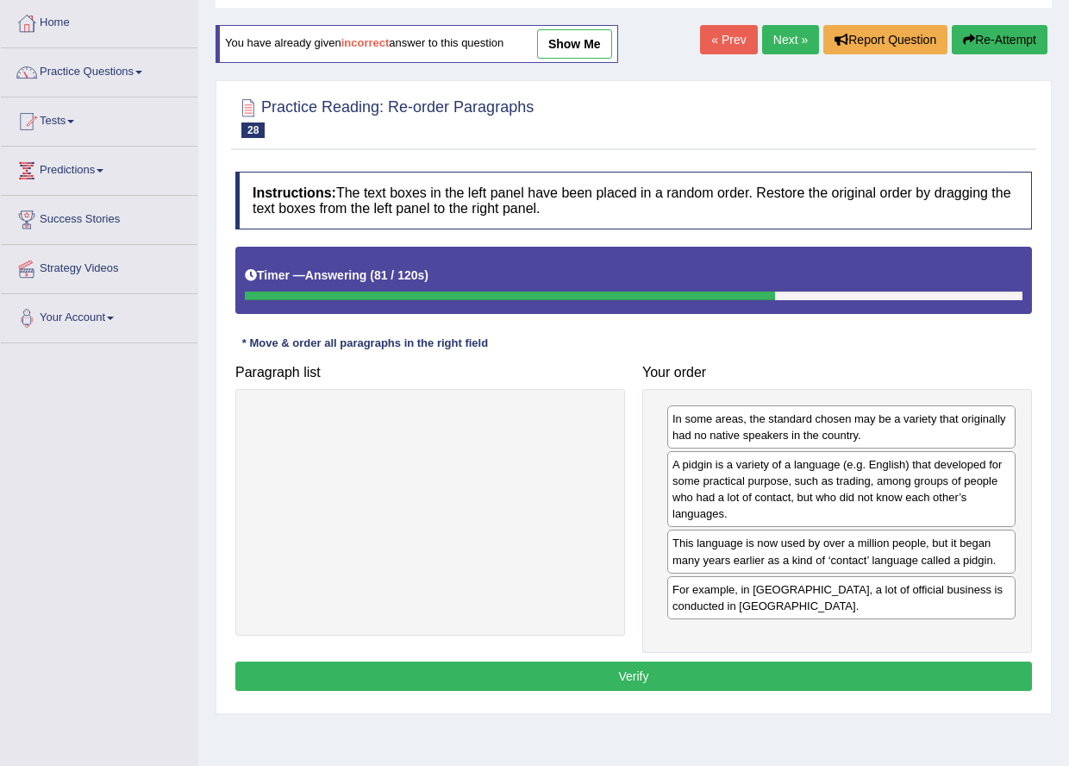
click at [841, 667] on button "Verify" at bounding box center [633, 675] width 797 height 29
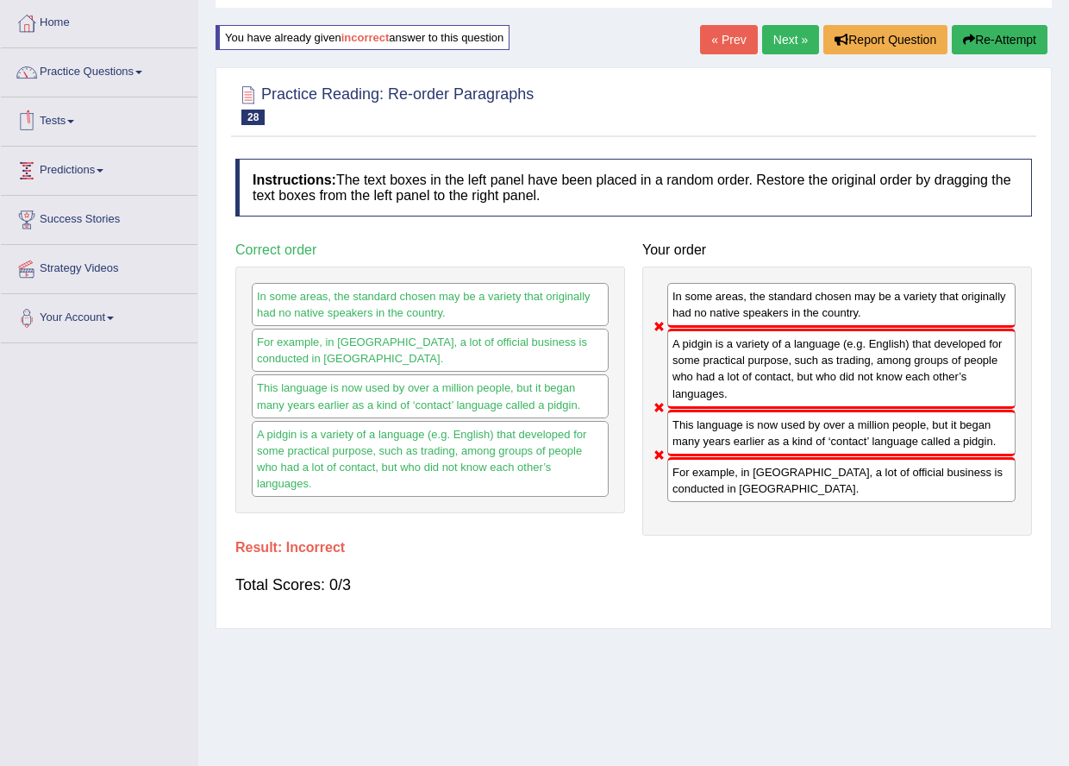
click at [776, 35] on link "Next »" at bounding box center [790, 39] width 57 height 29
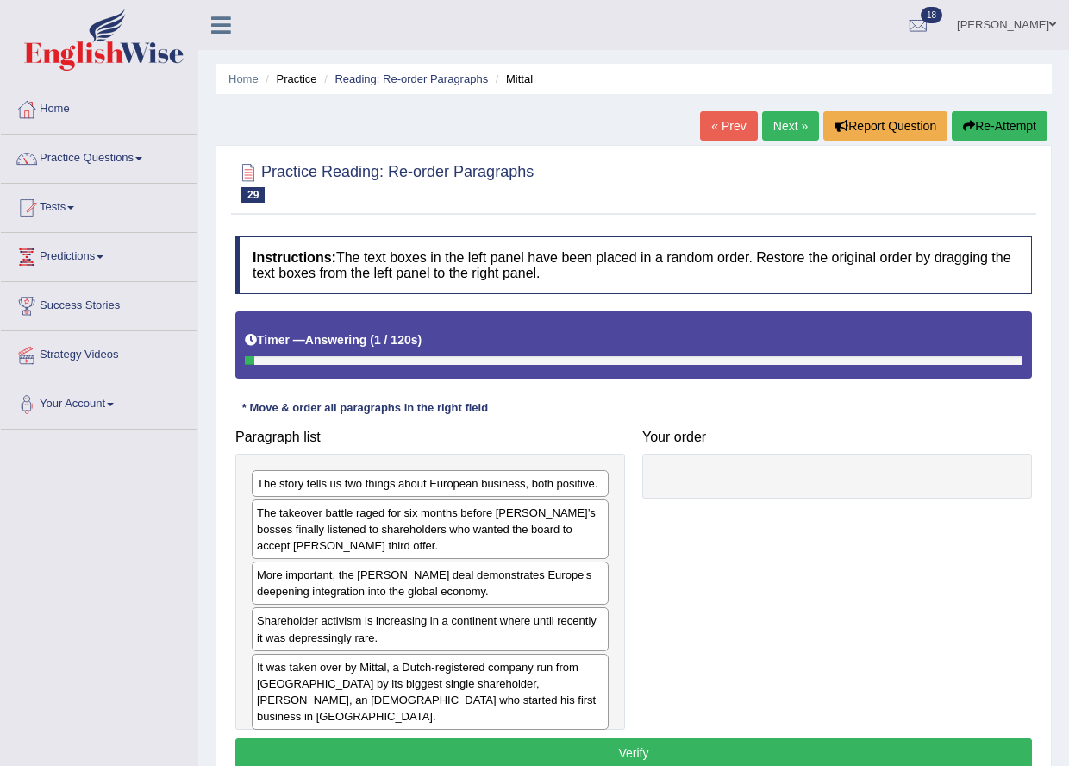
scroll to position [86, 0]
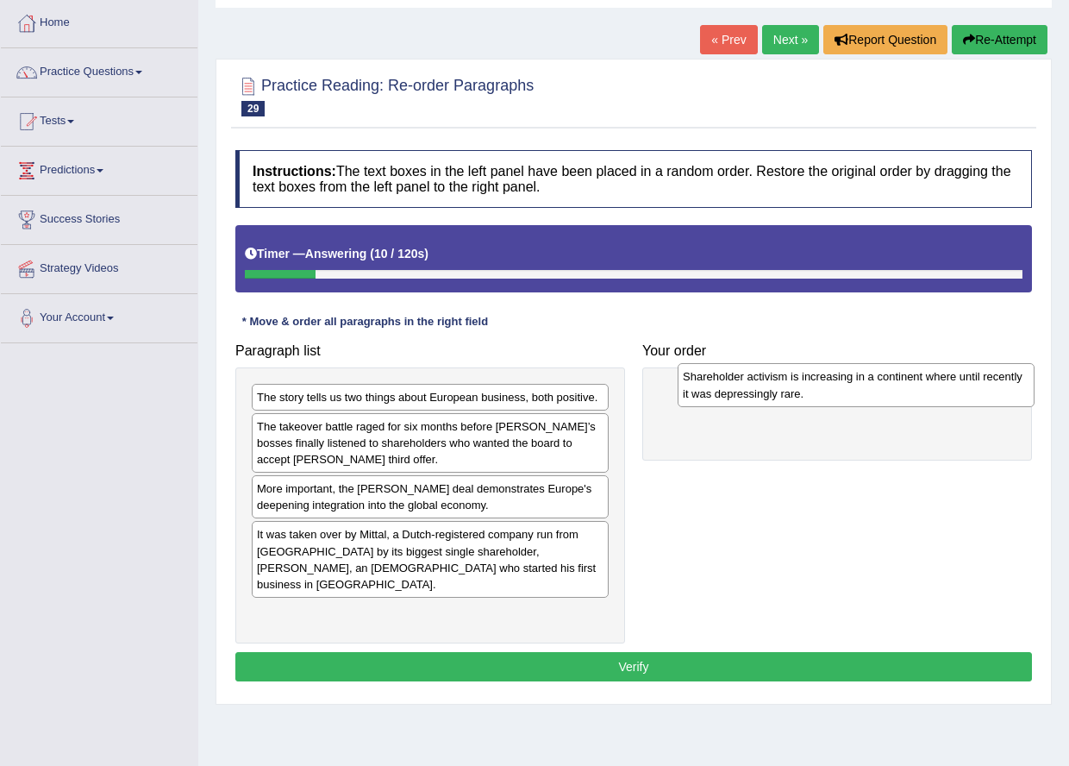
drag, startPoint x: 366, startPoint y: 550, endPoint x: 780, endPoint y: 397, distance: 441.1
click at [780, 397] on div "Shareholder activism is increasing in a continent where until recently it was d…" at bounding box center [856, 384] width 357 height 43
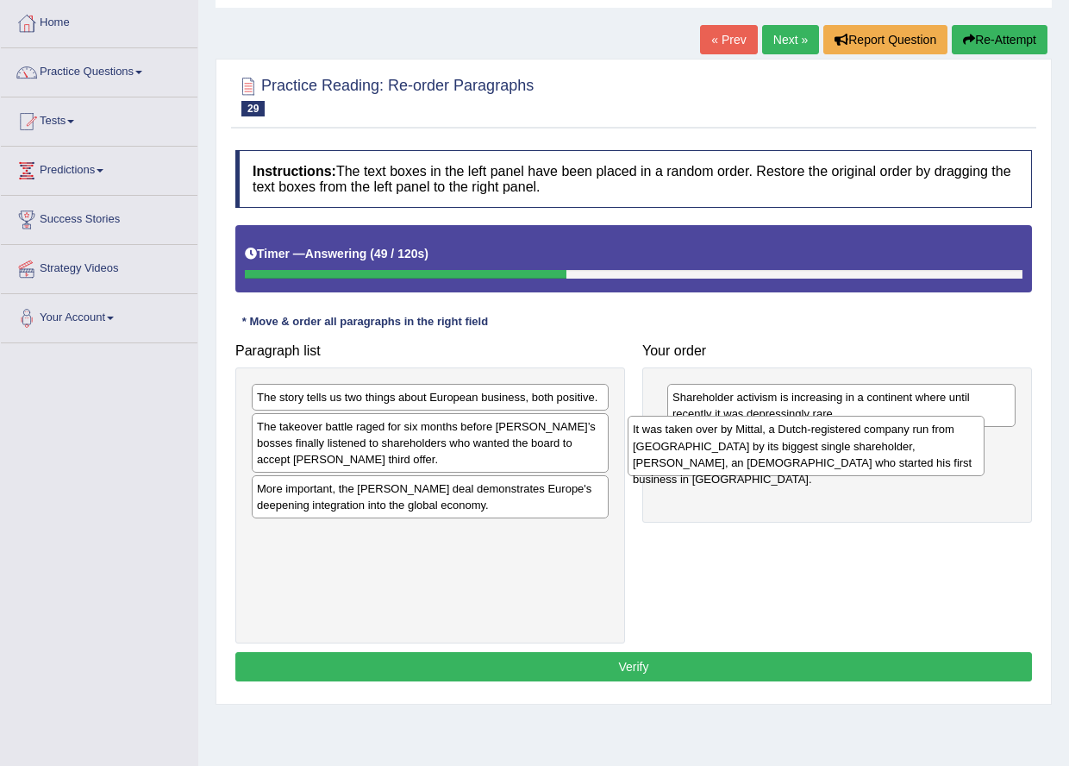
drag, startPoint x: 335, startPoint y: 558, endPoint x: 723, endPoint y: 450, distance: 403.5
click at [723, 450] on div "It was taken over by Mittal, a Dutch-registered company run from [GEOGRAPHIC_DA…" at bounding box center [806, 445] width 357 height 59
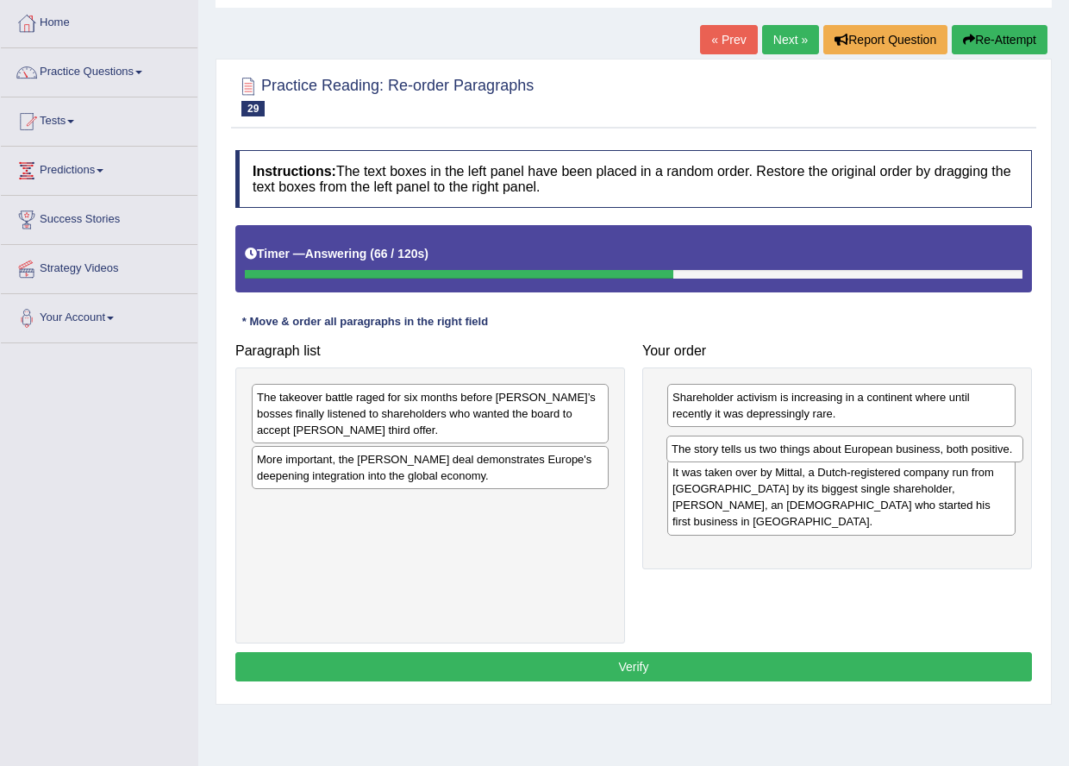
drag, startPoint x: 389, startPoint y: 393, endPoint x: 804, endPoint y: 445, distance: 417.9
click at [804, 445] on div "The story tells us two things about European business, both positive." at bounding box center [844, 448] width 357 height 27
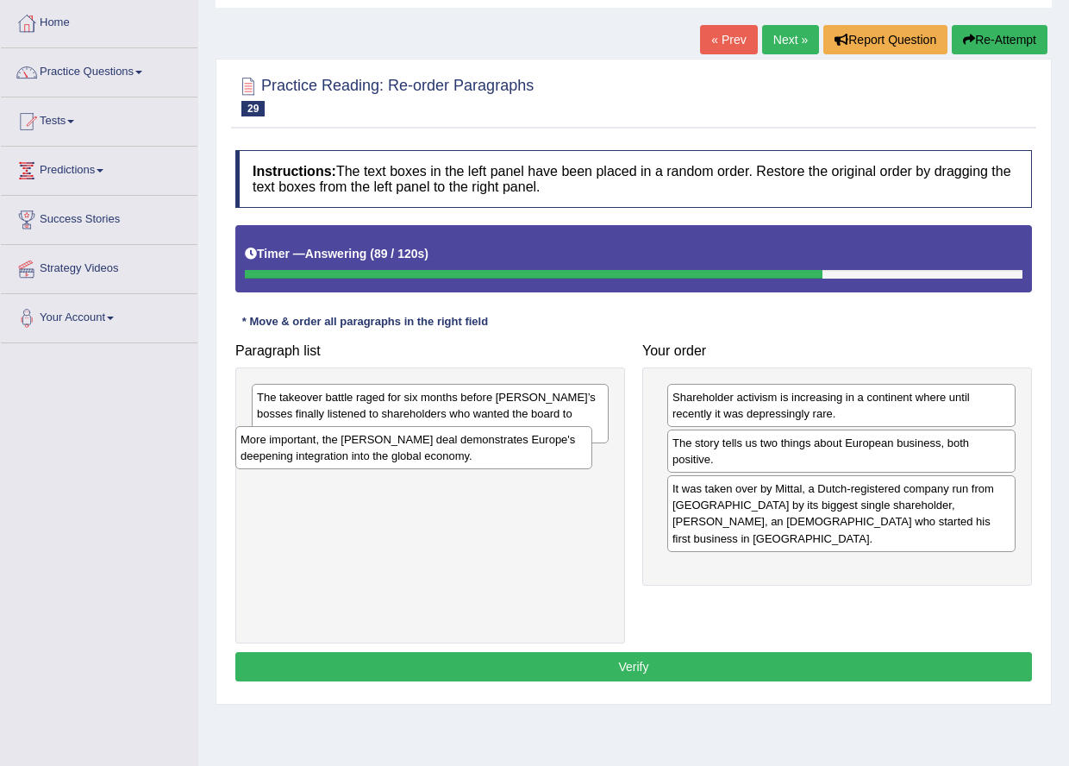
drag, startPoint x: 390, startPoint y: 480, endPoint x: 373, endPoint y: 460, distance: 25.7
click at [373, 460] on div "More important, the [PERSON_NAME] deal demonstrates Europe's deepening integrat…" at bounding box center [413, 447] width 357 height 43
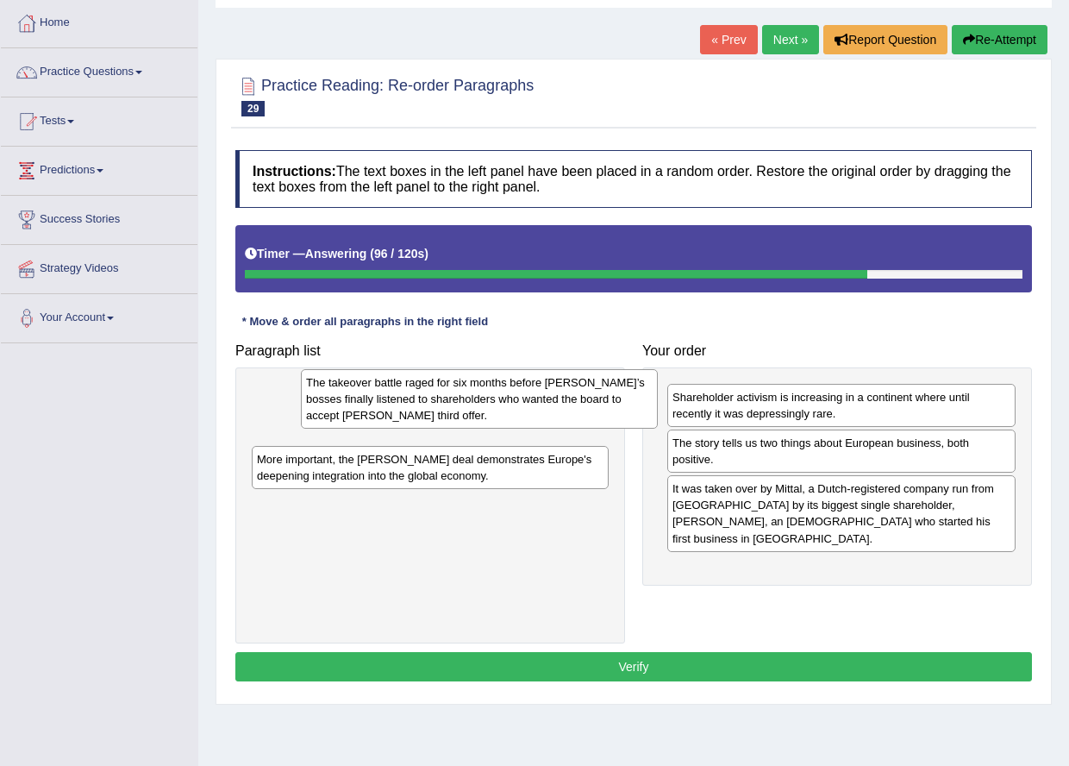
drag, startPoint x: 372, startPoint y: 420, endPoint x: 422, endPoint y: 405, distance: 51.3
click at [422, 405] on div "The takeover battle raged for six months before [PERSON_NAME]’s bosses finally …" at bounding box center [479, 398] width 357 height 59
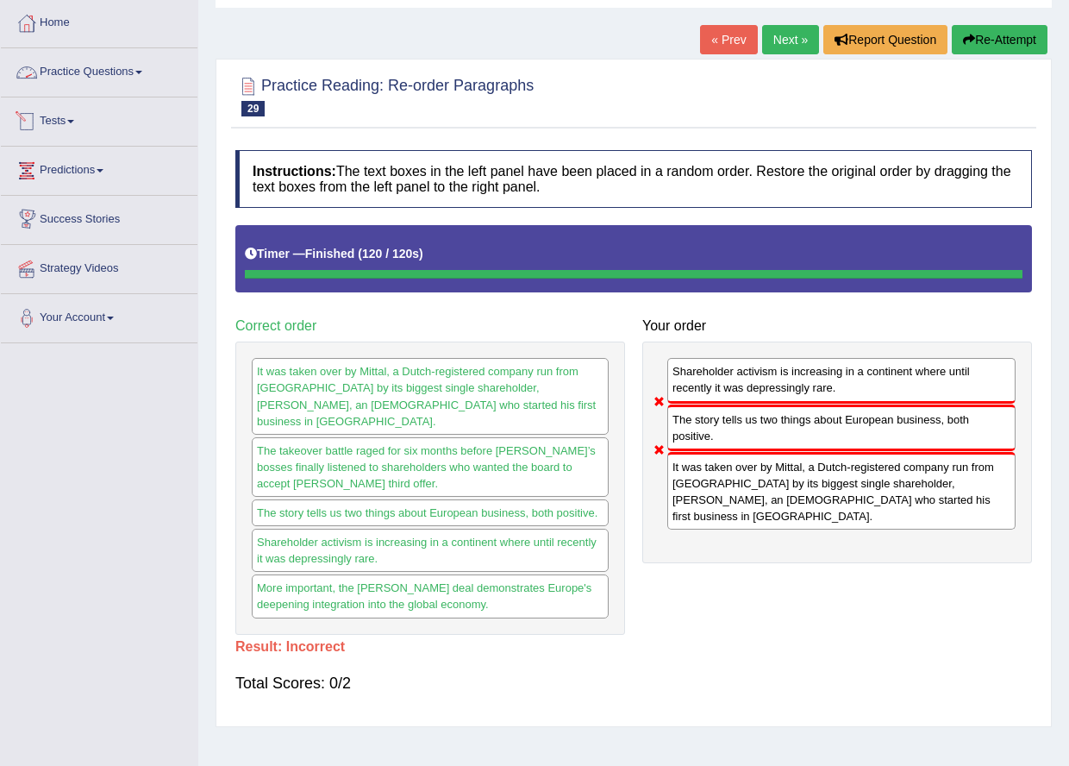
click at [79, 128] on link "Tests" at bounding box center [99, 118] width 197 height 43
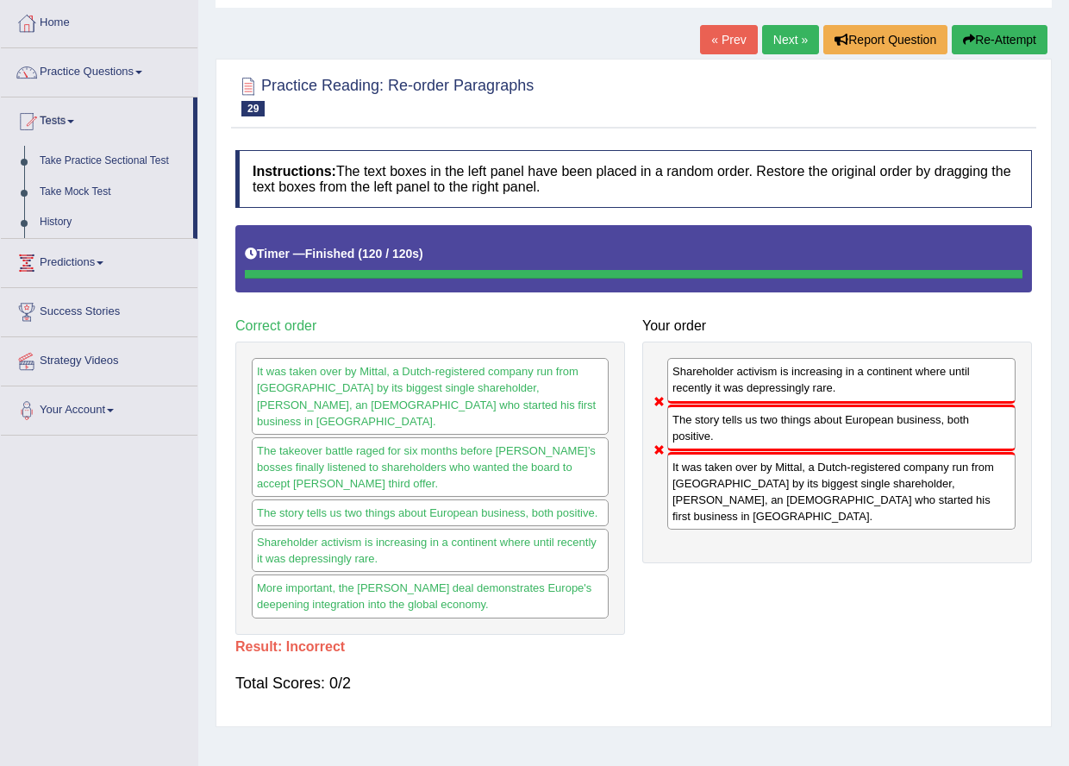
scroll to position [0, 0]
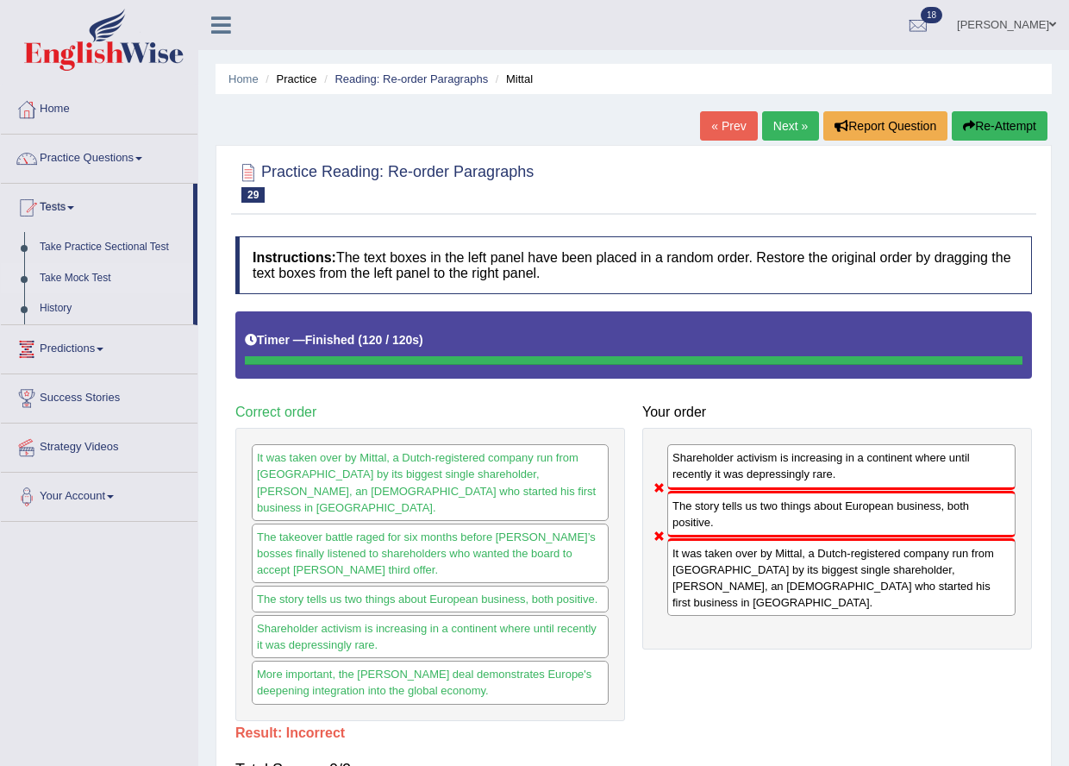
click at [83, 276] on link "Take Mock Test" at bounding box center [112, 278] width 161 height 31
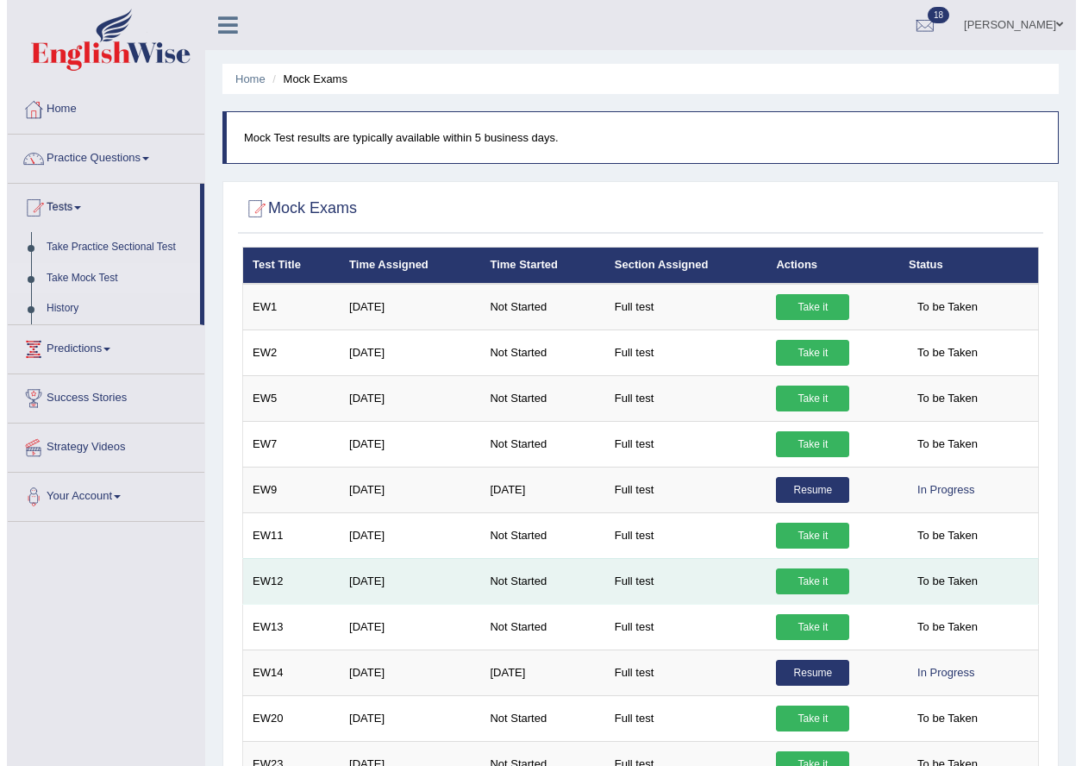
scroll to position [345, 0]
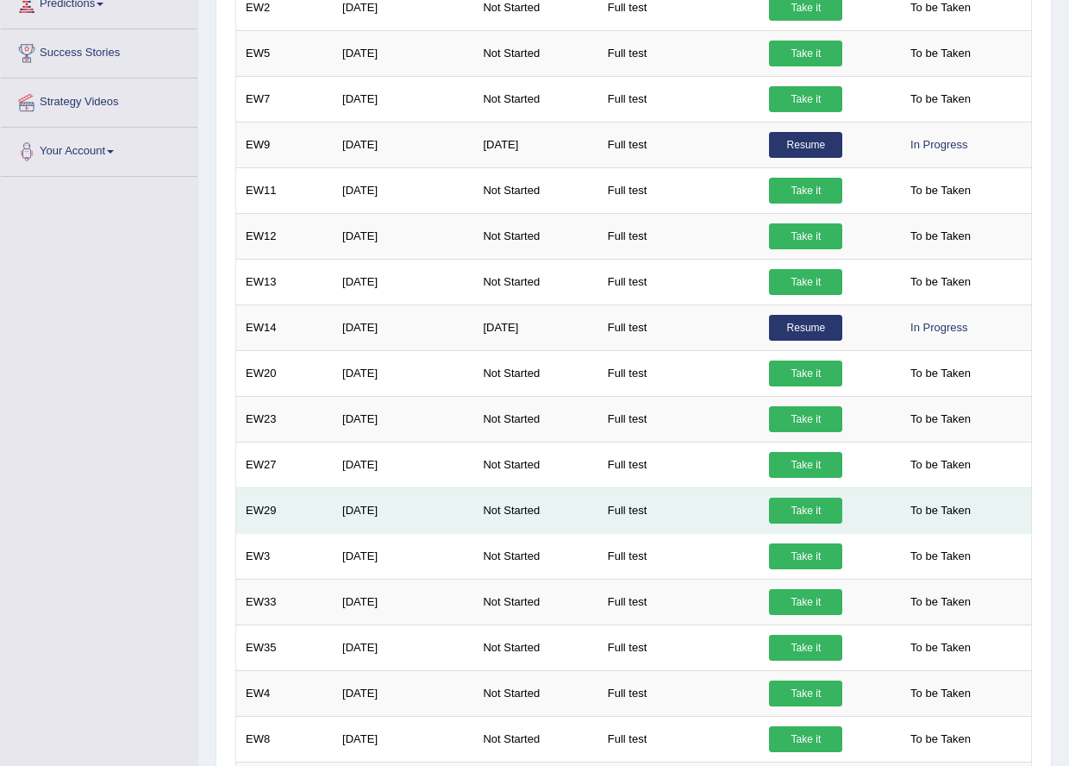
click at [801, 509] on link "Take it" at bounding box center [805, 510] width 73 height 26
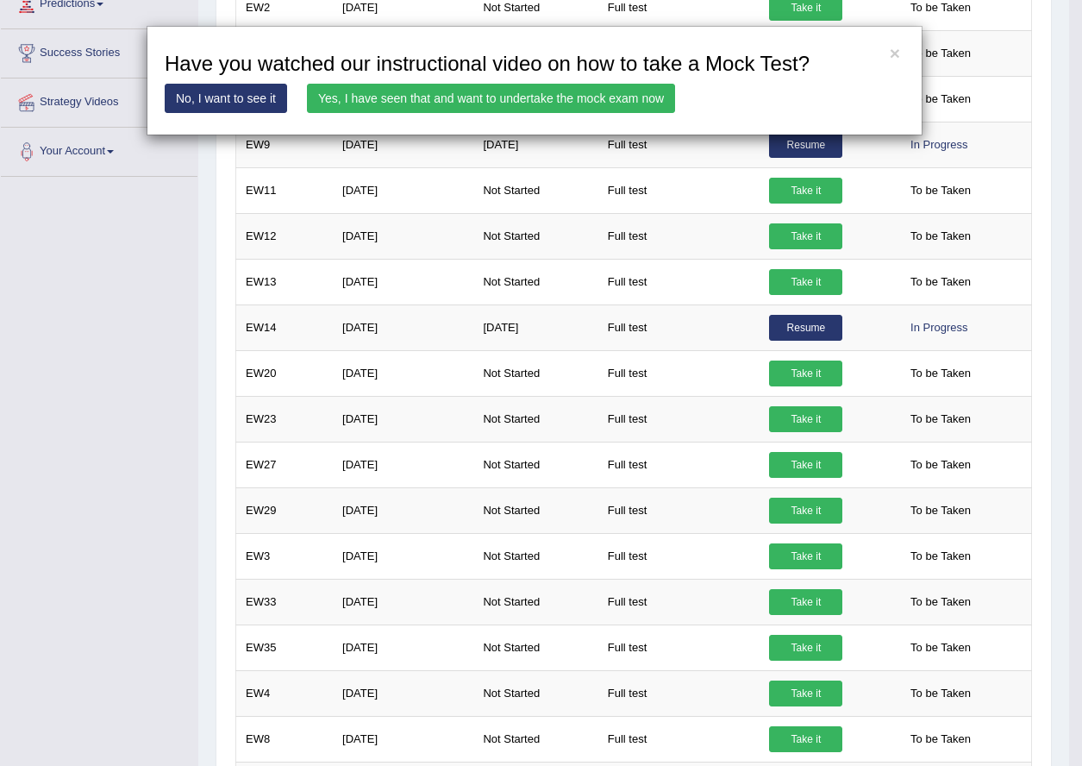
click at [435, 92] on link "Yes, I have seen that and want to undertake the mock exam now" at bounding box center [491, 98] width 368 height 29
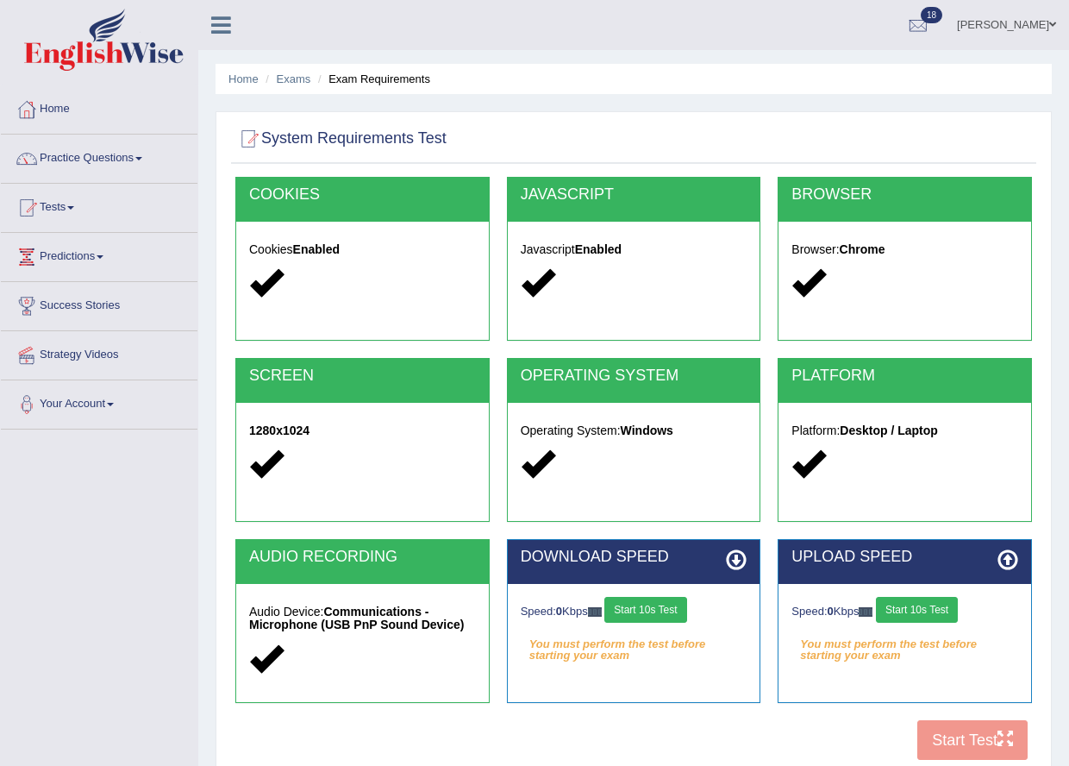
click at [671, 616] on button "Start 10s Test" at bounding box center [645, 610] width 82 height 26
click at [914, 611] on button "Start 10s Test" at bounding box center [917, 610] width 82 height 26
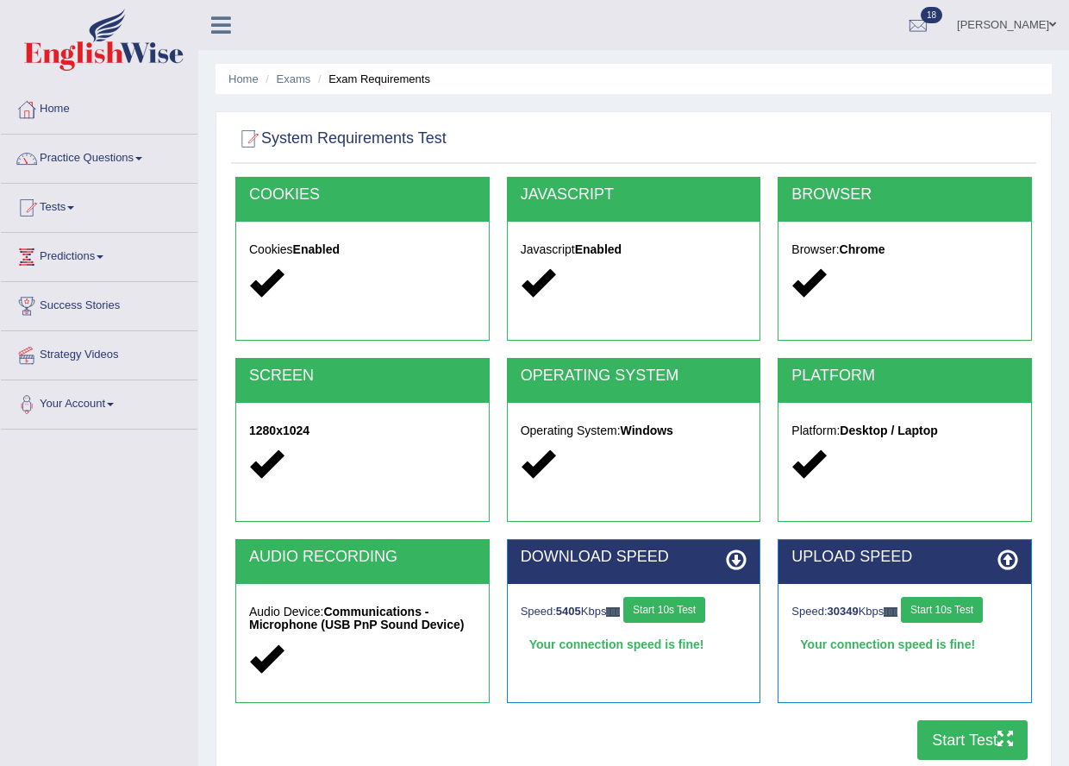
click at [926, 602] on button "Start 10s Test" at bounding box center [942, 610] width 82 height 26
click at [964, 726] on button "Start Test" at bounding box center [972, 740] width 110 height 40
